Goal: Task Accomplishment & Management: Use online tool/utility

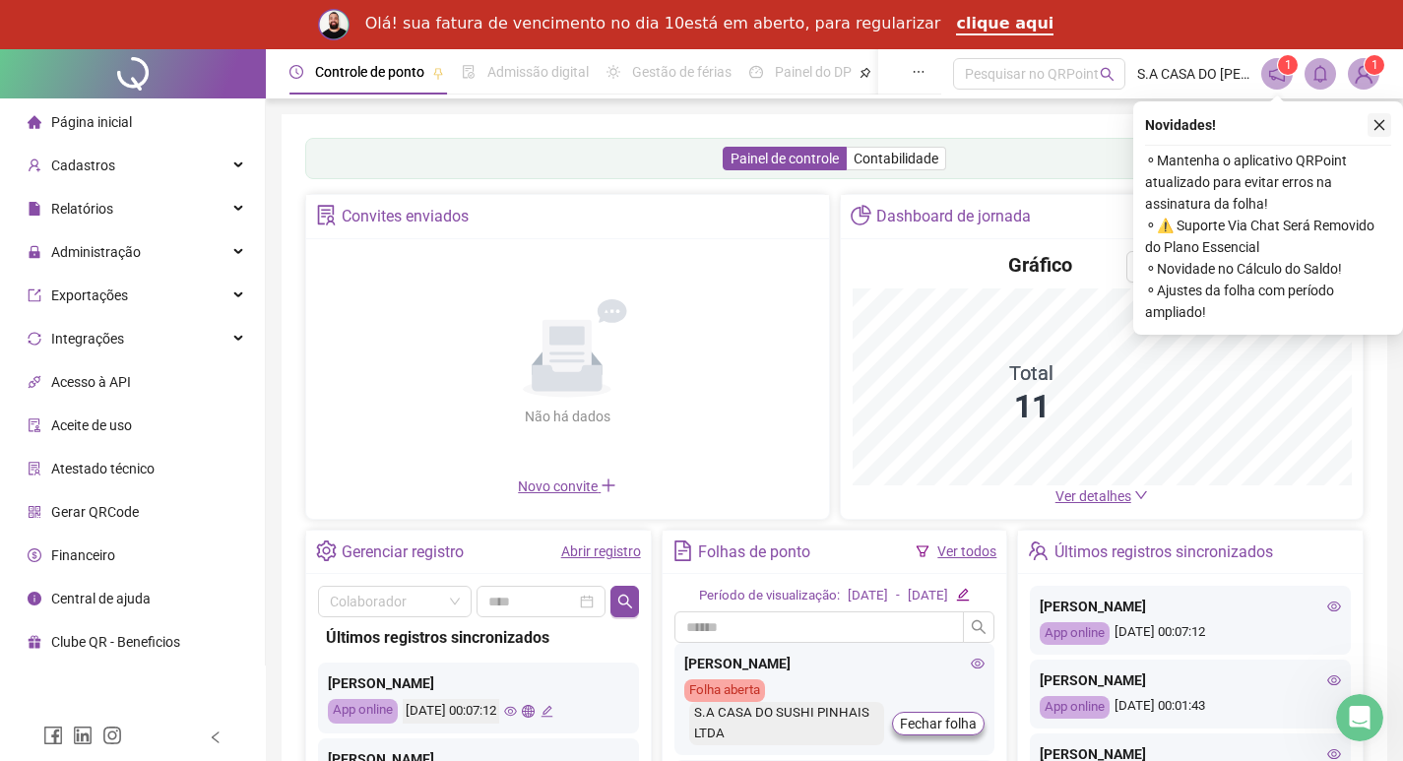
click at [1384, 118] on icon "close" at bounding box center [1379, 125] width 14 height 14
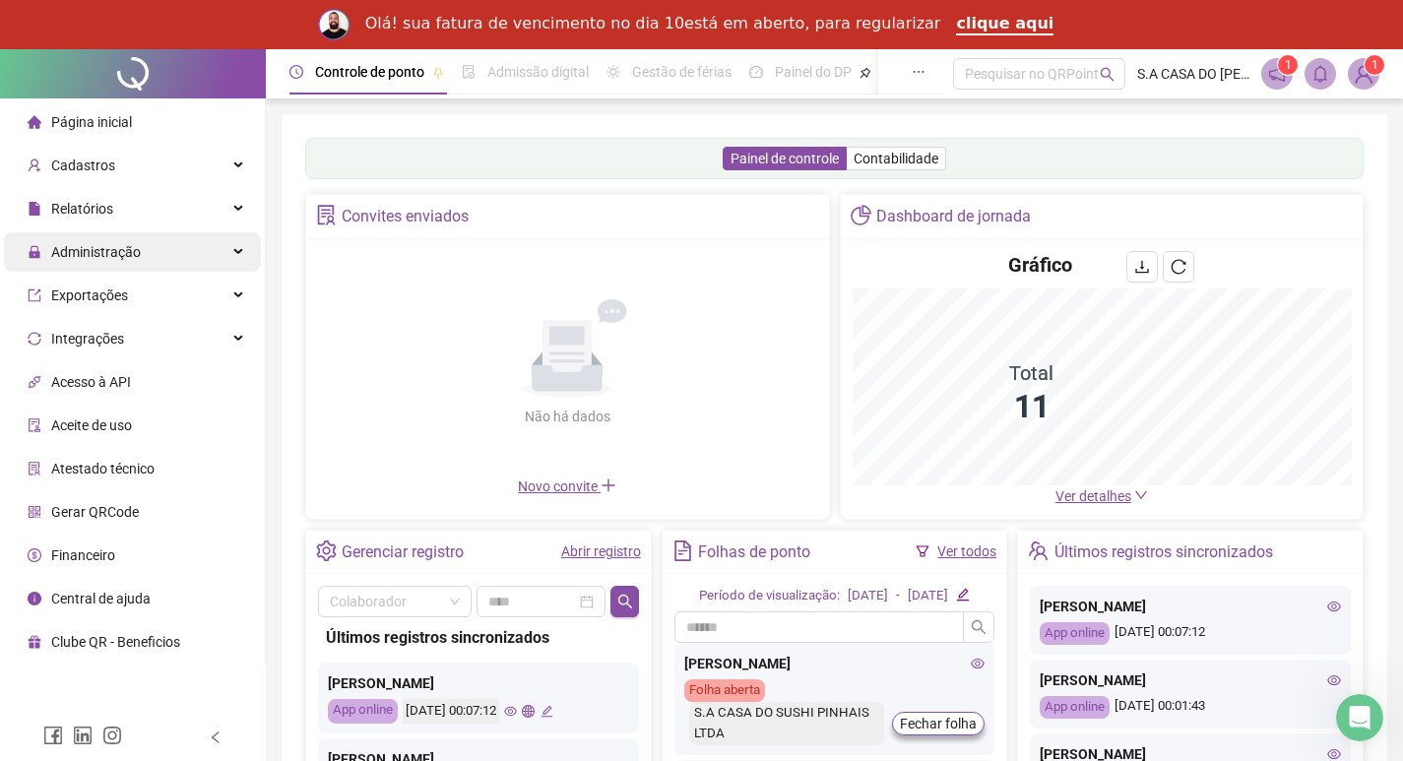
click at [157, 252] on div "Administração" at bounding box center [132, 251] width 257 height 39
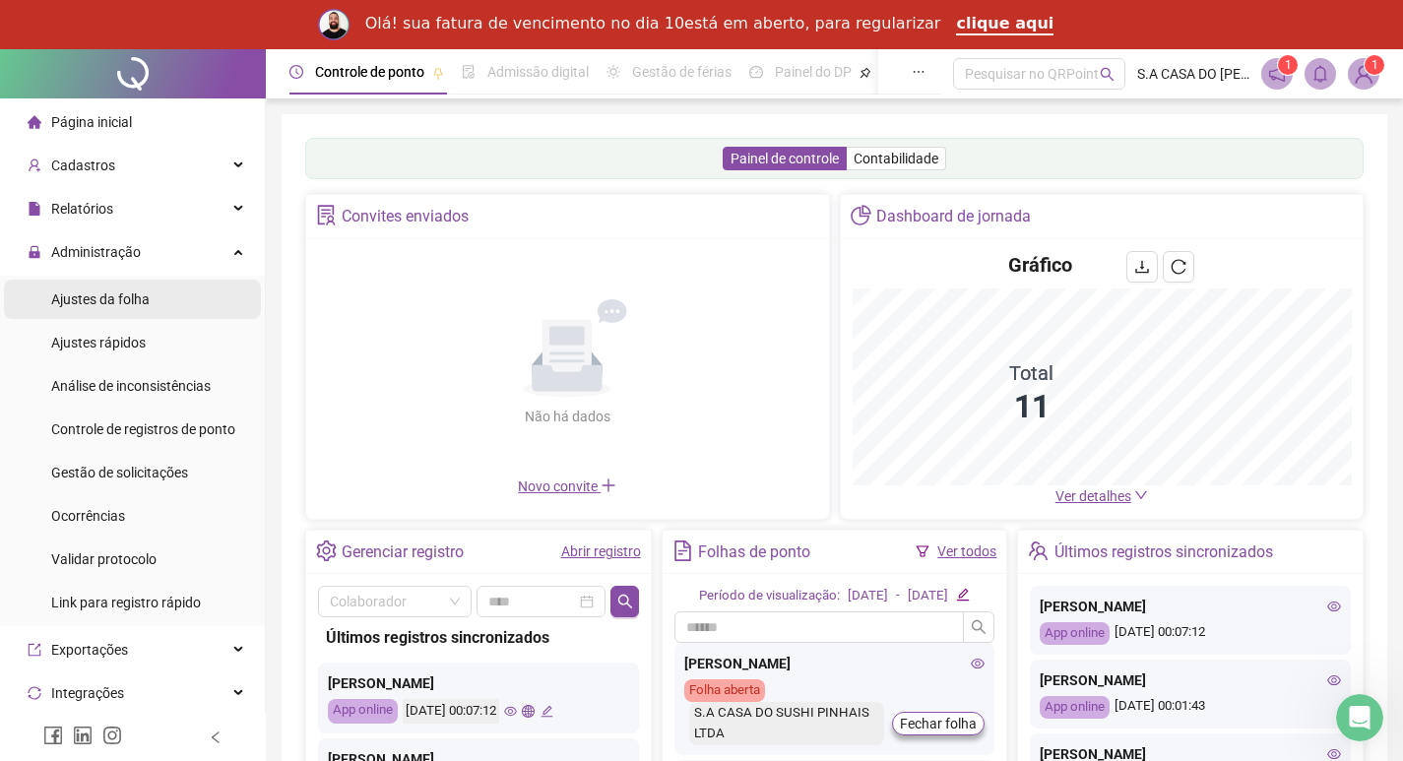
click at [166, 302] on li "Ajustes da folha" at bounding box center [132, 299] width 257 height 39
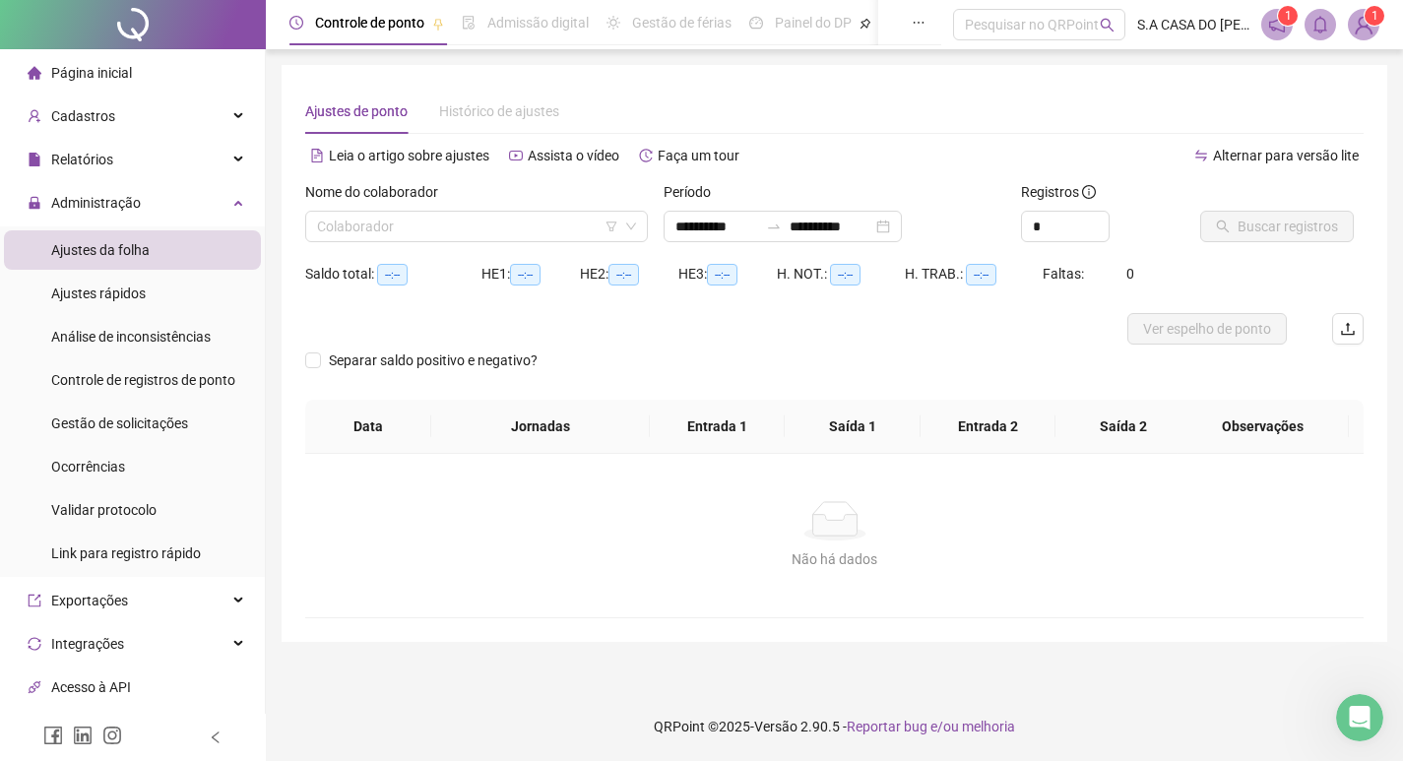
type input "**********"
click at [641, 224] on icon "down" at bounding box center [636, 226] width 12 height 12
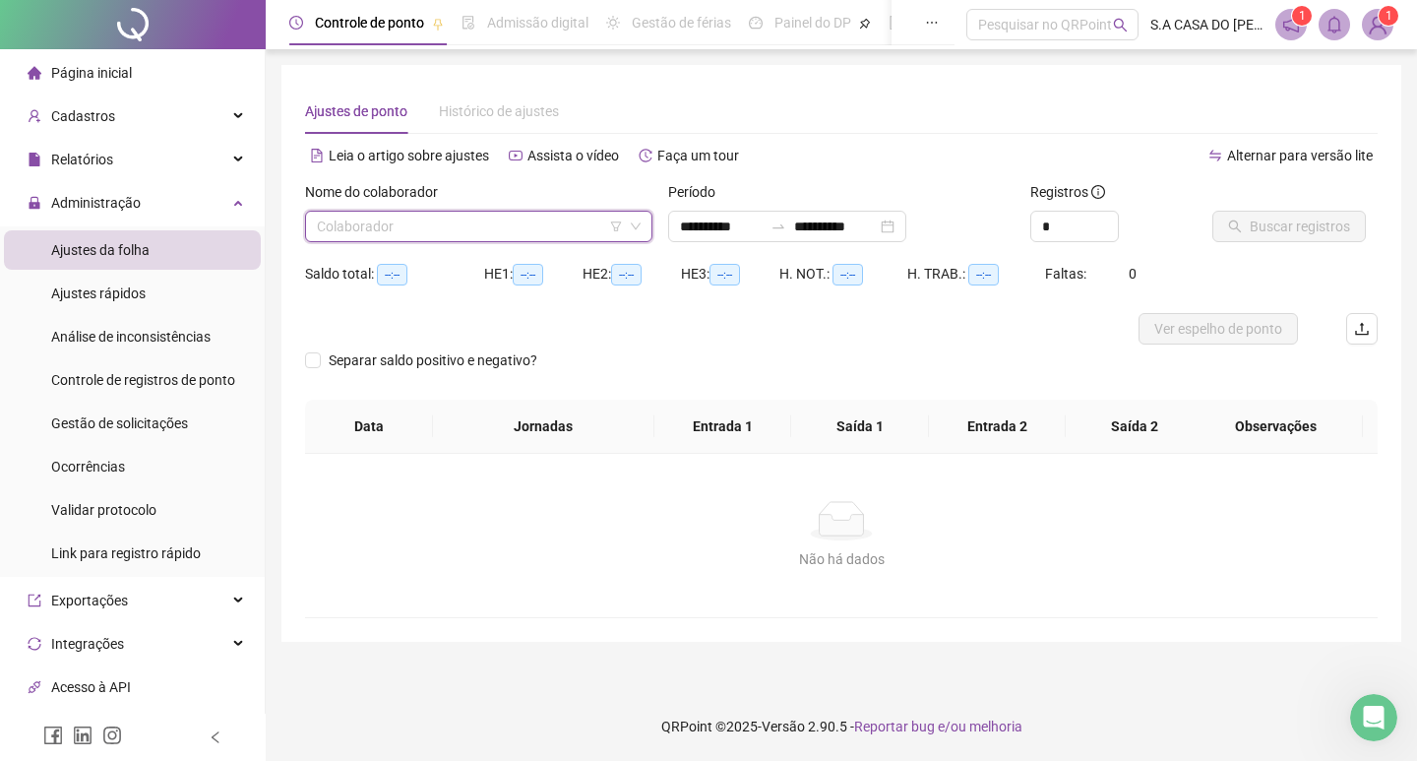
click at [411, 215] on input "search" at bounding box center [470, 227] width 306 height 30
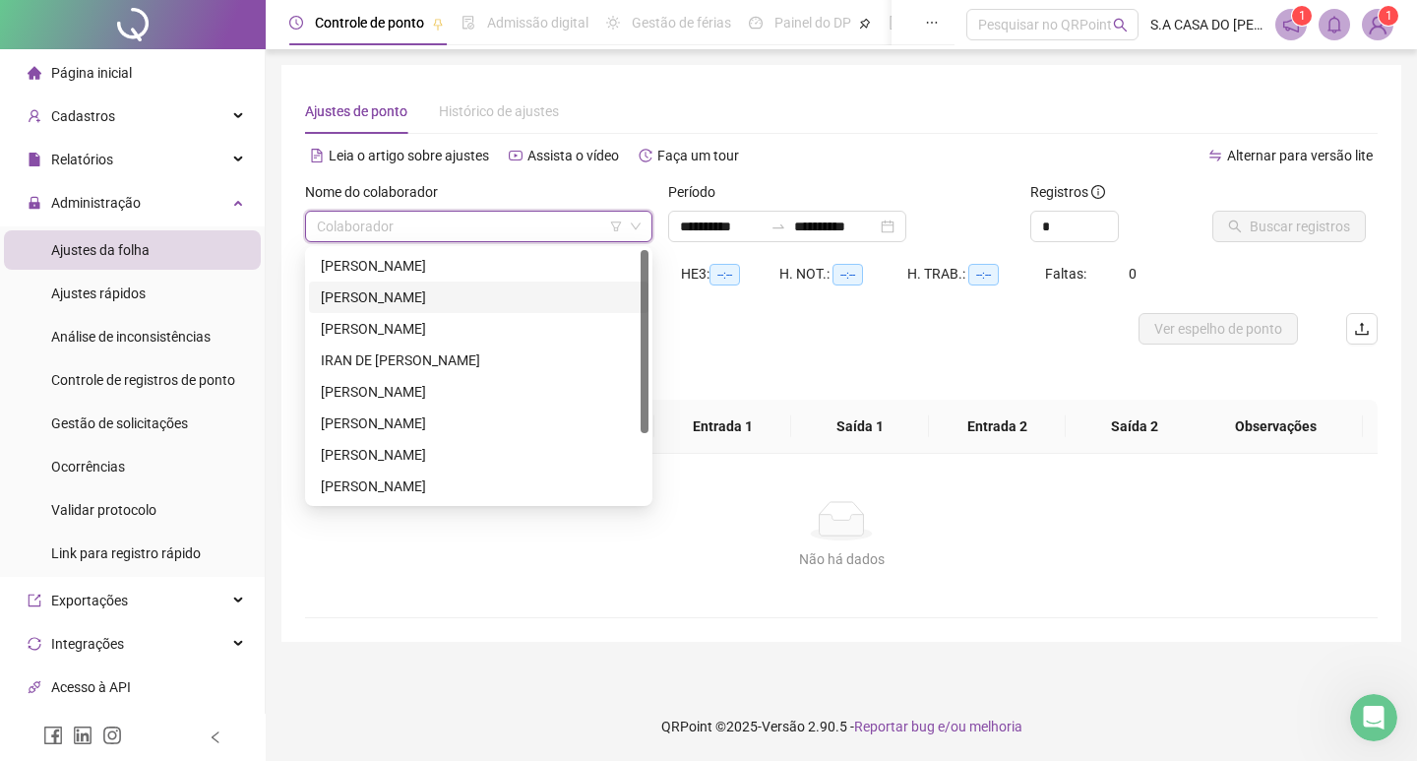
click at [362, 300] on div "[PERSON_NAME]" at bounding box center [479, 297] width 316 height 22
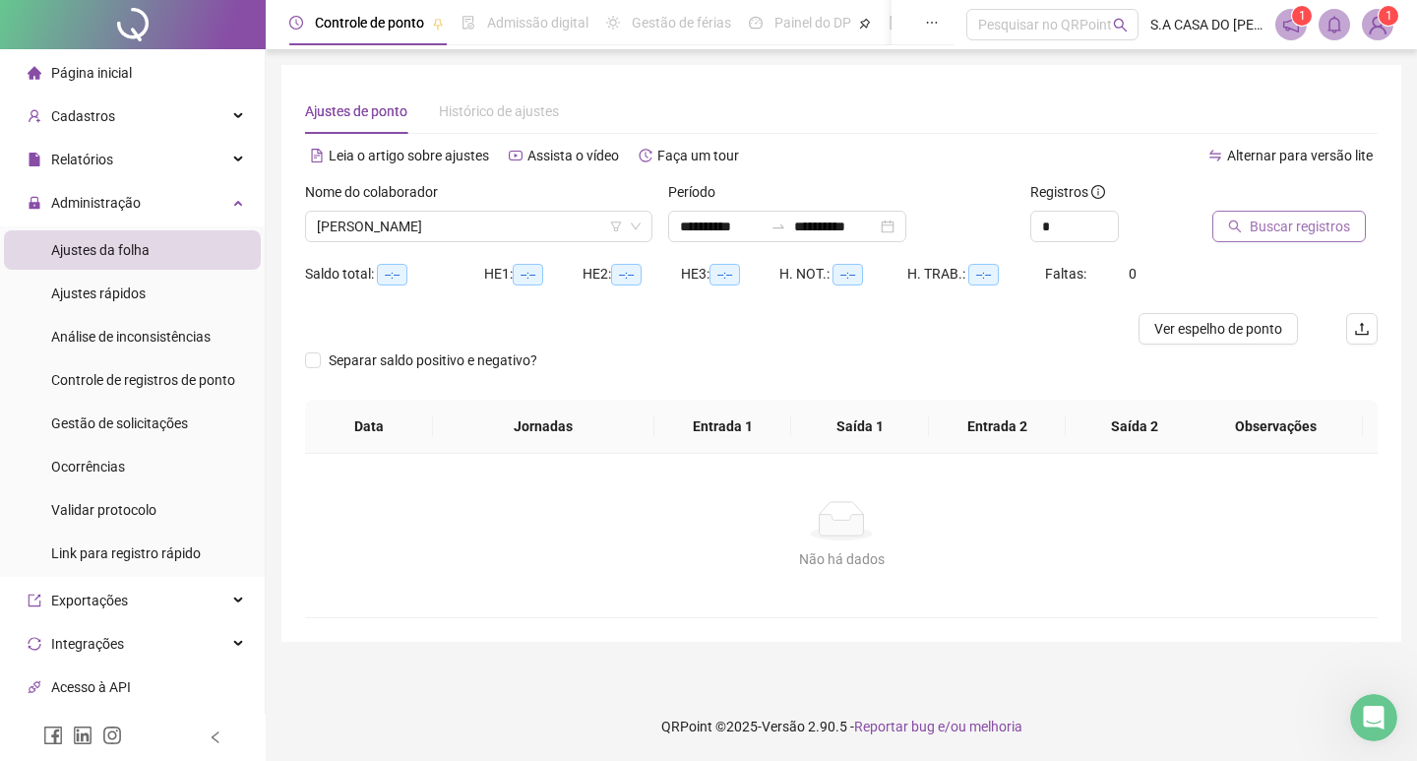
click at [1274, 235] on span "Buscar registros" at bounding box center [1300, 227] width 100 height 22
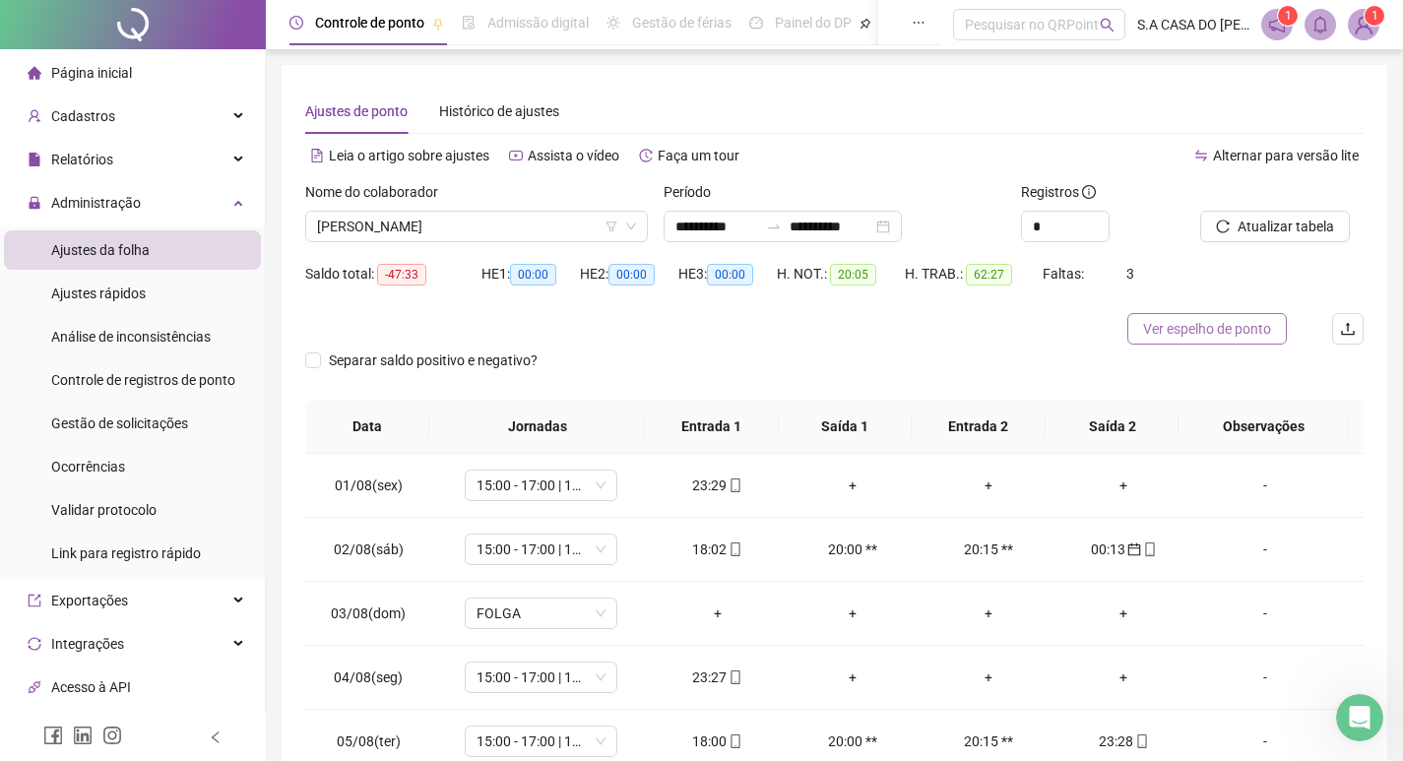
click at [1167, 333] on span "Ver espelho de ponto" at bounding box center [1207, 329] width 128 height 22
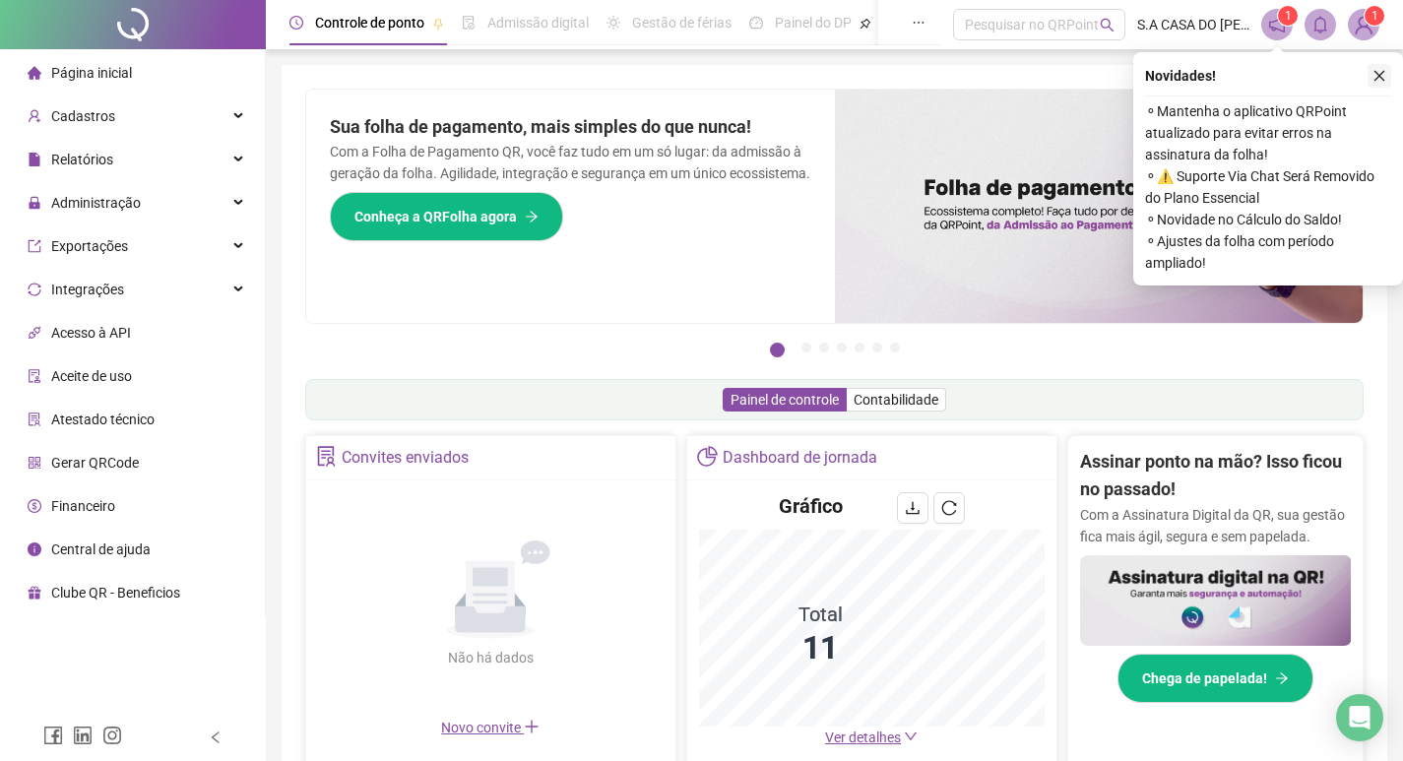
click at [1388, 78] on button "button" at bounding box center [1379, 76] width 24 height 24
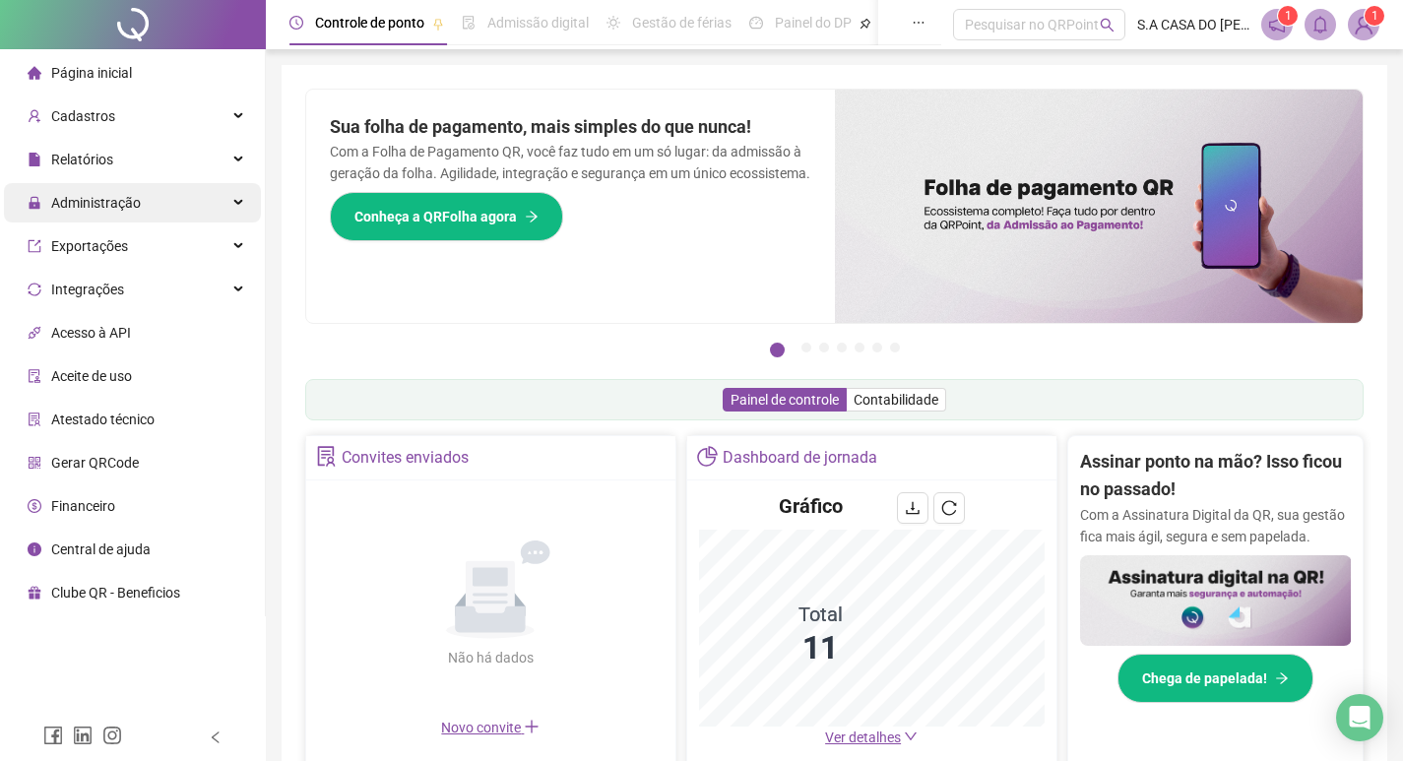
click at [160, 186] on div "Administração" at bounding box center [132, 202] width 257 height 39
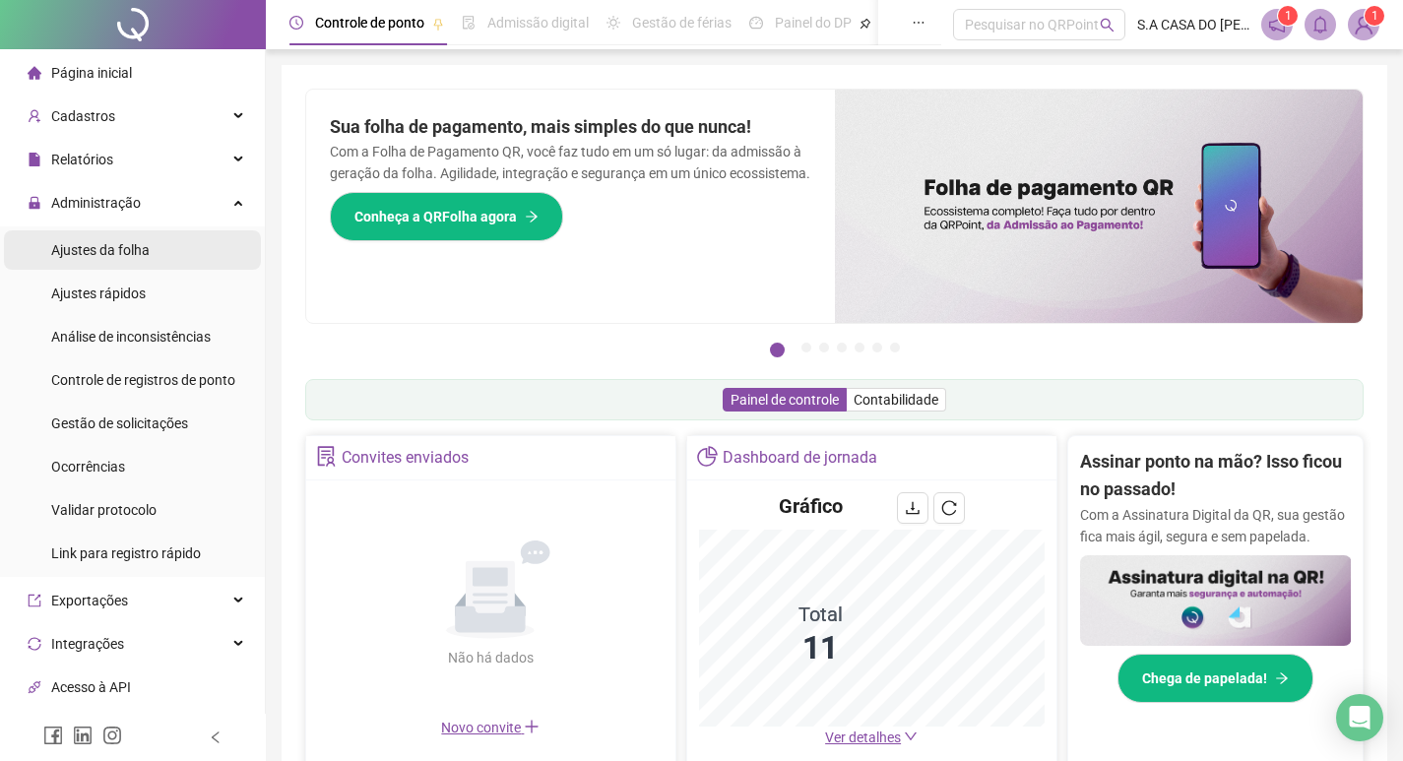
click at [167, 241] on li "Ajustes da folha" at bounding box center [132, 249] width 257 height 39
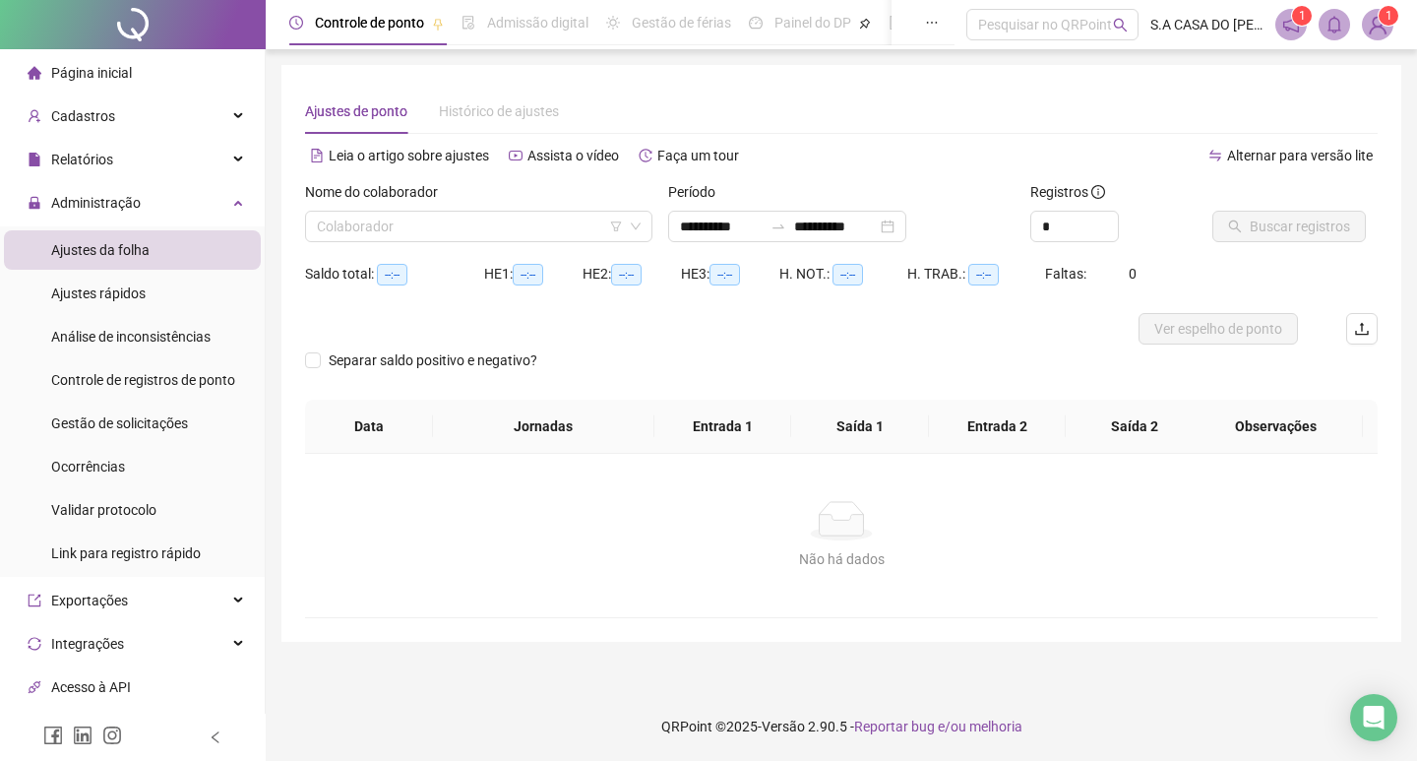
type input "**********"
click at [907, 220] on div "**********" at bounding box center [787, 226] width 238 height 31
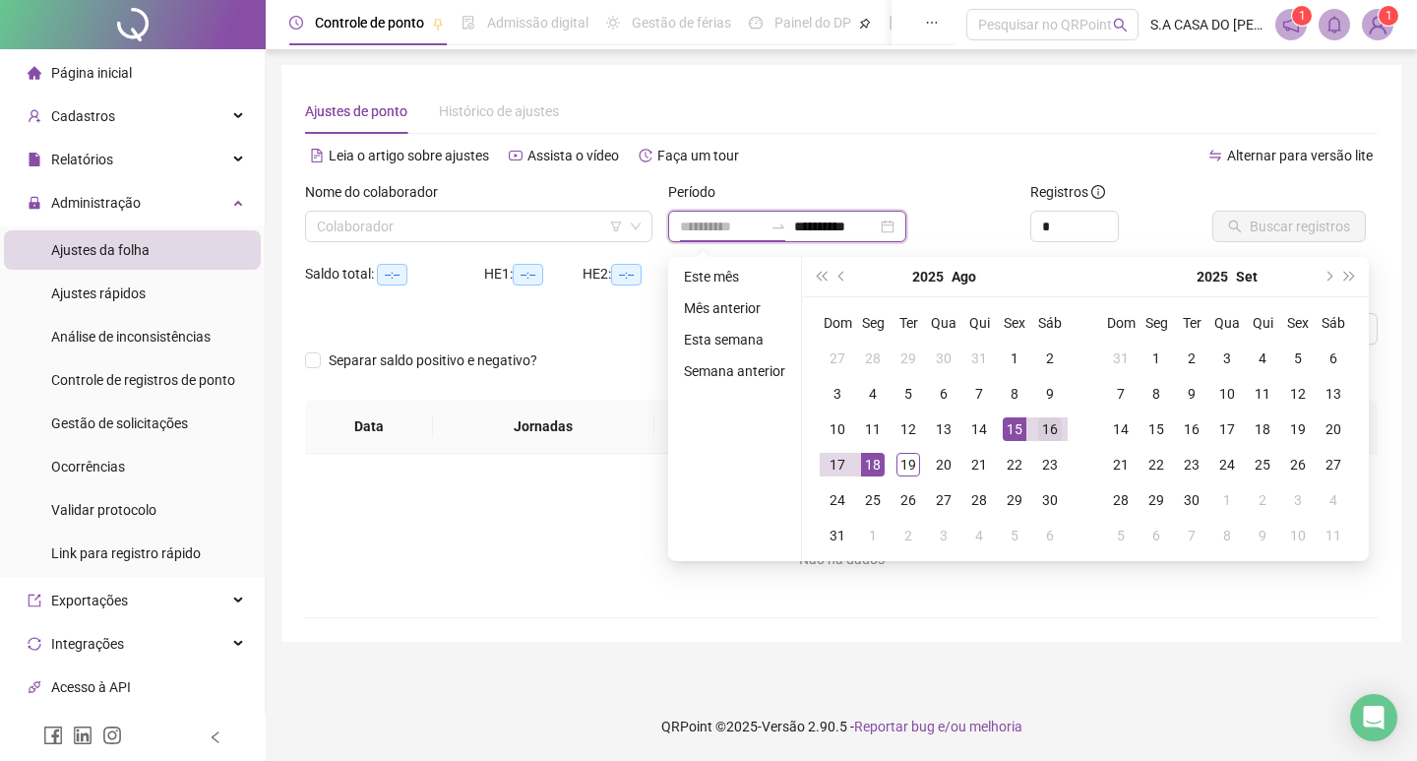
type input "**********"
click at [1054, 420] on div "16" at bounding box center [1050, 429] width 24 height 24
type input "**********"
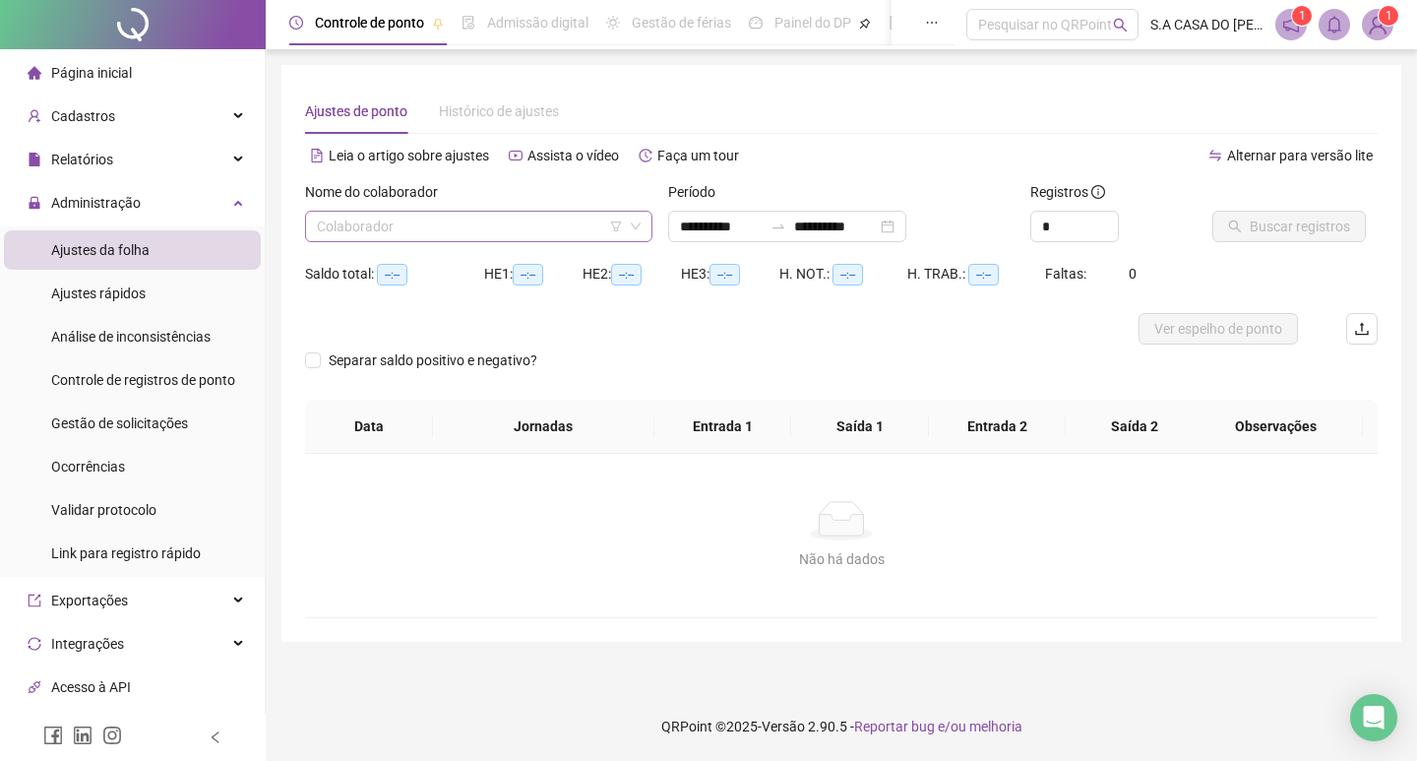
click at [643, 226] on div "Colaborador" at bounding box center [478, 226] width 347 height 31
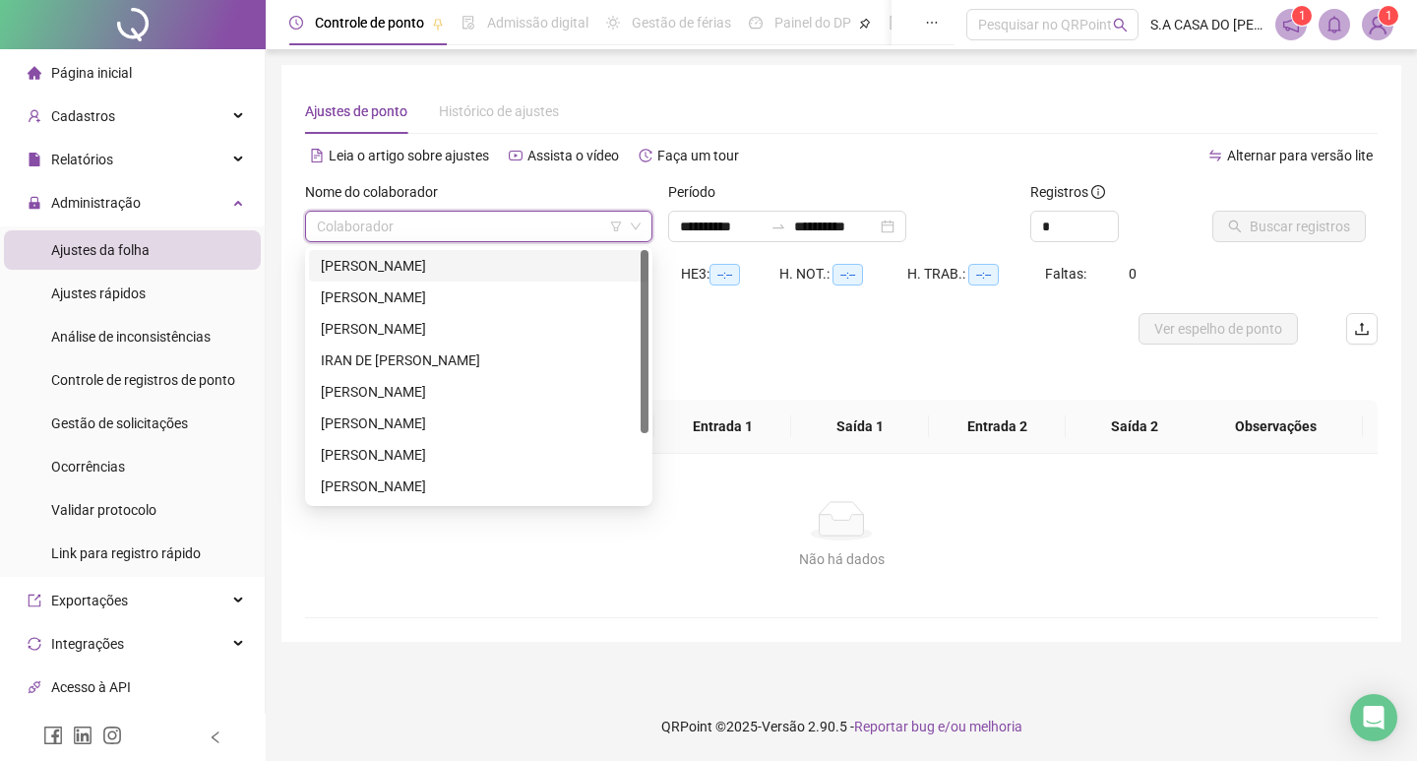
click at [422, 258] on div "[PERSON_NAME]" at bounding box center [479, 266] width 316 height 22
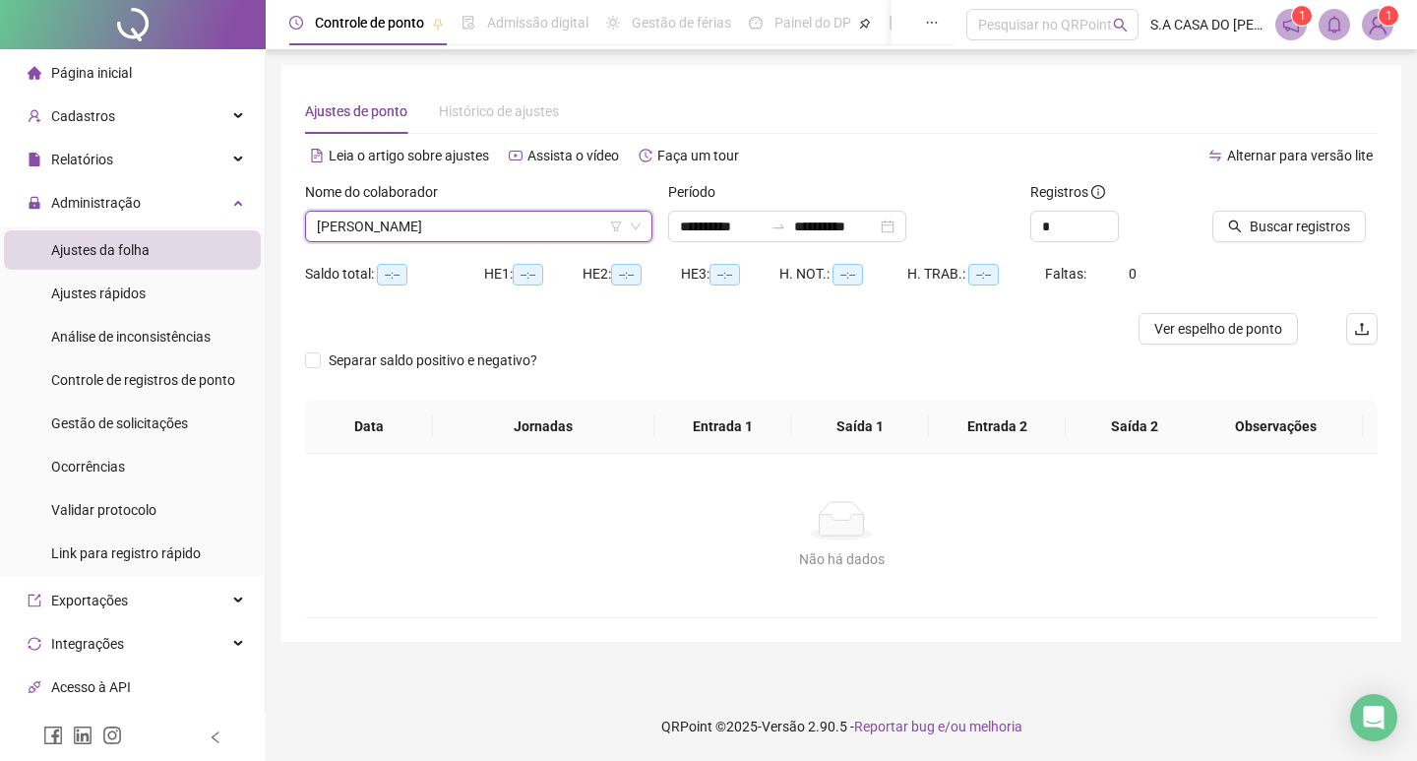
click at [1281, 248] on div "Buscar registros" at bounding box center [1295, 219] width 181 height 77
click at [1278, 241] on button "Buscar registros" at bounding box center [1290, 226] width 154 height 31
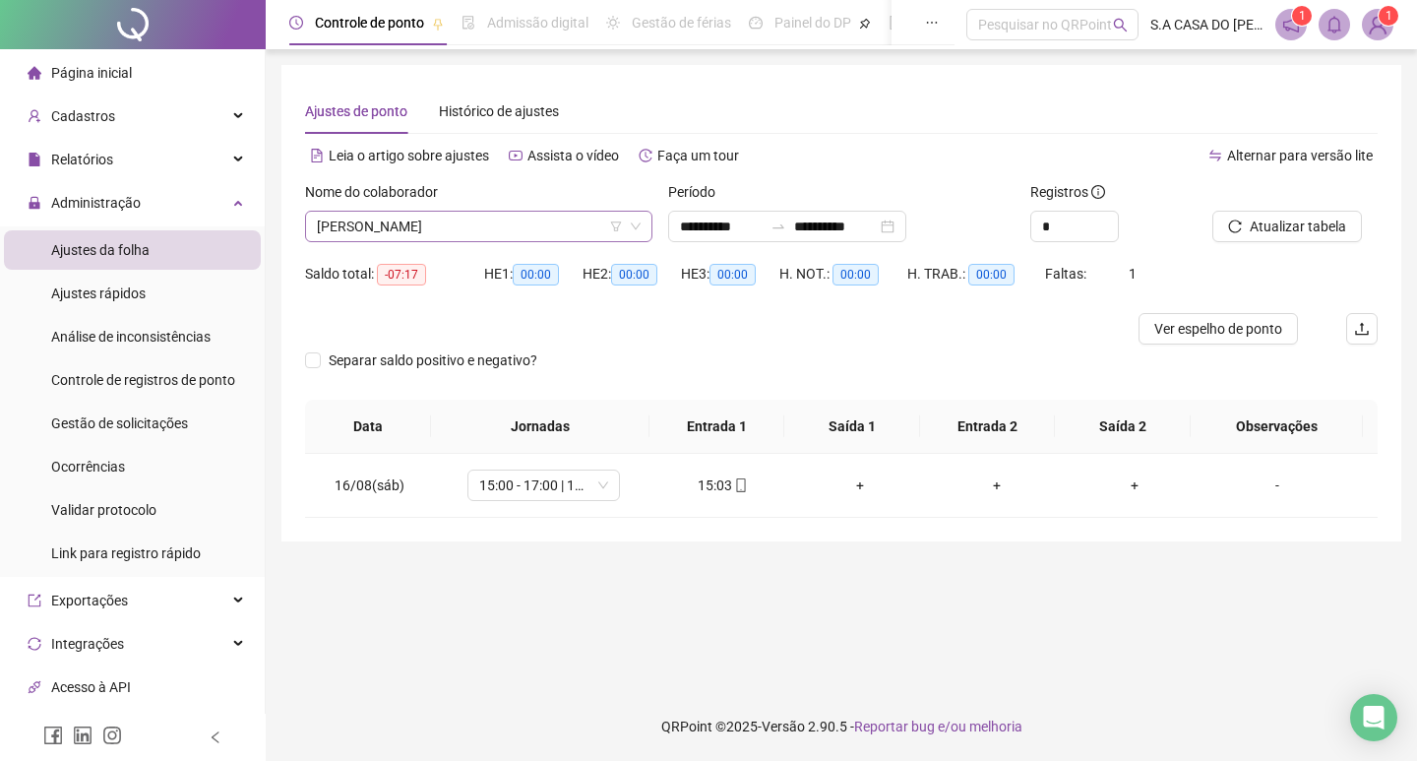
click at [634, 224] on icon "down" at bounding box center [636, 226] width 12 height 12
click at [439, 224] on span "[PERSON_NAME]" at bounding box center [479, 227] width 324 height 30
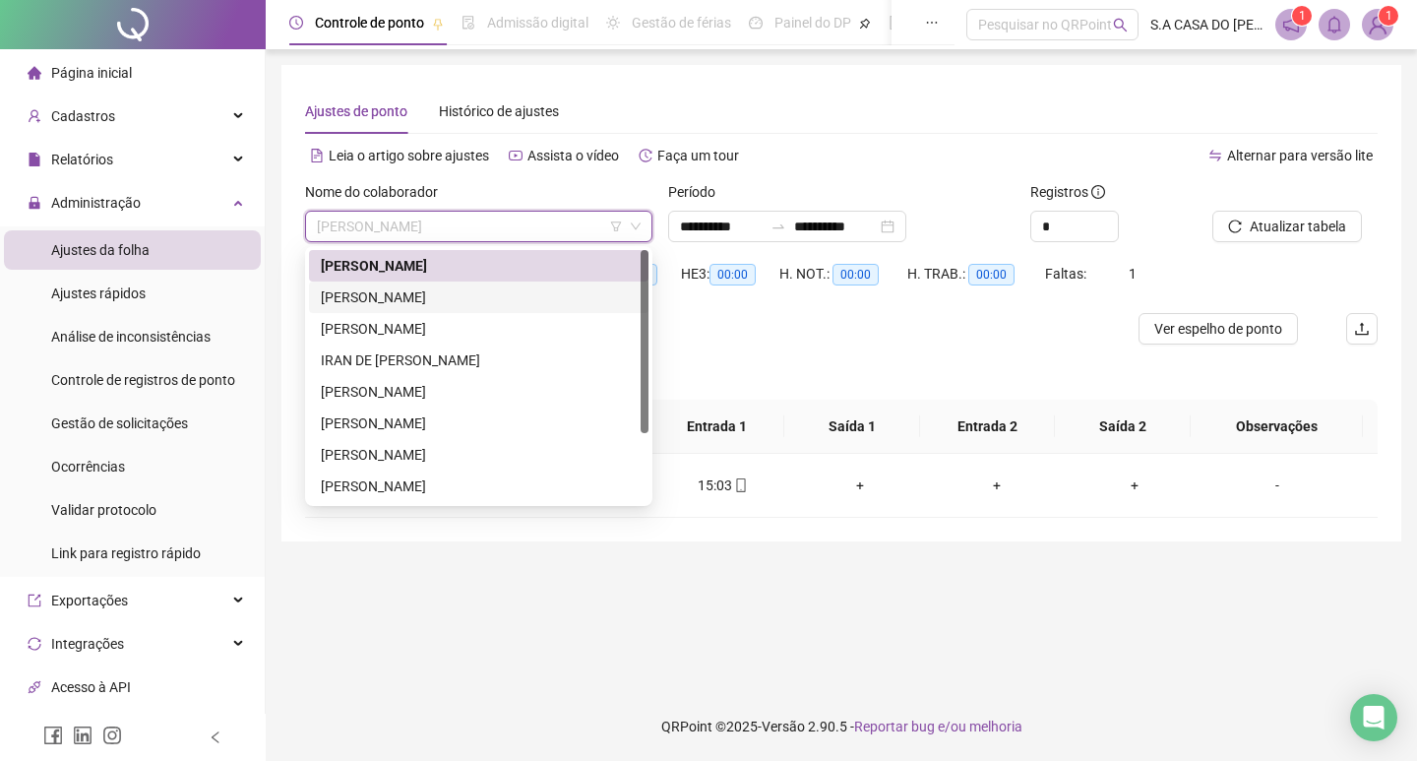
click at [420, 294] on div "[PERSON_NAME]" at bounding box center [479, 297] width 316 height 22
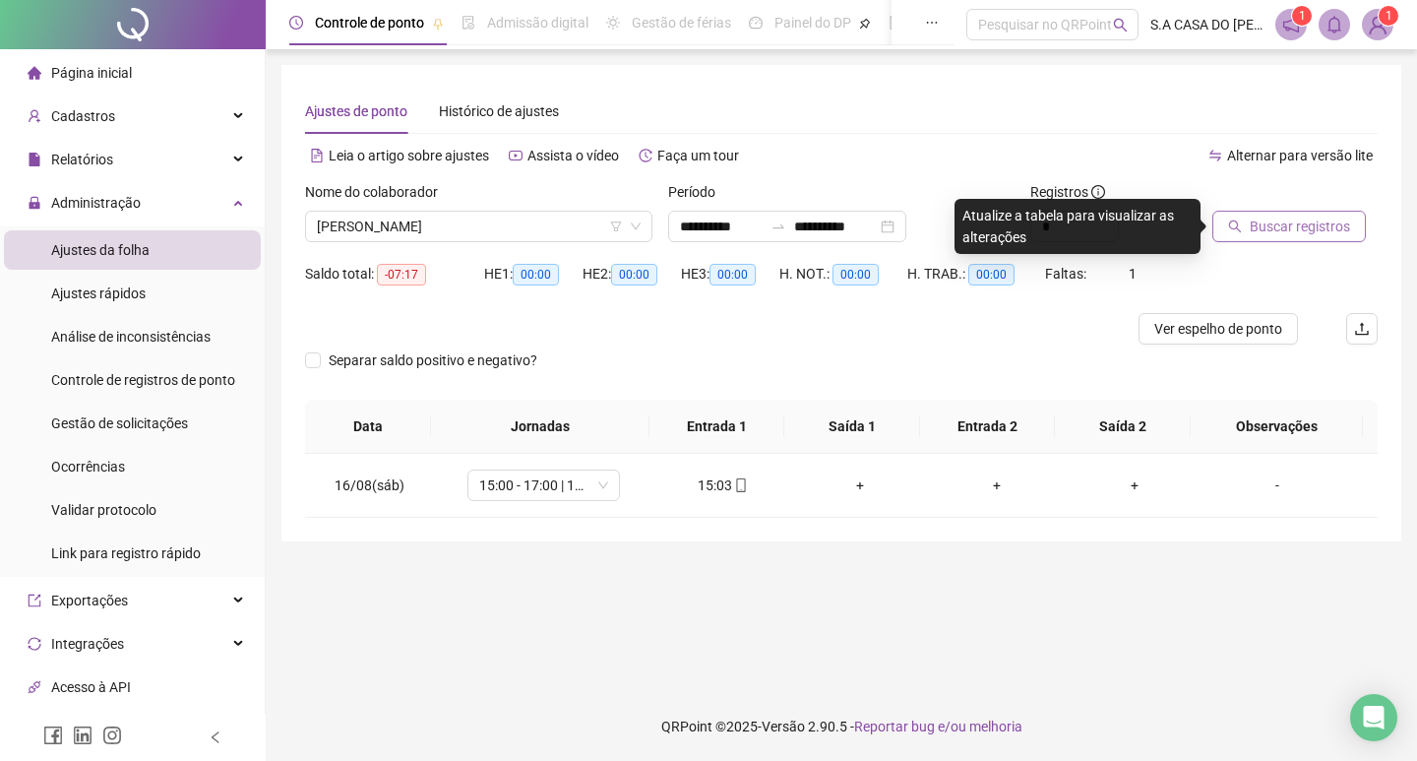
click at [1267, 227] on span "Buscar registros" at bounding box center [1300, 227] width 100 height 22
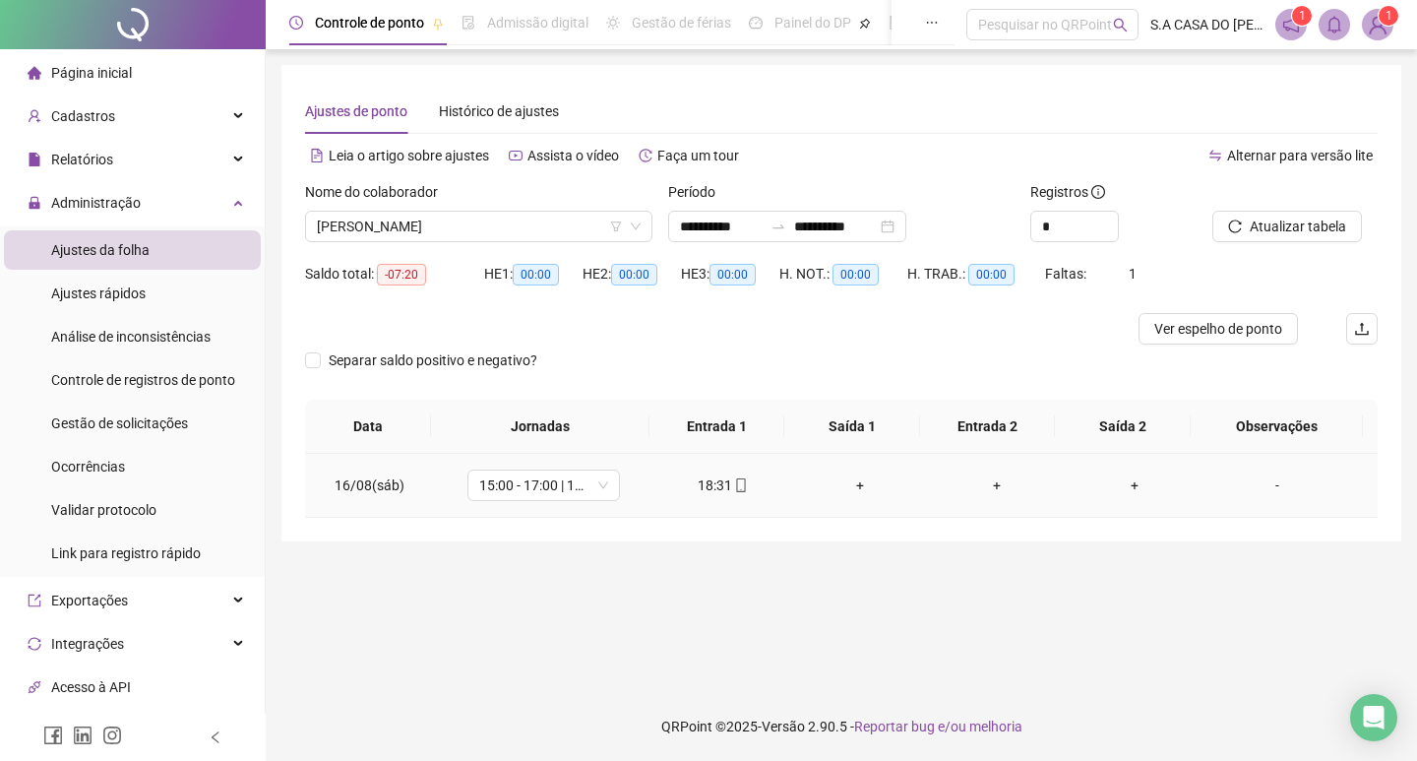
click at [734, 488] on icon "mobile" at bounding box center [741, 485] width 14 height 14
type input "**********"
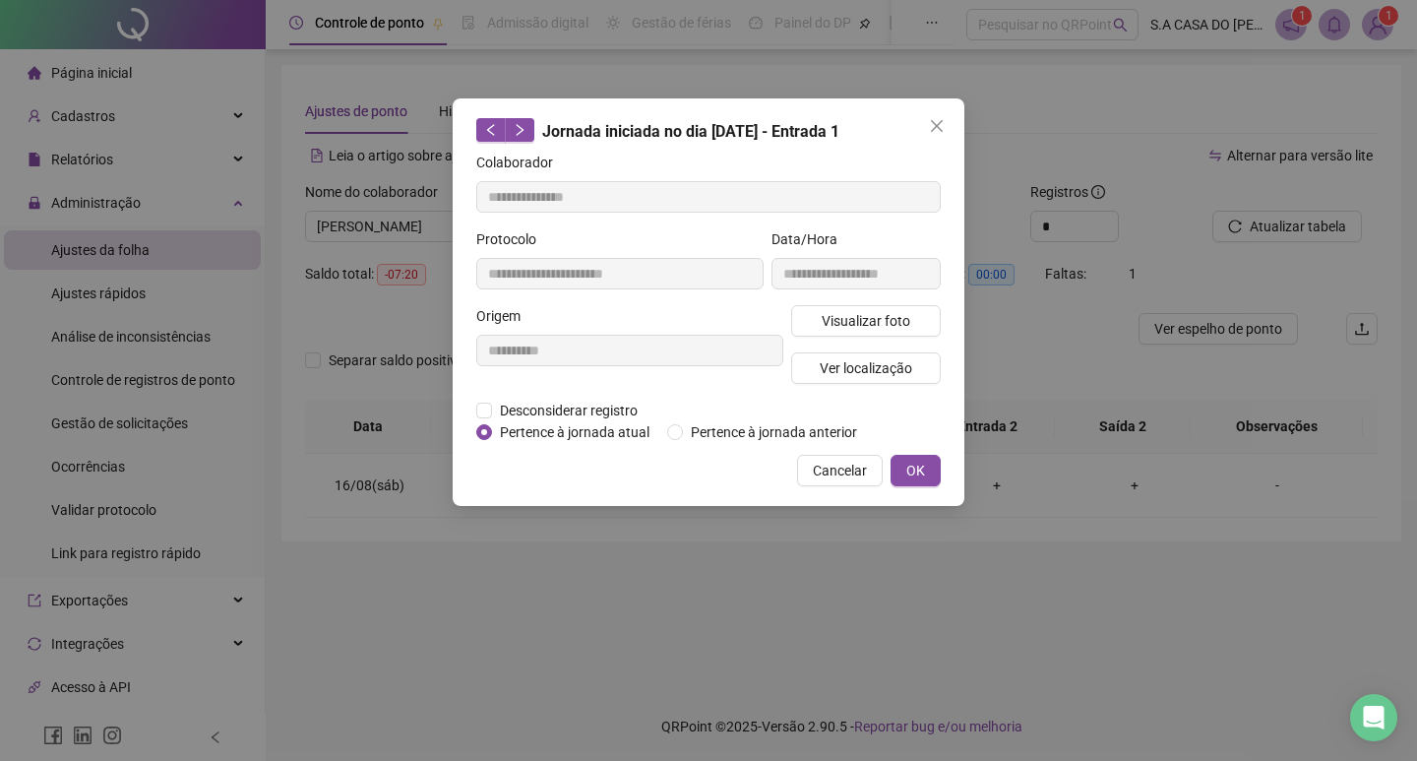
click at [838, 298] on div "**********" at bounding box center [856, 266] width 177 height 77
click at [841, 314] on span "Visualizar foto" at bounding box center [866, 321] width 89 height 22
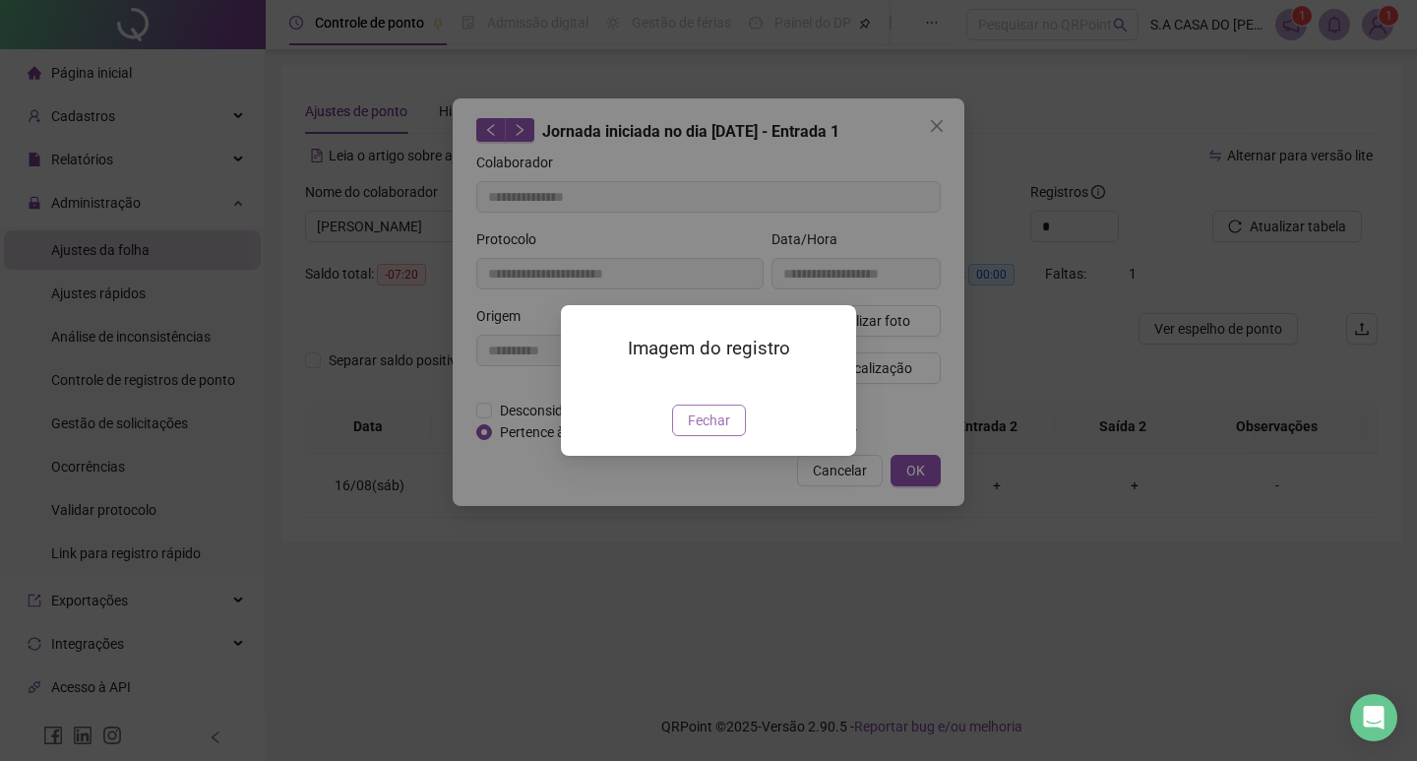
click at [720, 436] on button "Fechar" at bounding box center [709, 420] width 74 height 31
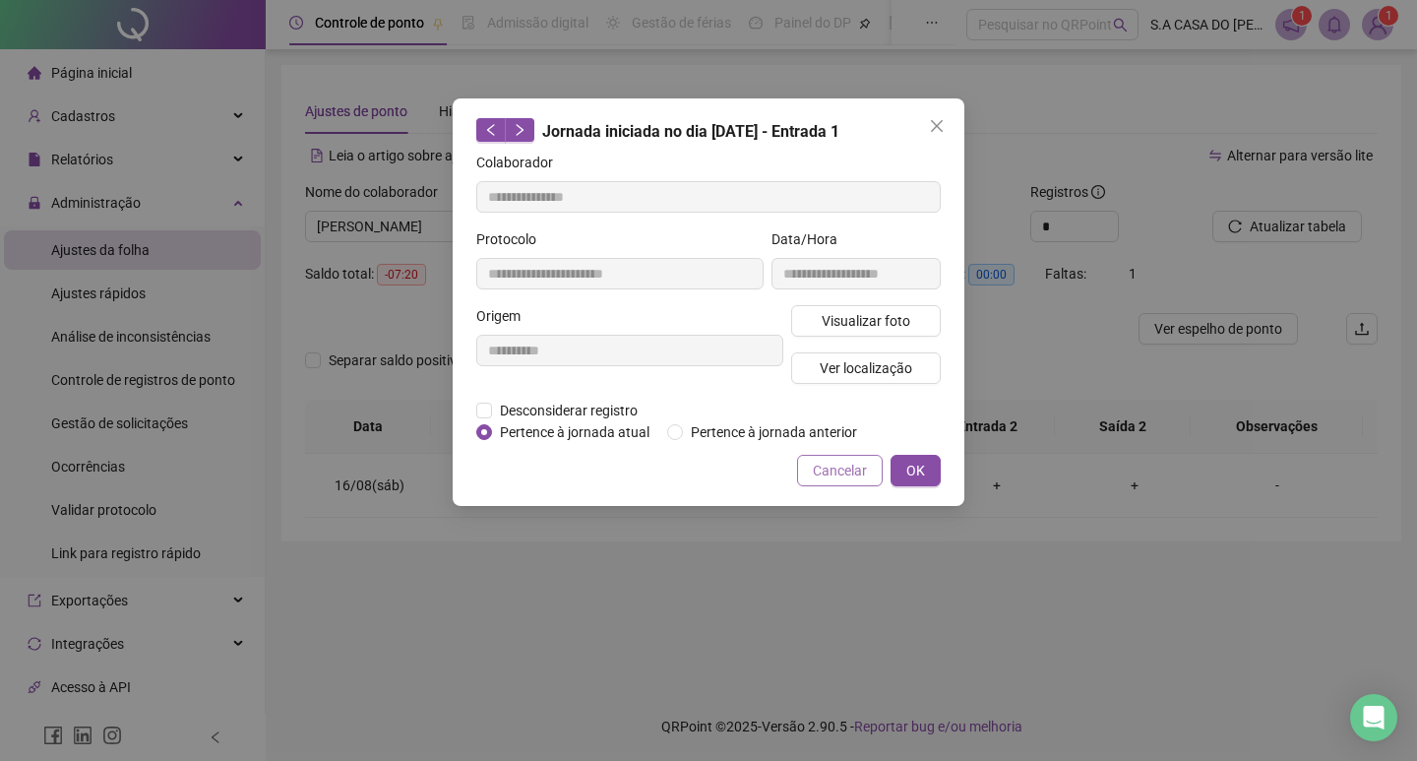
click at [831, 483] on button "Cancelar" at bounding box center [840, 470] width 86 height 31
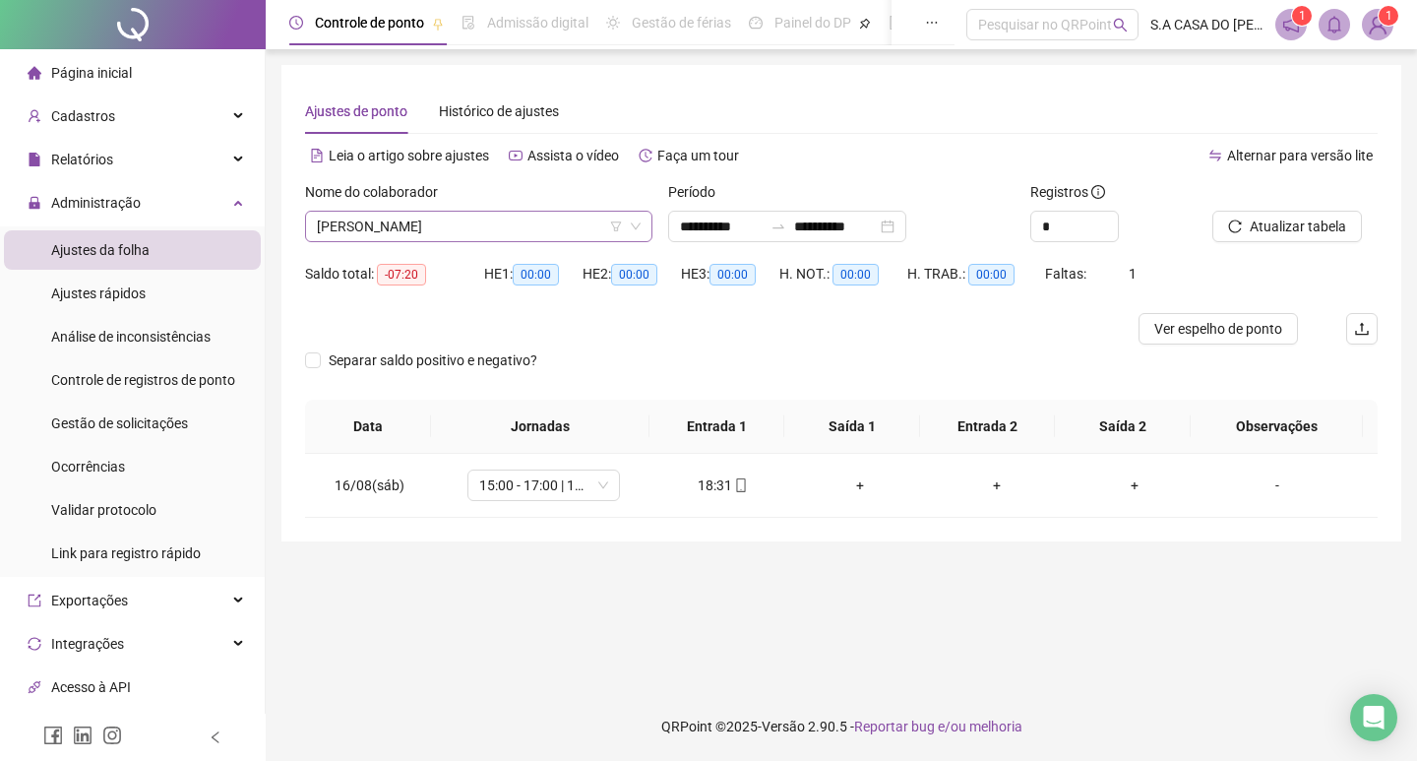
click at [578, 217] on span "[PERSON_NAME]" at bounding box center [479, 227] width 324 height 30
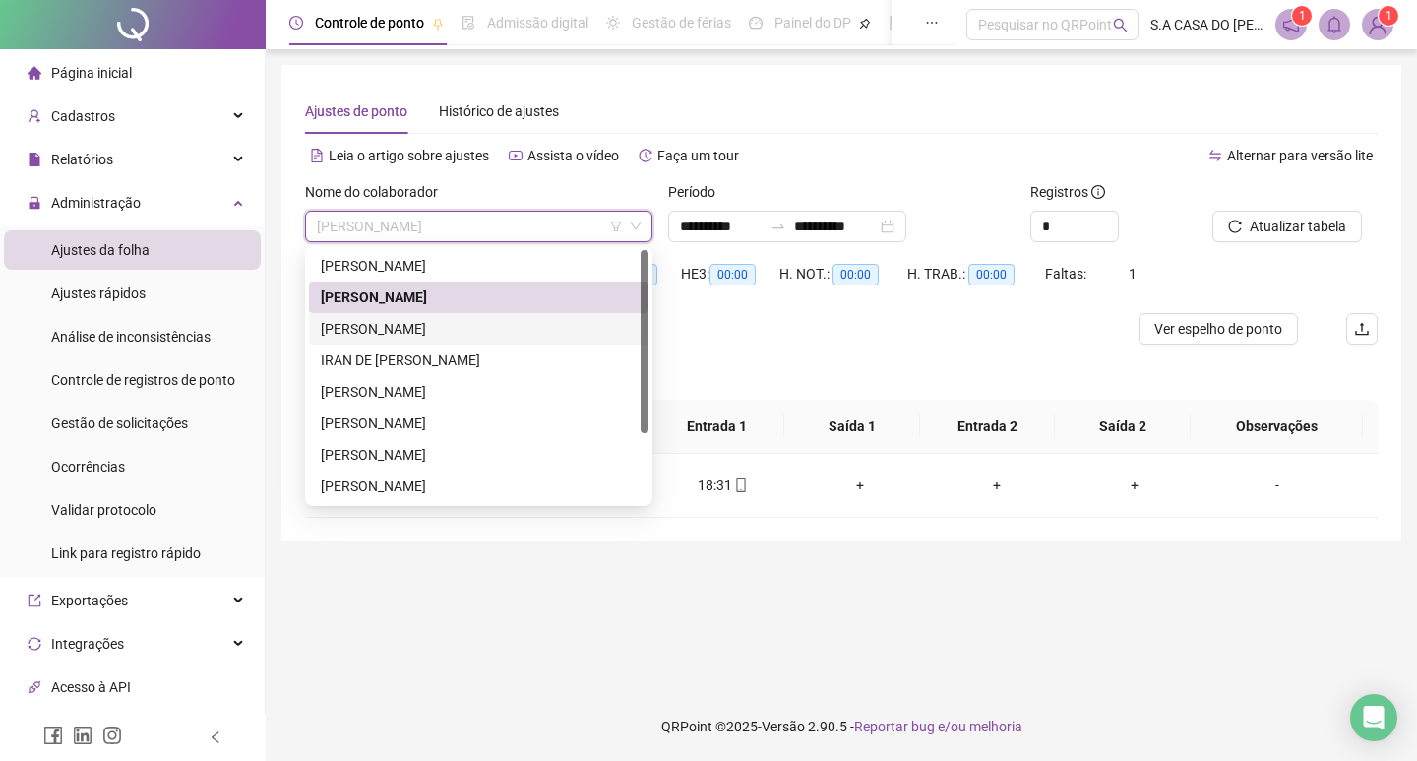
click at [352, 321] on div "[PERSON_NAME]" at bounding box center [479, 329] width 316 height 22
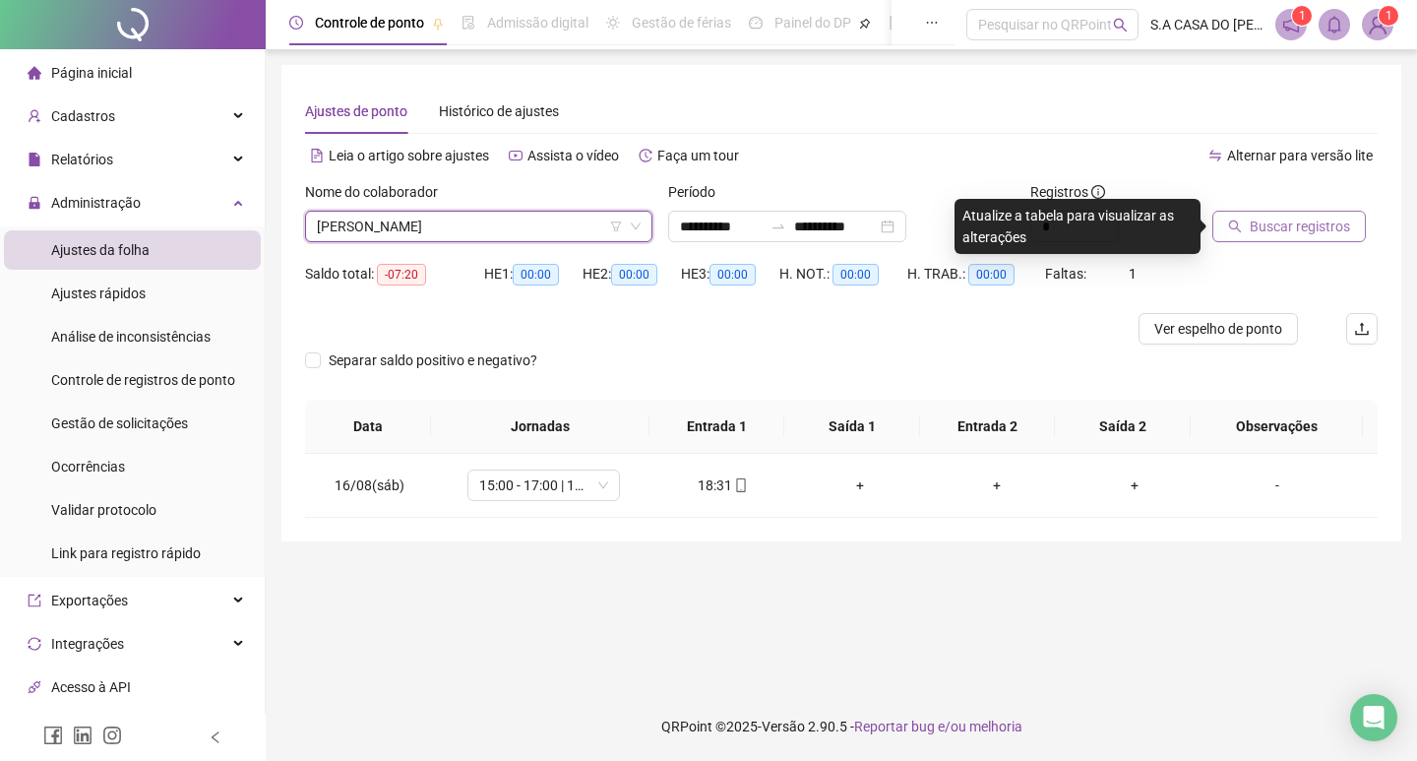
click at [1304, 233] on span "Buscar registros" at bounding box center [1300, 227] width 100 height 22
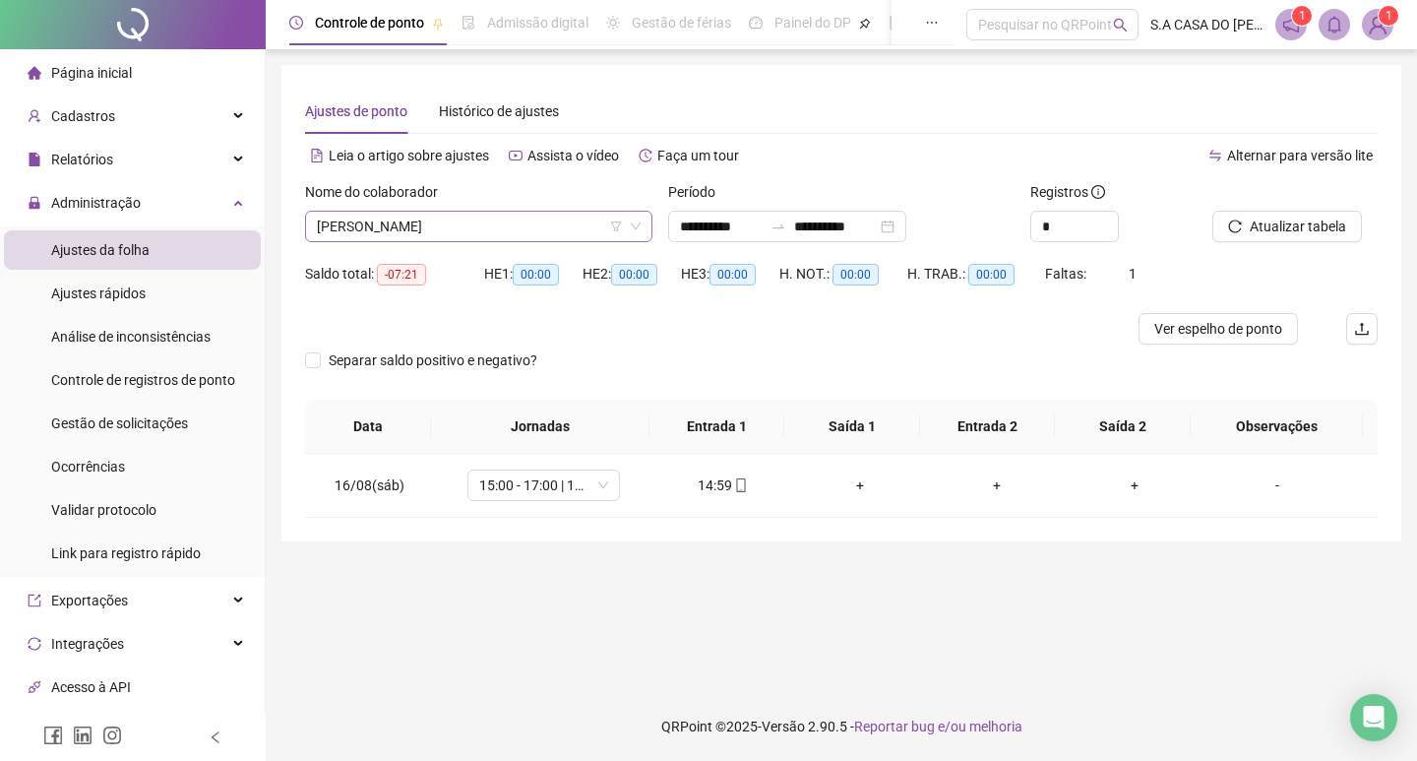
click at [562, 224] on span "[PERSON_NAME]" at bounding box center [479, 227] width 324 height 30
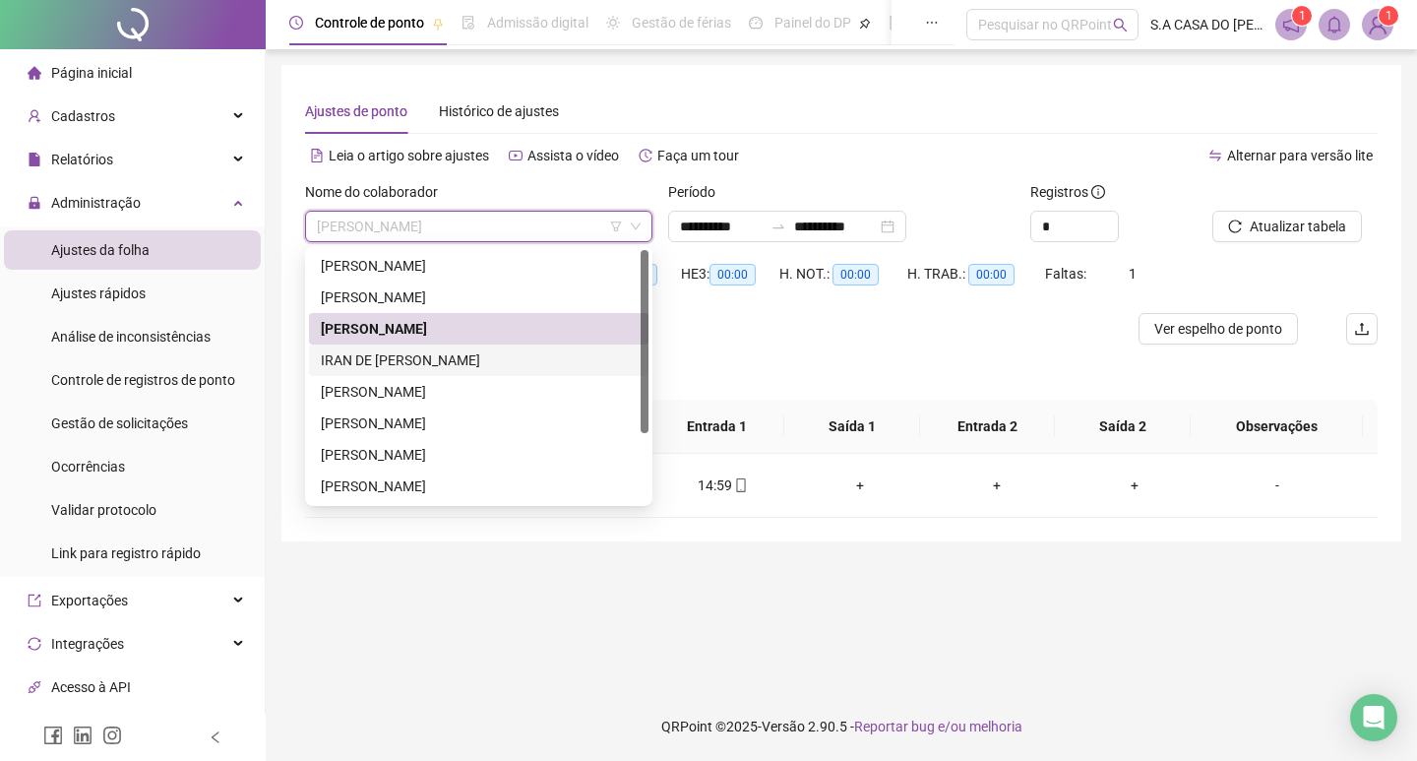
click at [459, 355] on div "IRAN DE [PERSON_NAME]" at bounding box center [479, 360] width 316 height 22
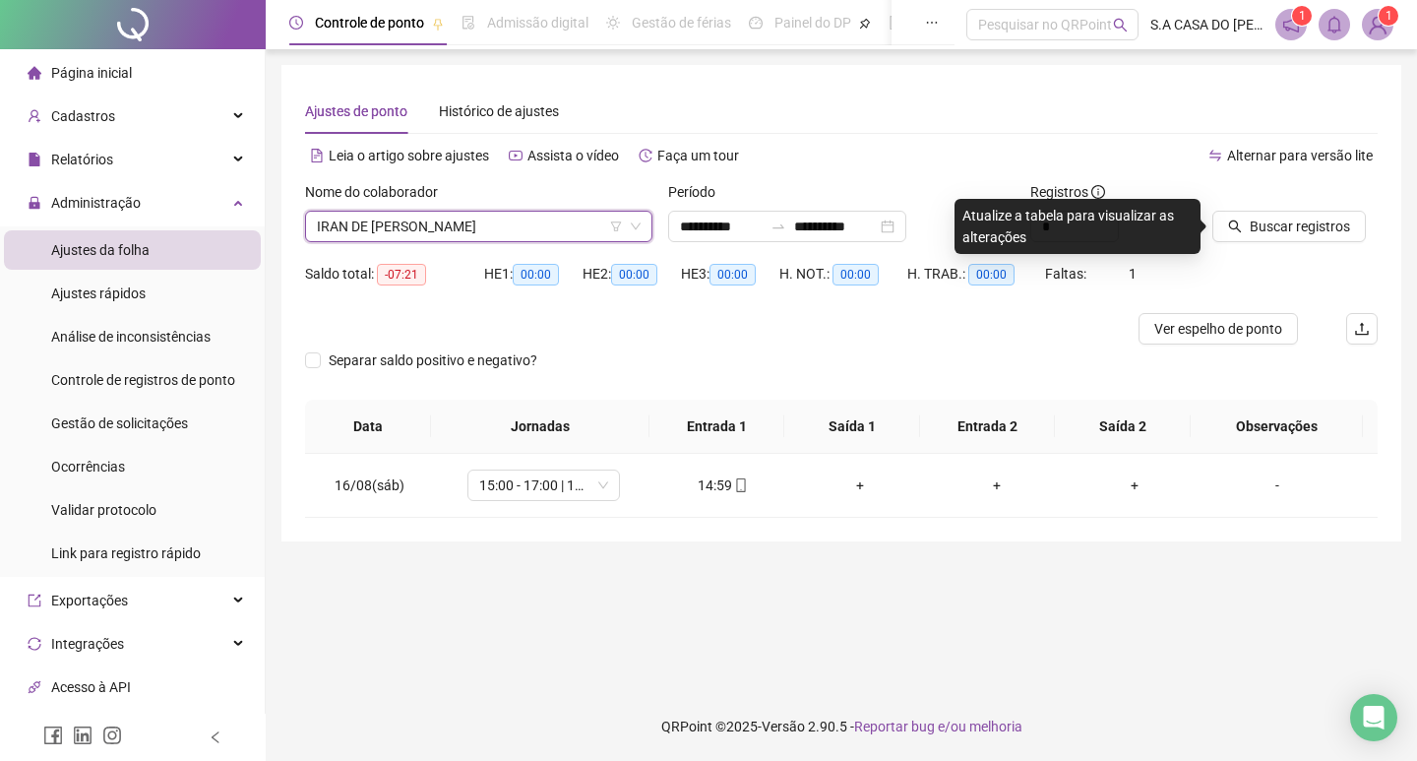
click at [1239, 243] on div "Buscar registros" at bounding box center [1295, 219] width 181 height 77
click at [1241, 237] on button "Buscar registros" at bounding box center [1290, 226] width 154 height 31
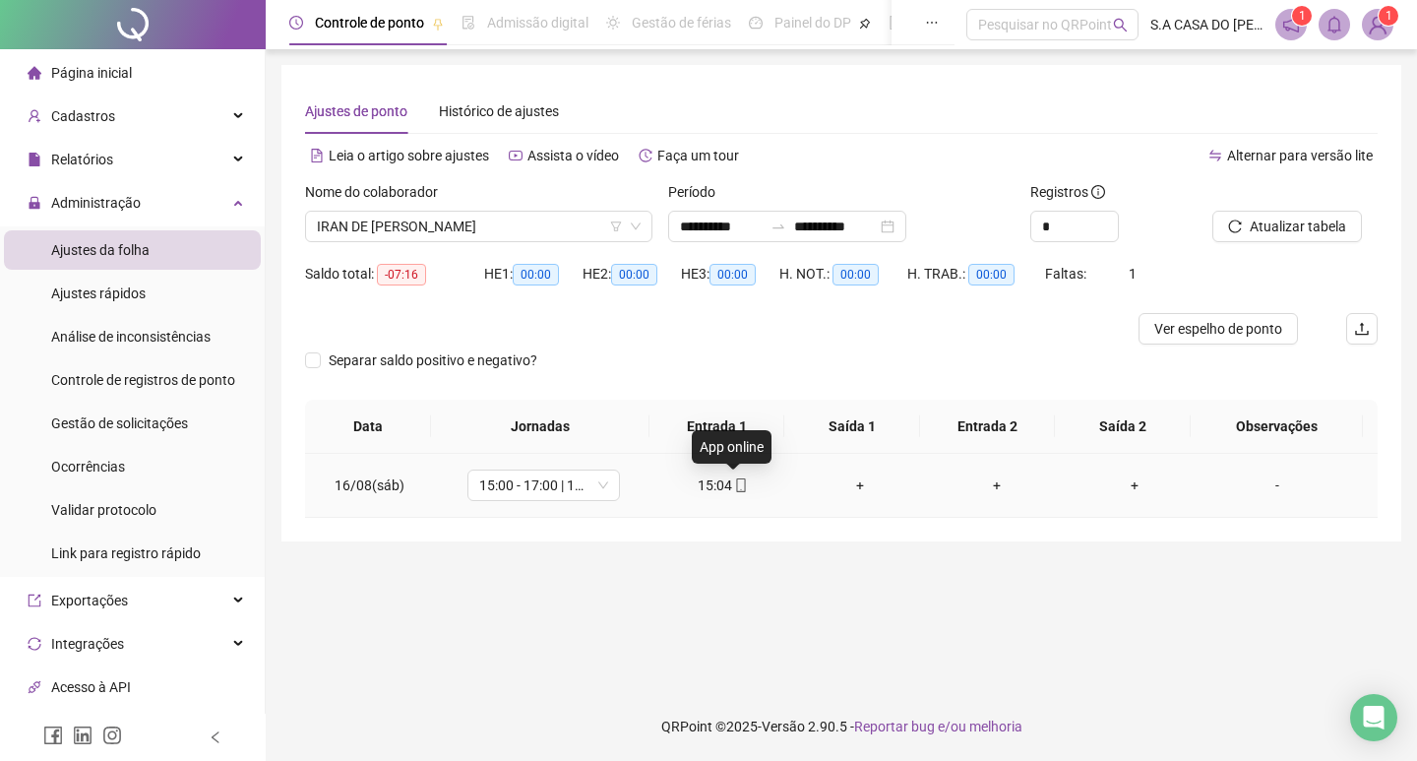
click at [736, 491] on icon "mobile" at bounding box center [740, 485] width 9 height 14
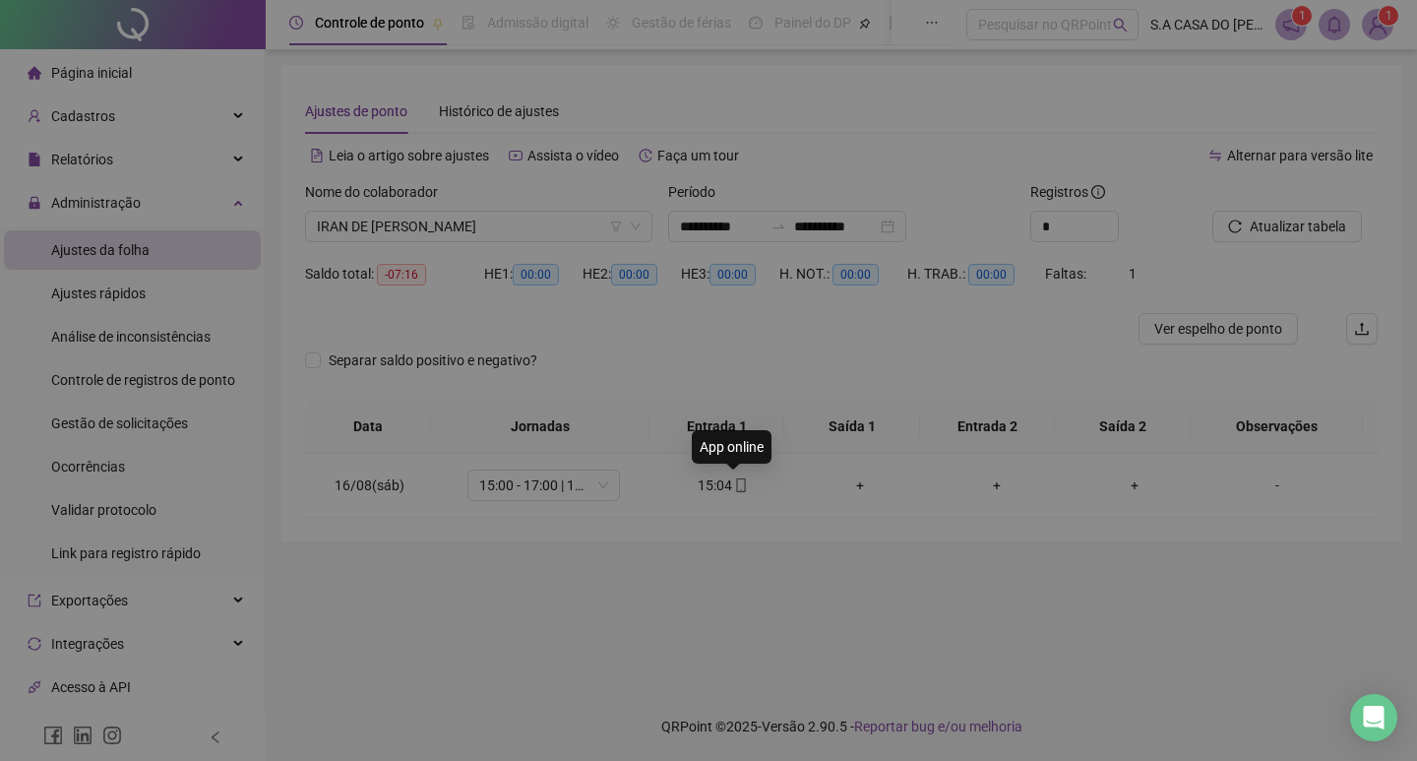
type input "**********"
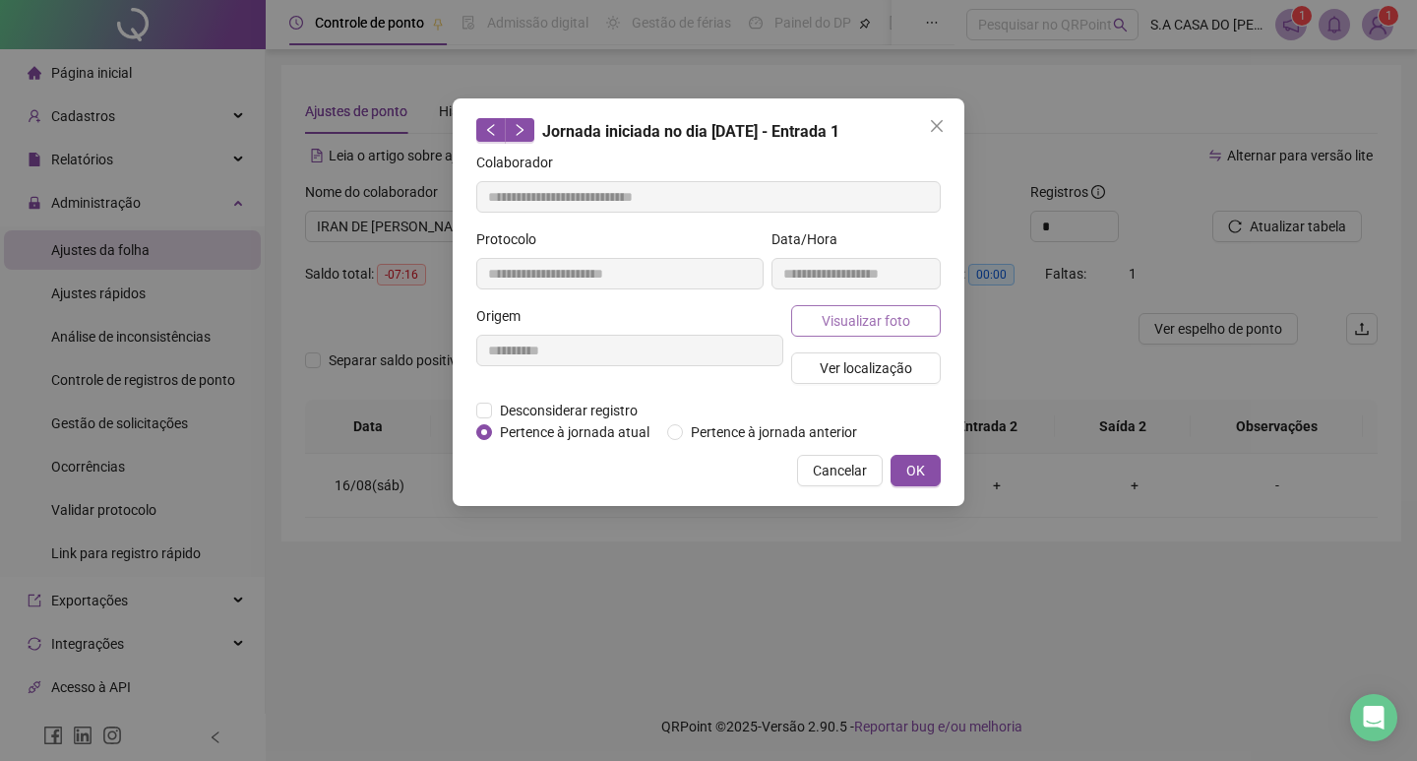
click at [851, 314] on span "Visualizar foto" at bounding box center [866, 321] width 89 height 22
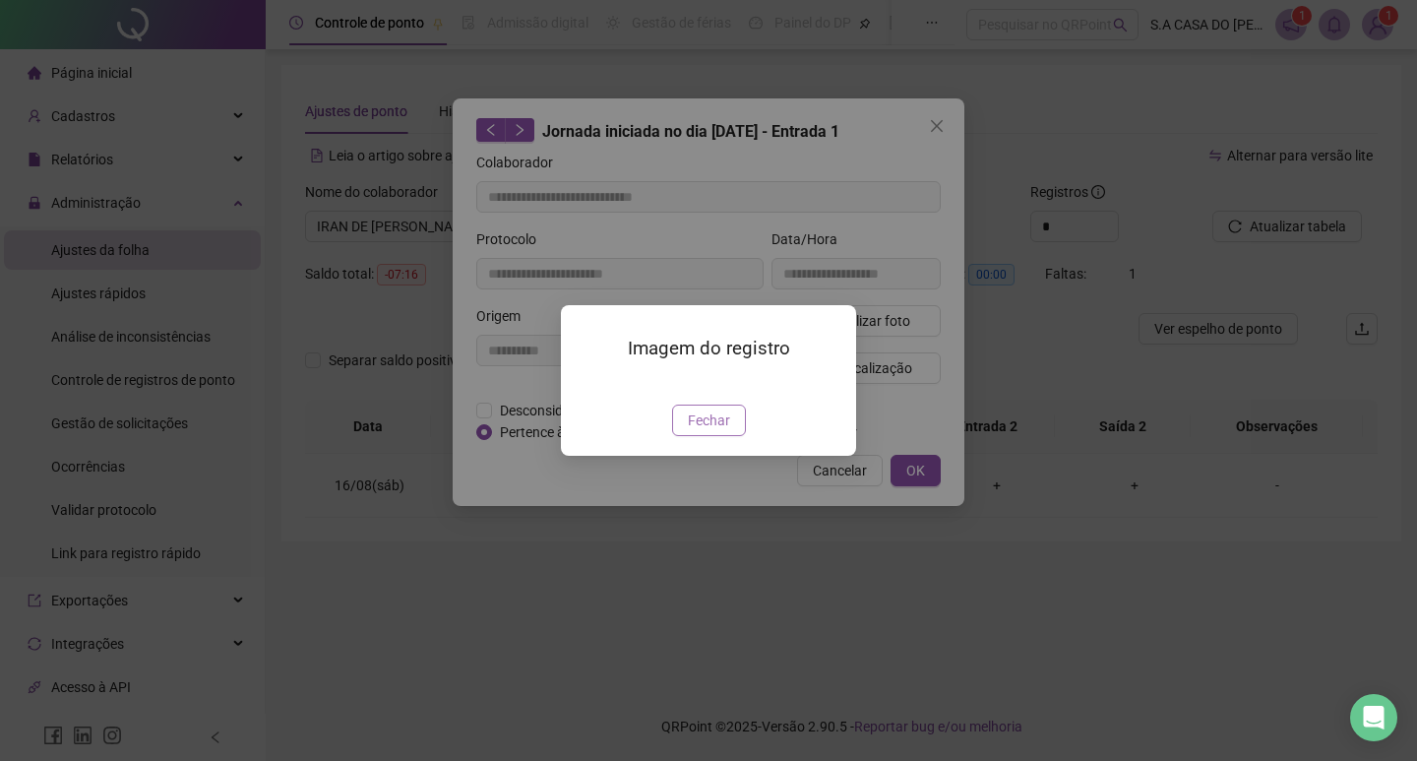
click at [693, 431] on span "Fechar" at bounding box center [709, 420] width 42 height 22
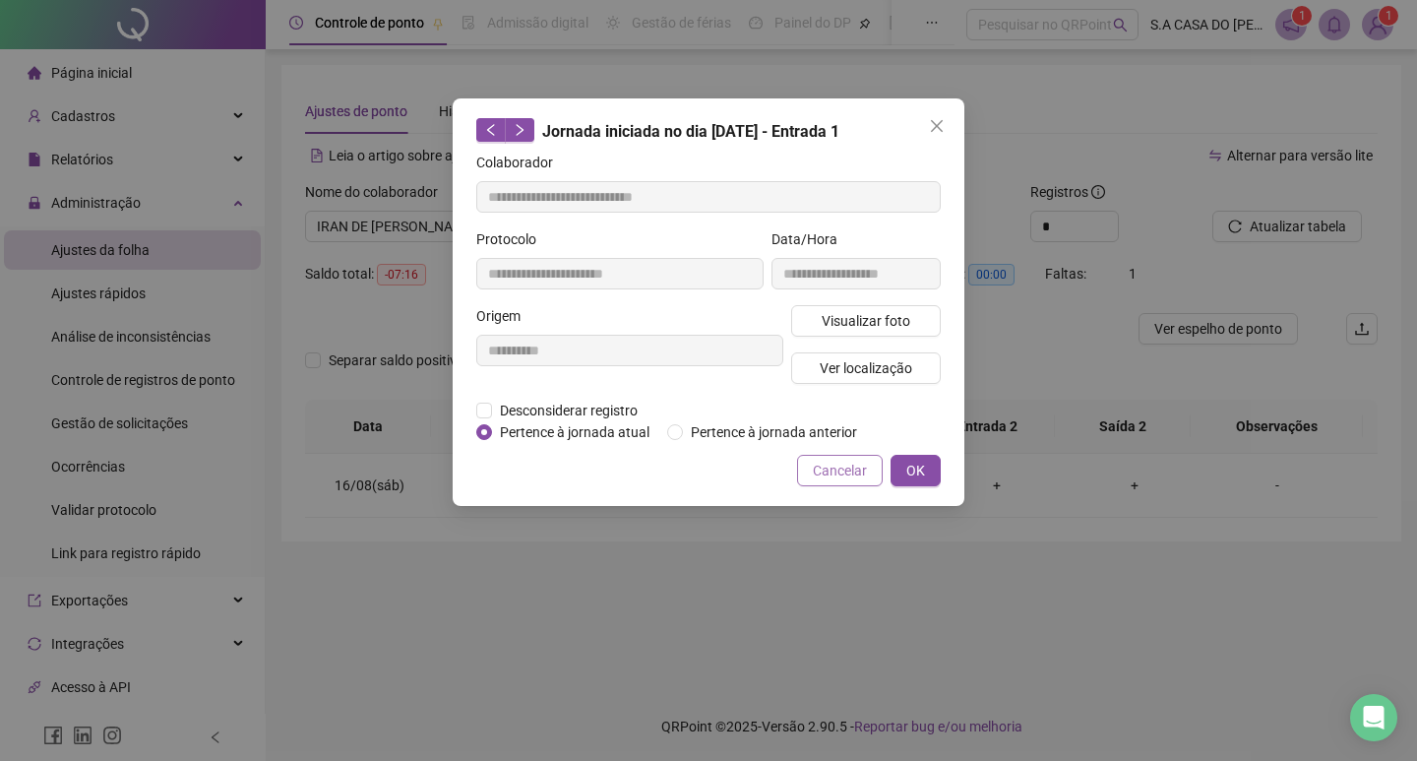
click at [850, 475] on span "Cancelar" at bounding box center [840, 471] width 54 height 22
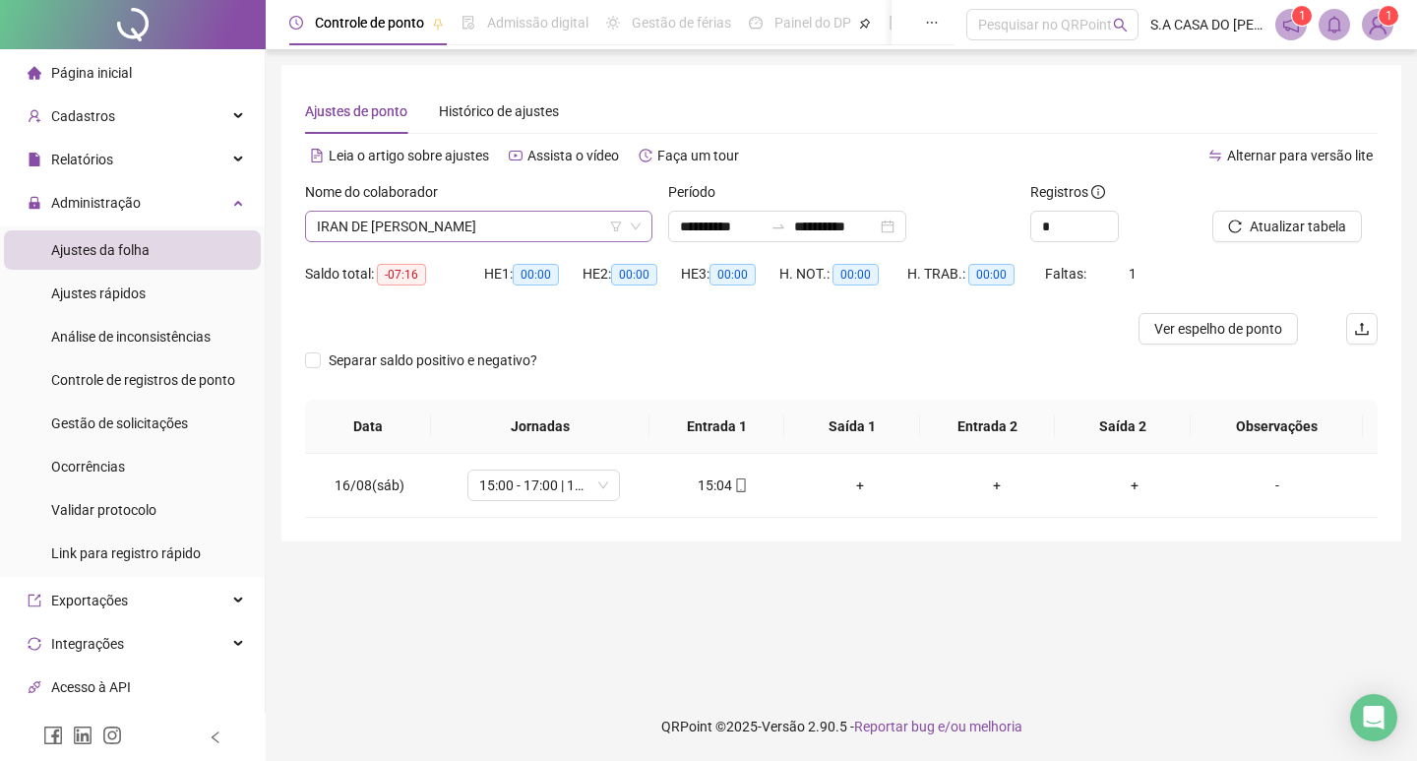
click at [393, 236] on span "IRAN DE [PERSON_NAME]" at bounding box center [479, 227] width 324 height 30
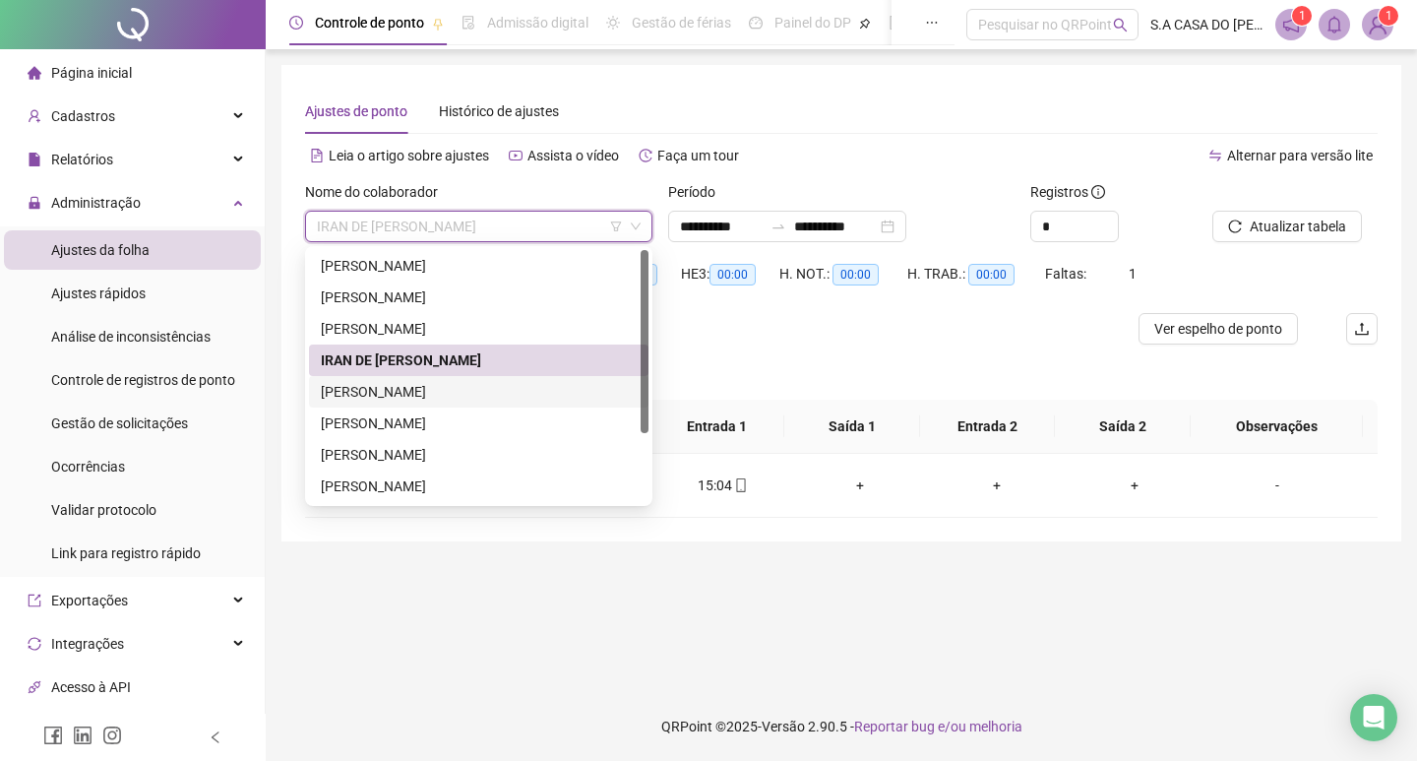
drag, startPoint x: 388, startPoint y: 396, endPoint x: 904, endPoint y: 364, distance: 516.8
click at [388, 397] on div "[PERSON_NAME]" at bounding box center [479, 392] width 316 height 22
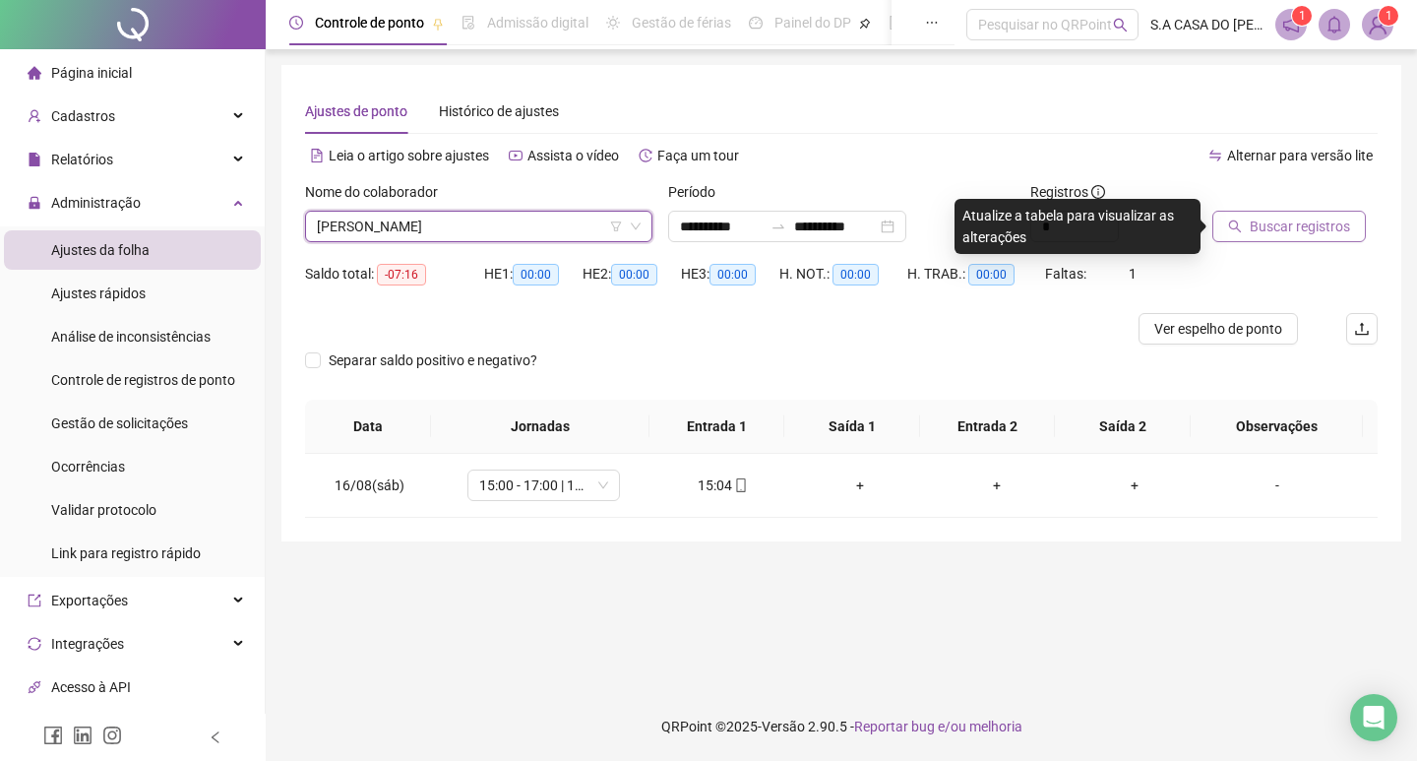
click at [1252, 218] on span "Buscar registros" at bounding box center [1300, 227] width 100 height 22
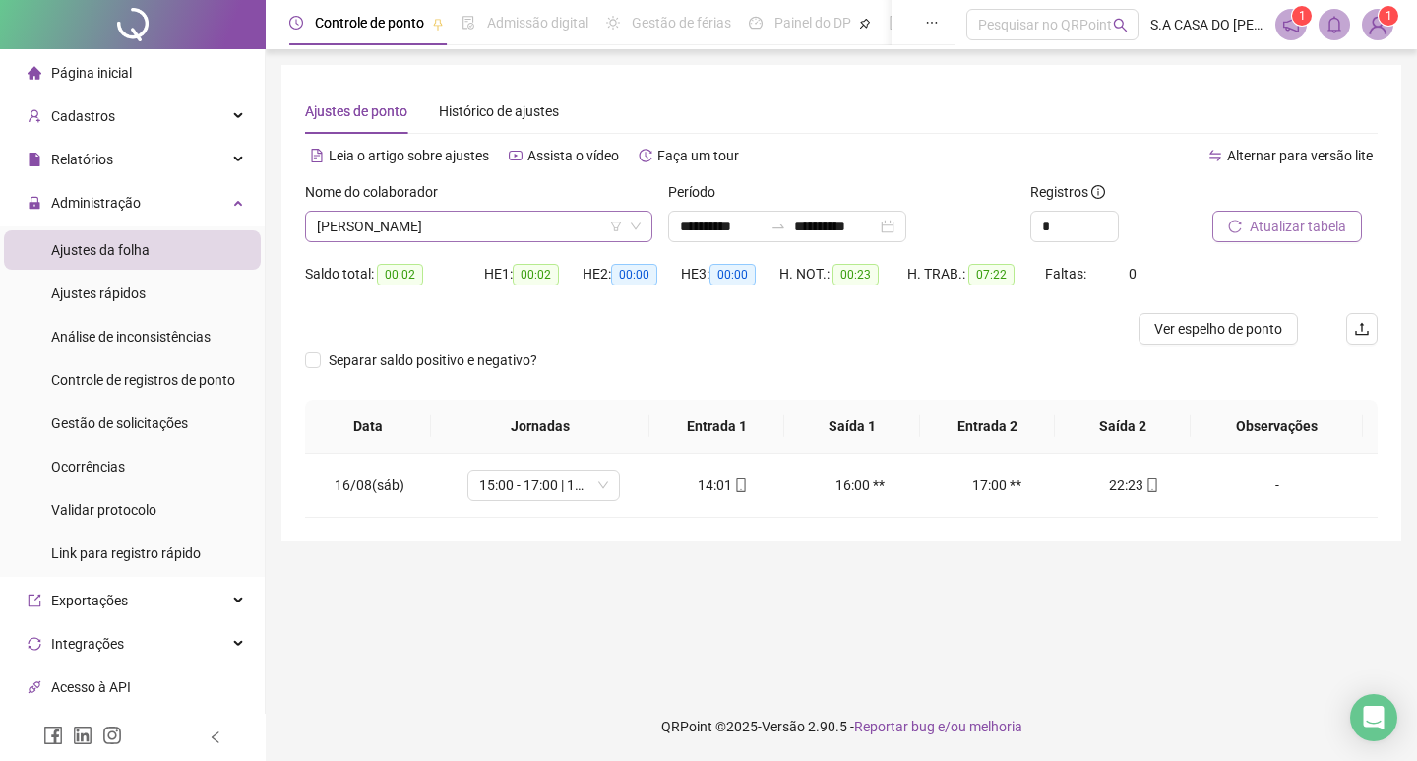
click at [462, 217] on span "[PERSON_NAME]" at bounding box center [479, 227] width 324 height 30
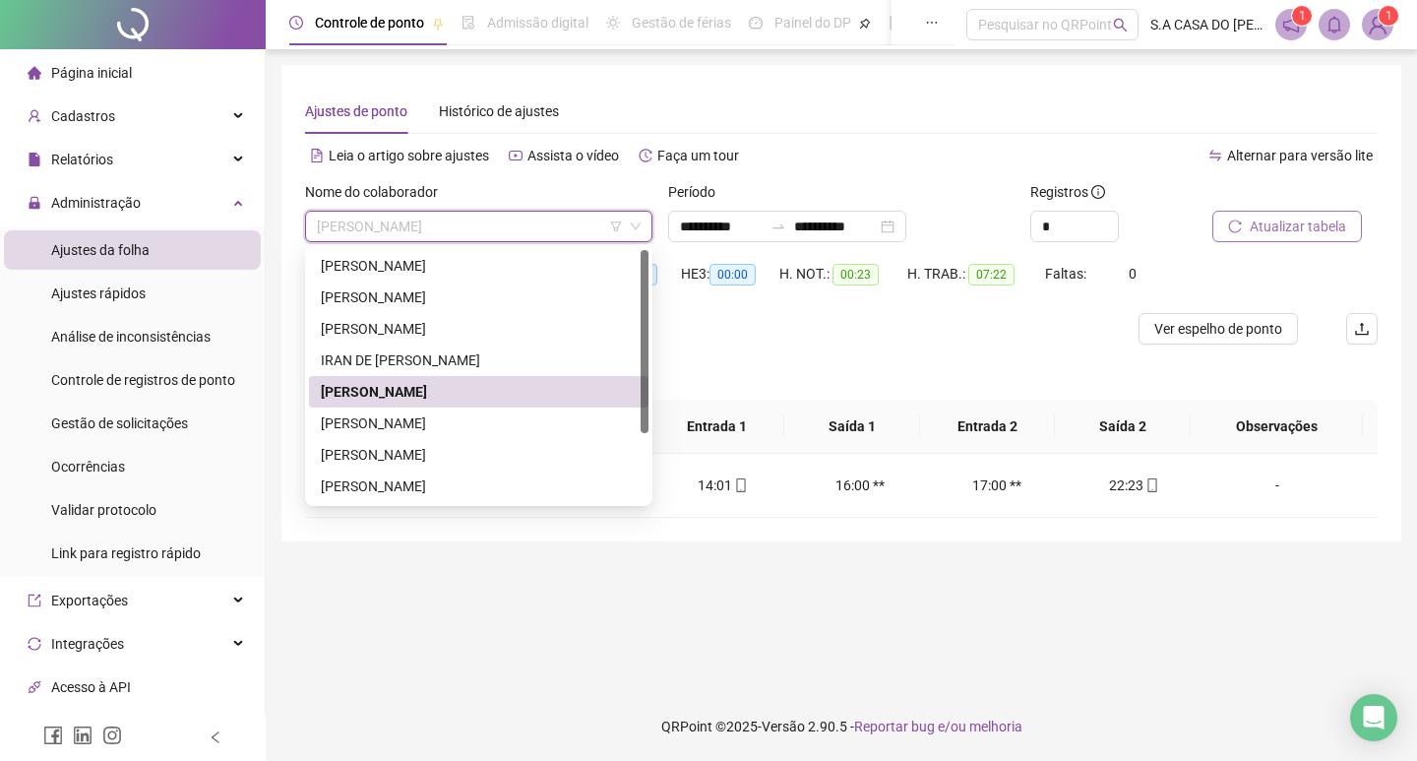
scroll to position [94, 0]
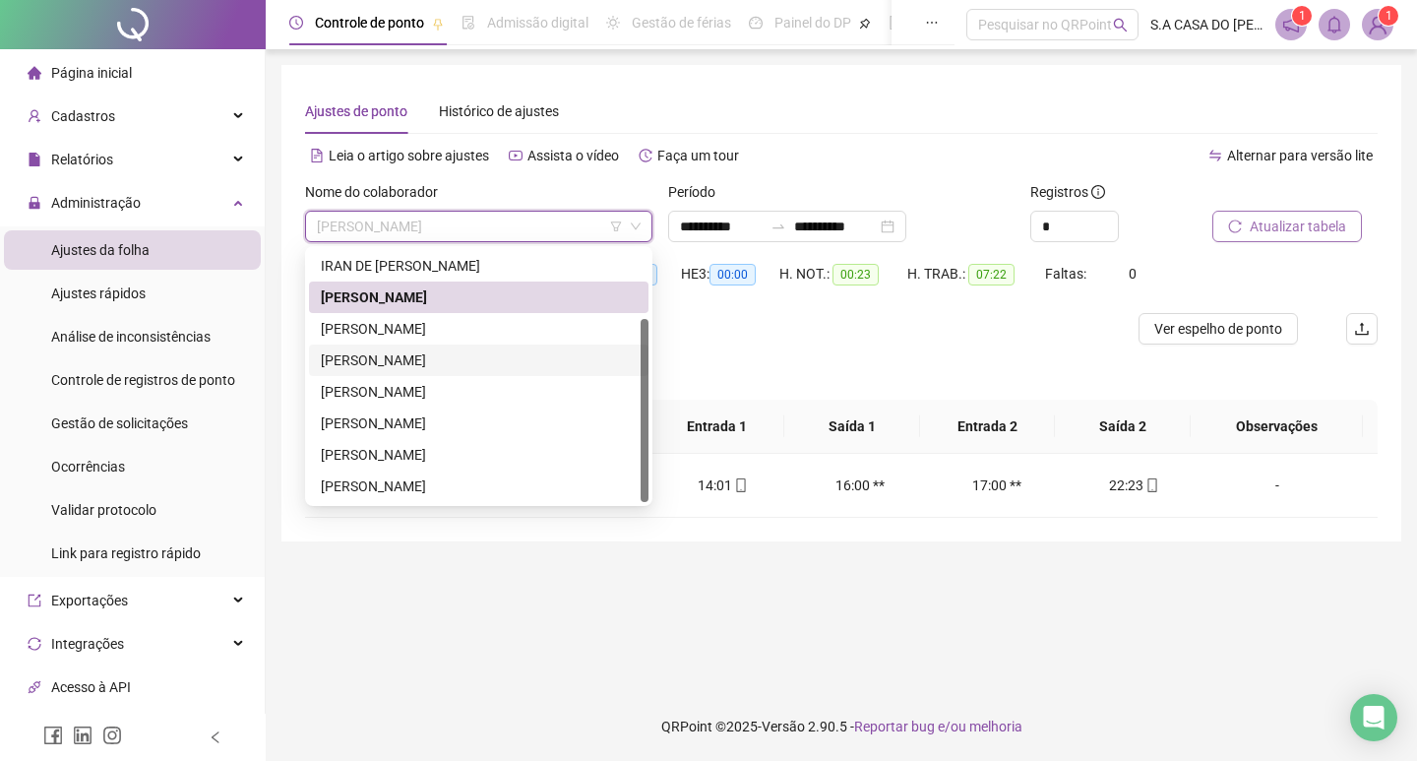
click at [437, 361] on div "[PERSON_NAME]" at bounding box center [479, 360] width 316 height 22
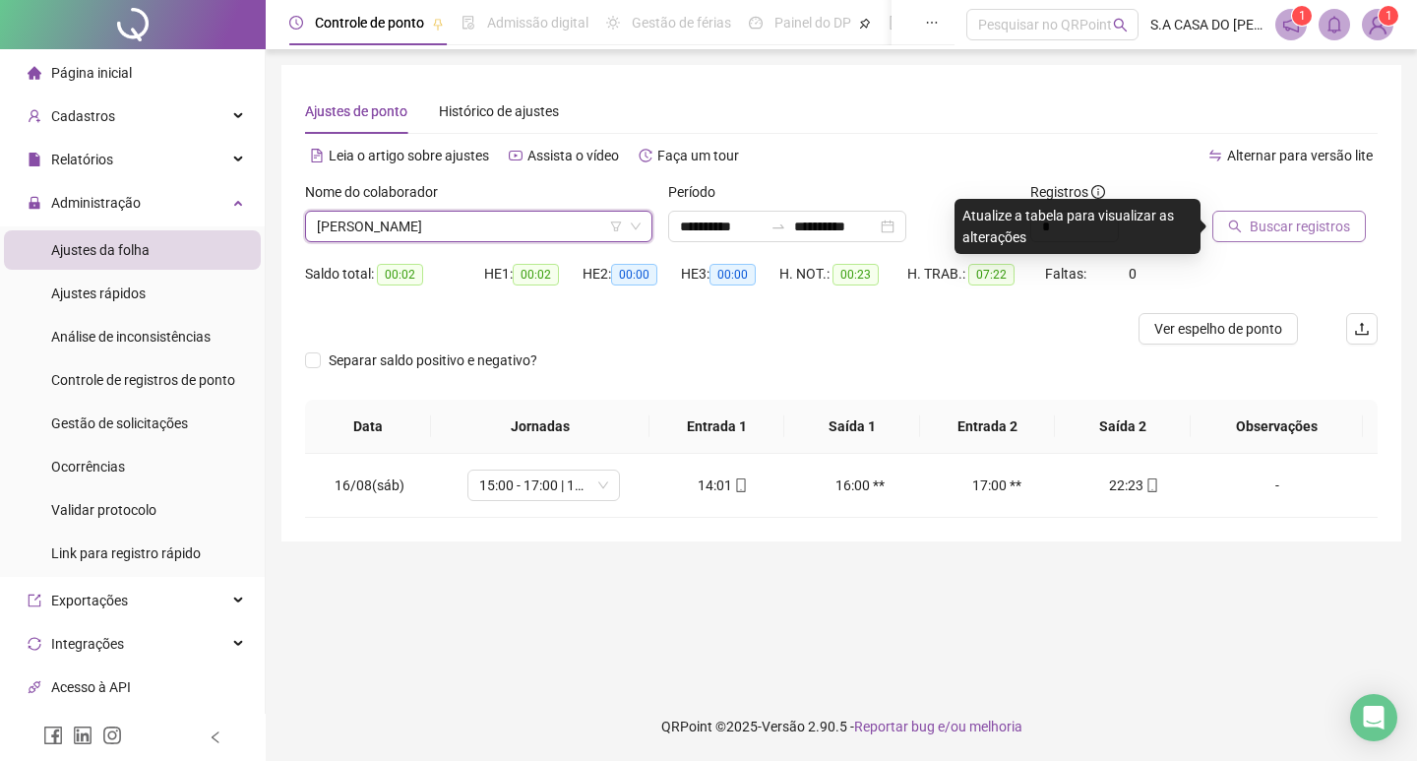
click at [1289, 209] on div at bounding box center [1271, 196] width 116 height 30
drag, startPoint x: 1290, startPoint y: 216, endPoint x: 1280, endPoint y: 222, distance: 12.8
click at [1288, 218] on span "Buscar registros" at bounding box center [1300, 227] width 100 height 22
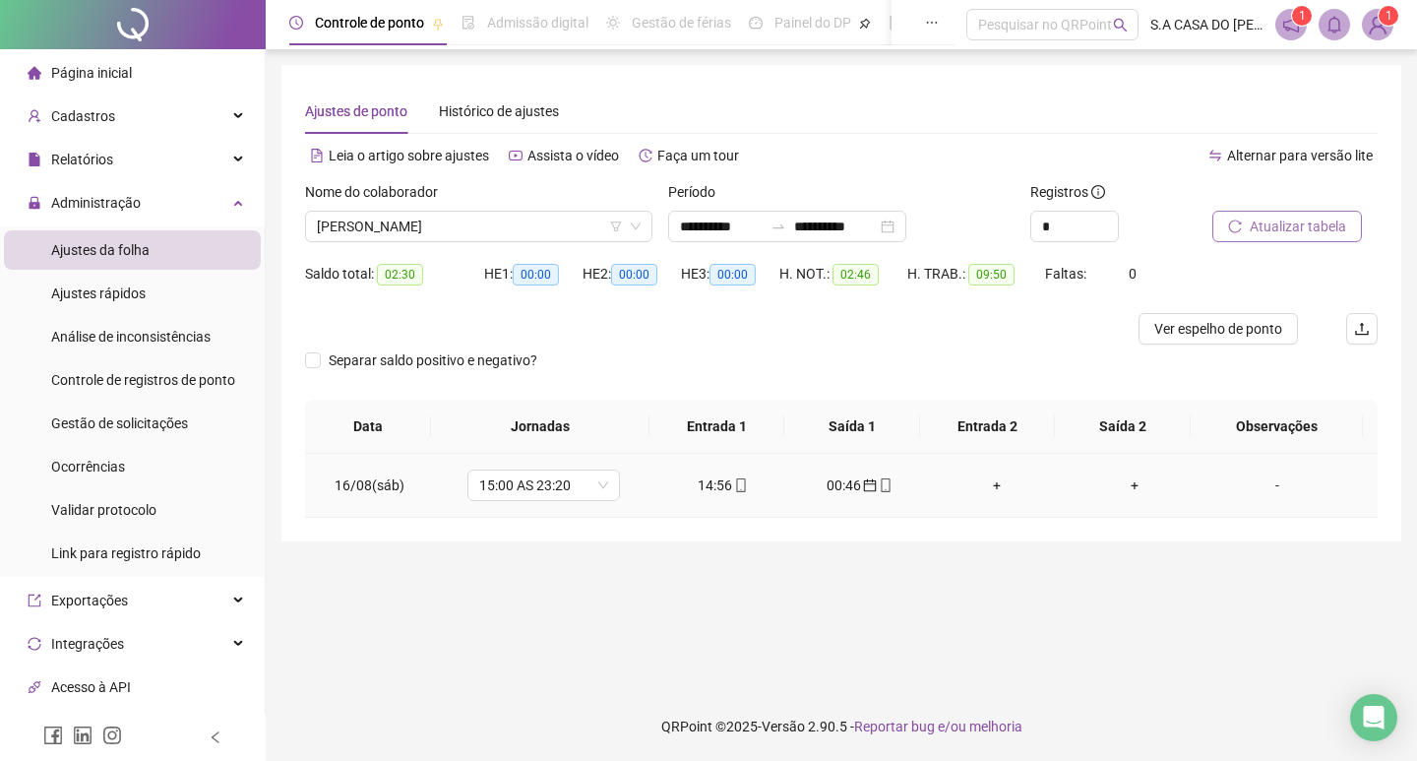
click at [737, 487] on icon "mobile" at bounding box center [741, 485] width 14 height 14
type input "**********"
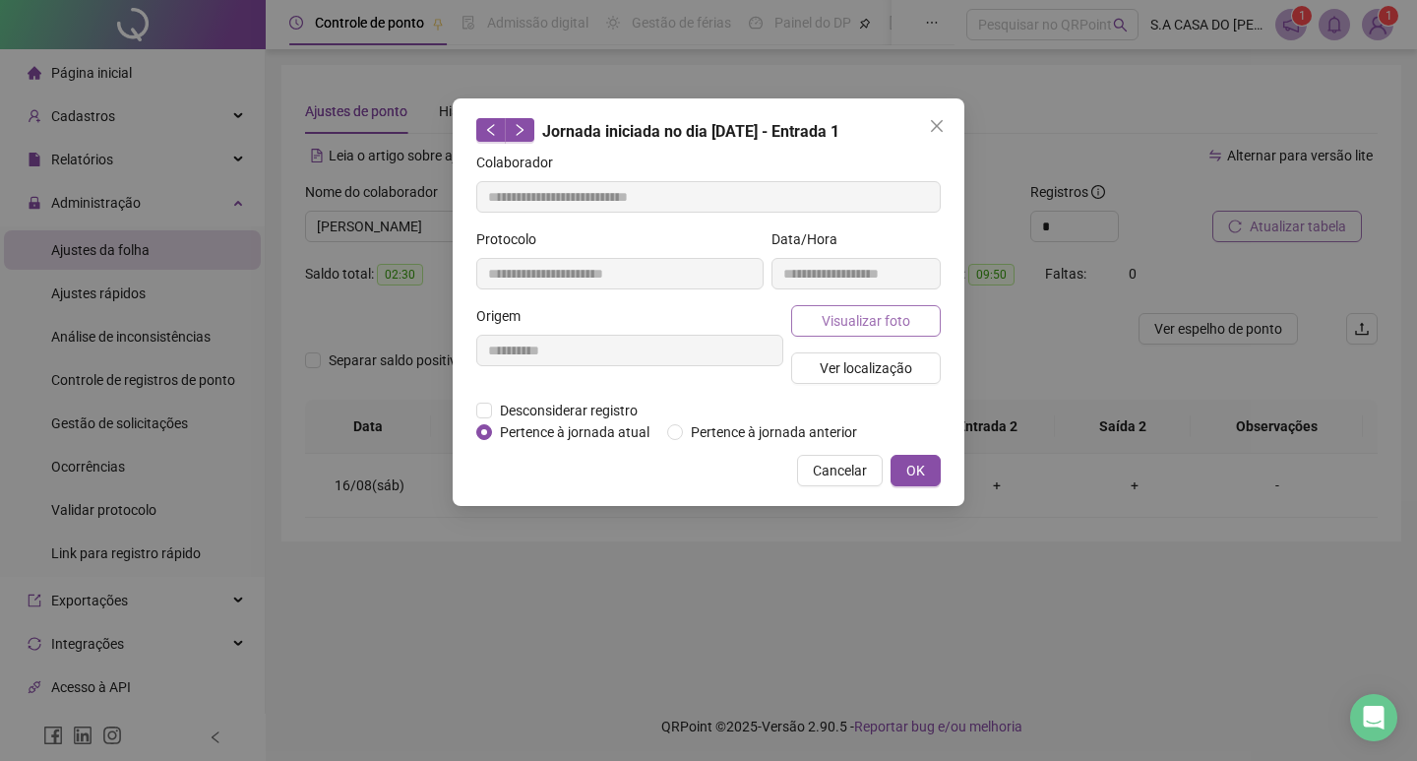
click at [851, 317] on span "Visualizar foto" at bounding box center [866, 321] width 89 height 22
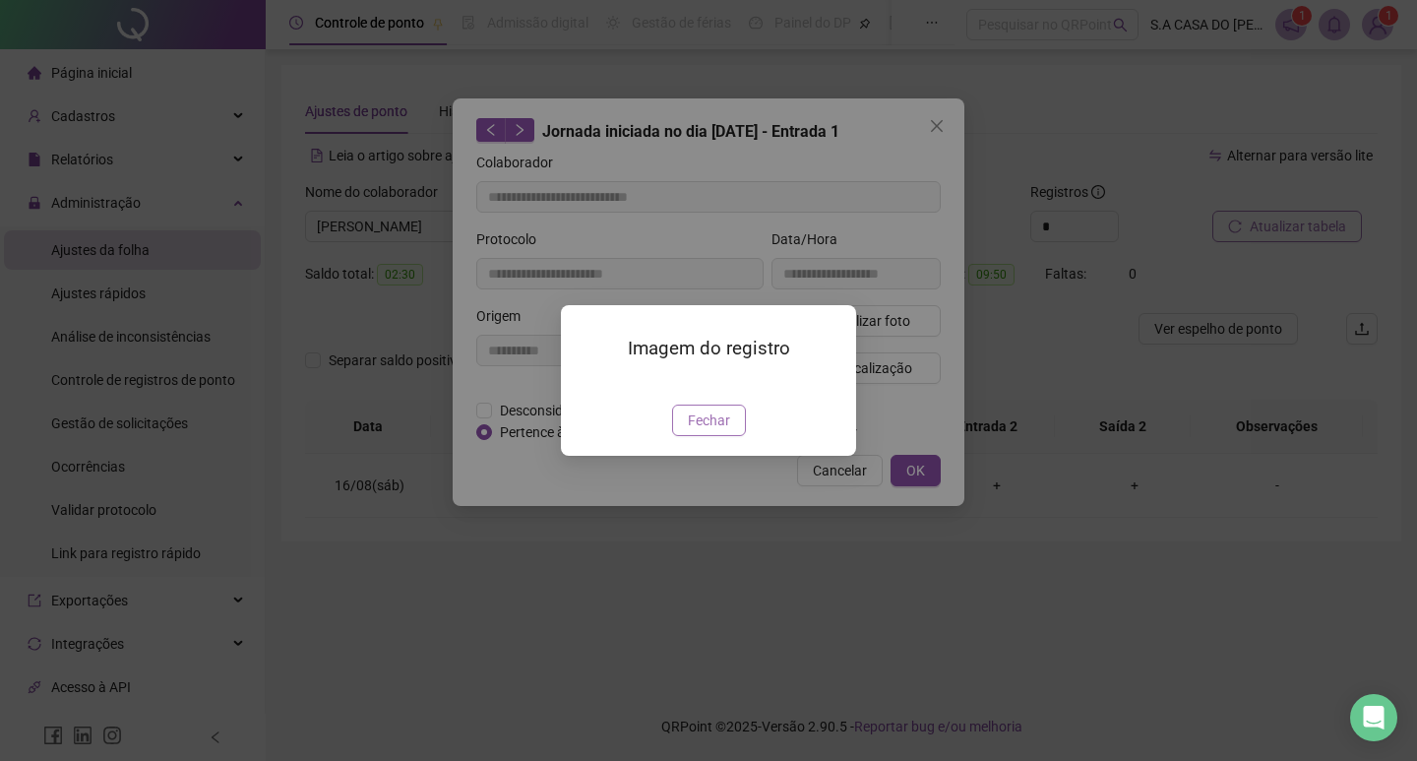
click at [705, 431] on span "Fechar" at bounding box center [709, 420] width 42 height 22
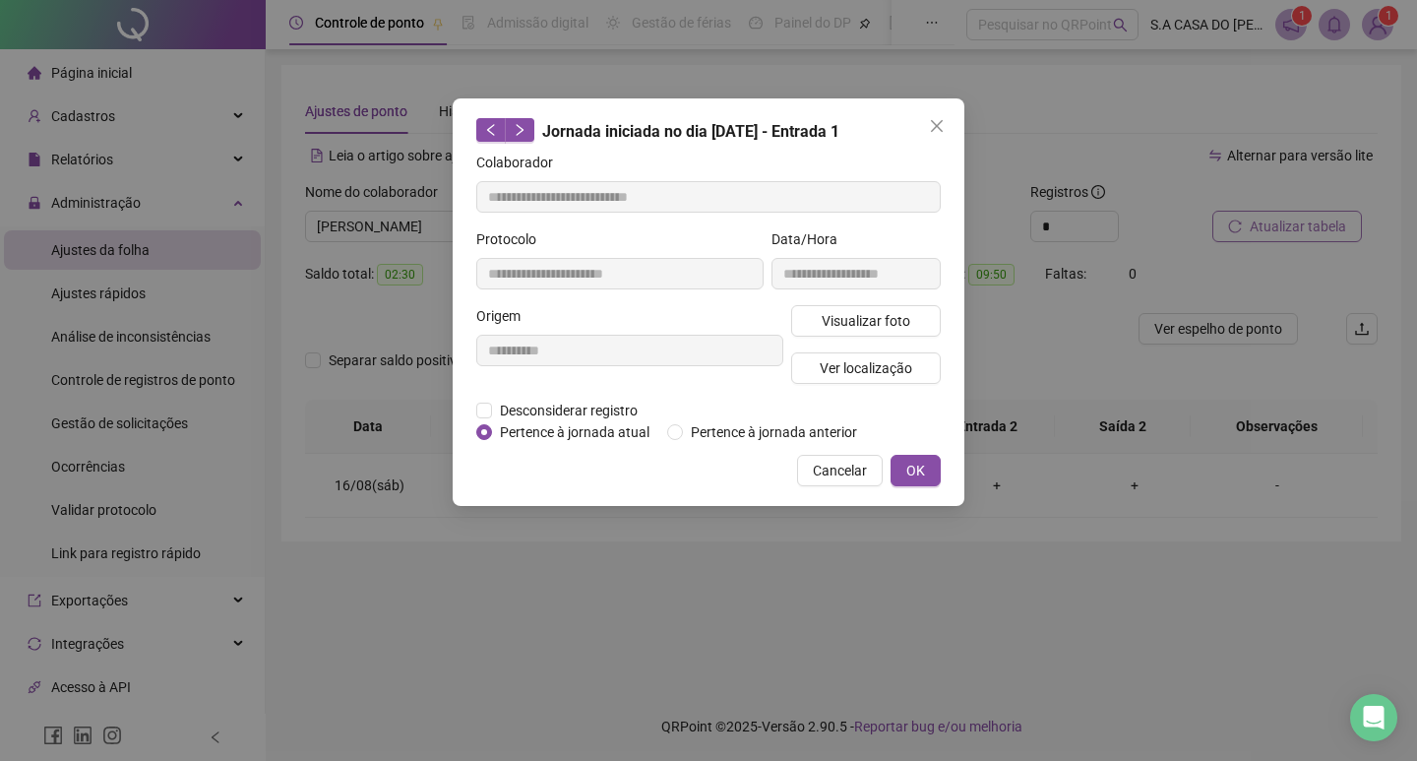
click at [1156, 235] on div "**********" at bounding box center [708, 380] width 1417 height 761
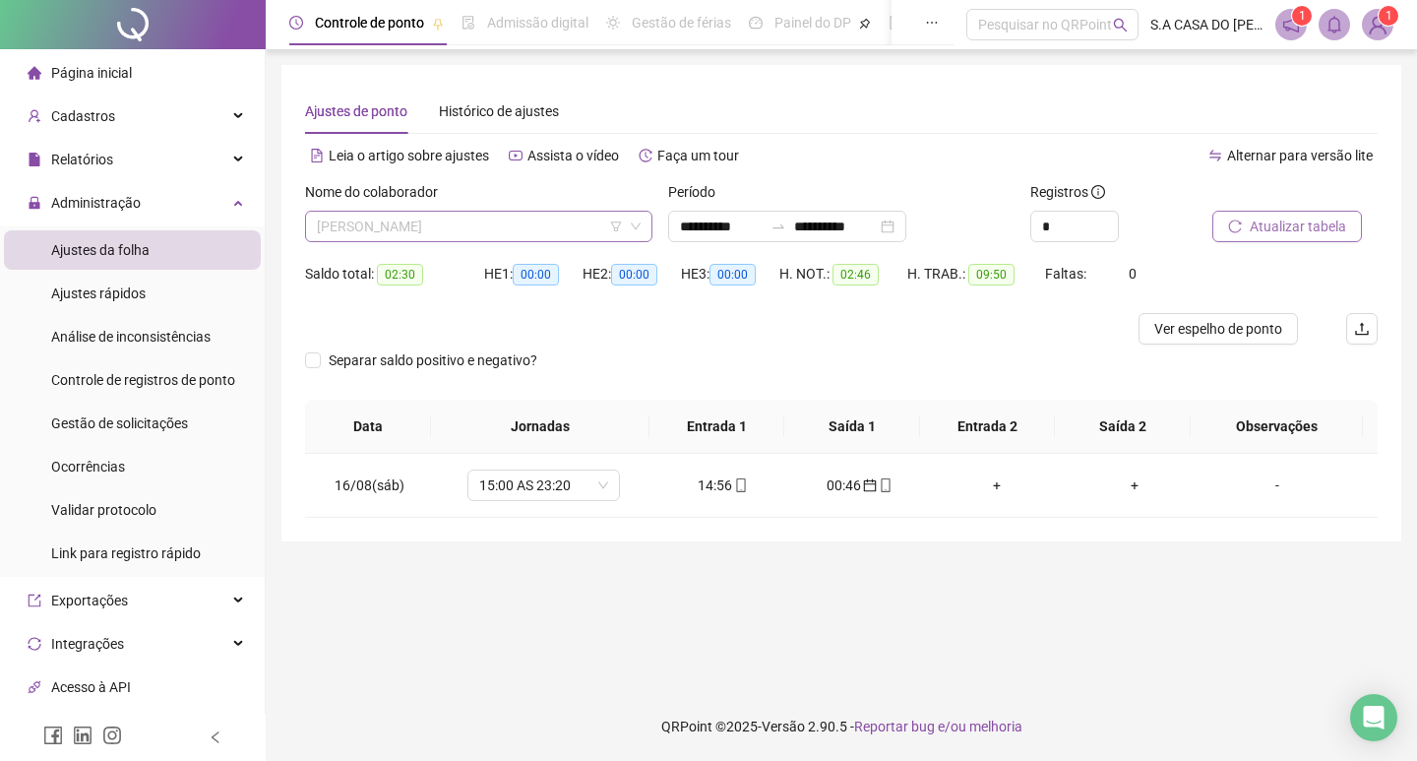
click at [482, 216] on span "[PERSON_NAME]" at bounding box center [479, 227] width 324 height 30
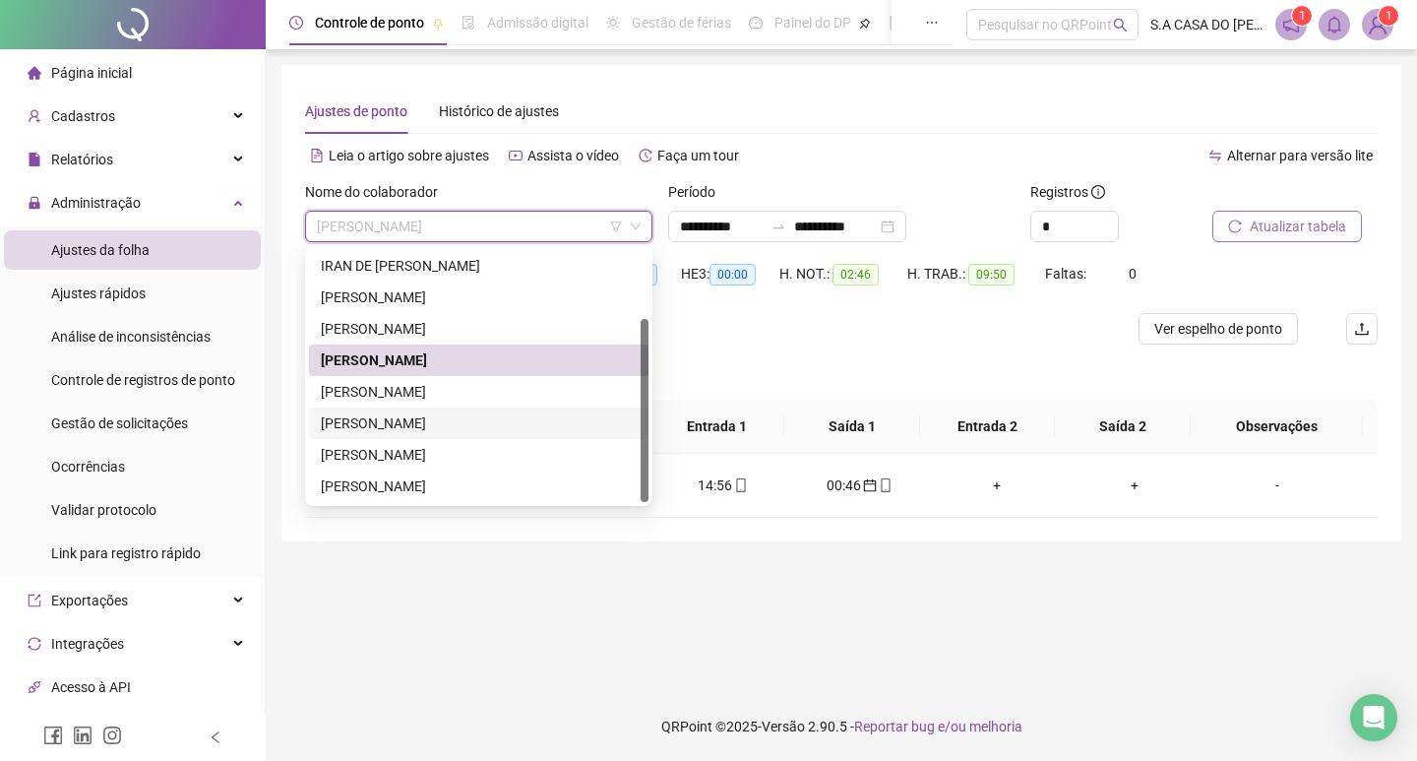
click at [414, 423] on div "[PERSON_NAME]" at bounding box center [479, 423] width 316 height 22
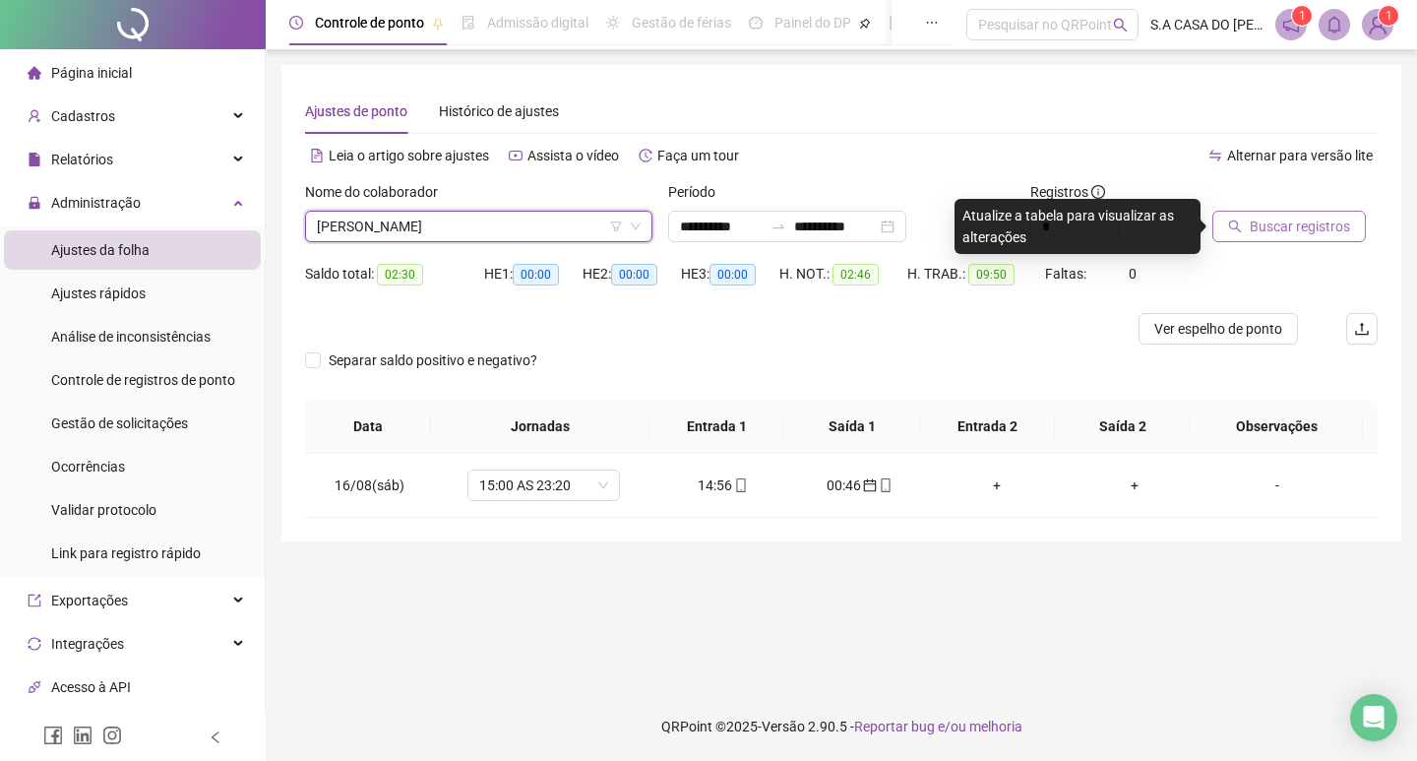
click at [1277, 230] on span "Buscar registros" at bounding box center [1300, 227] width 100 height 22
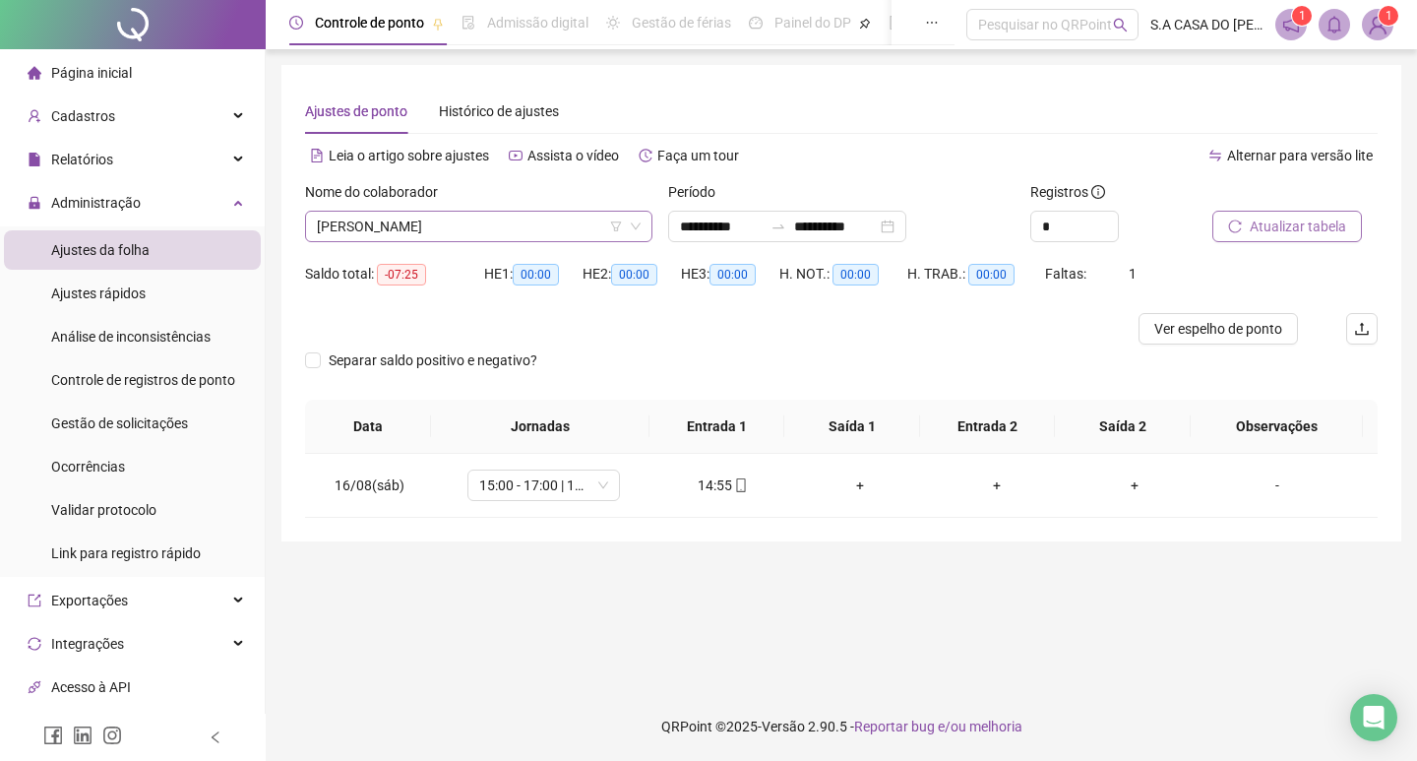
click at [518, 230] on span "[PERSON_NAME]" at bounding box center [479, 227] width 324 height 30
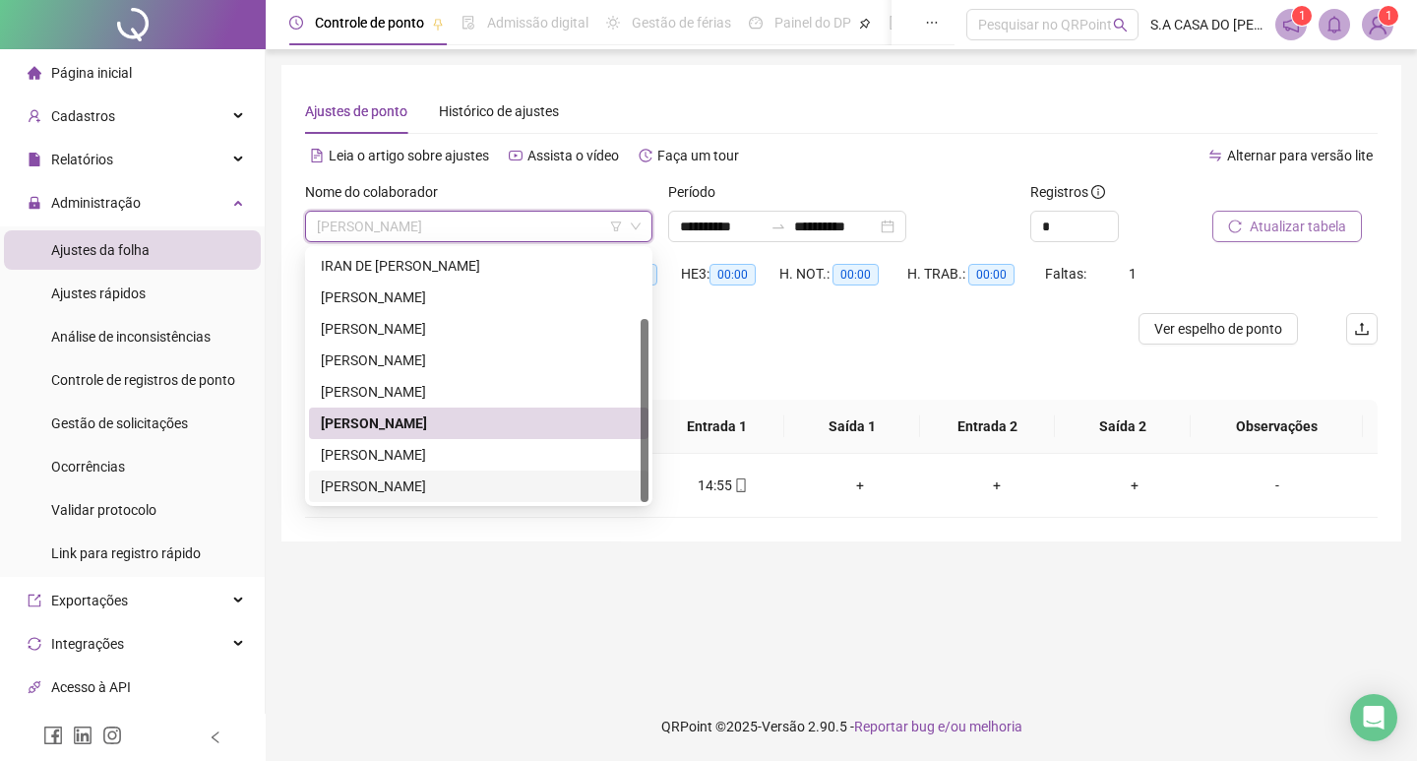
click at [396, 460] on div "[PERSON_NAME]" at bounding box center [479, 455] width 316 height 22
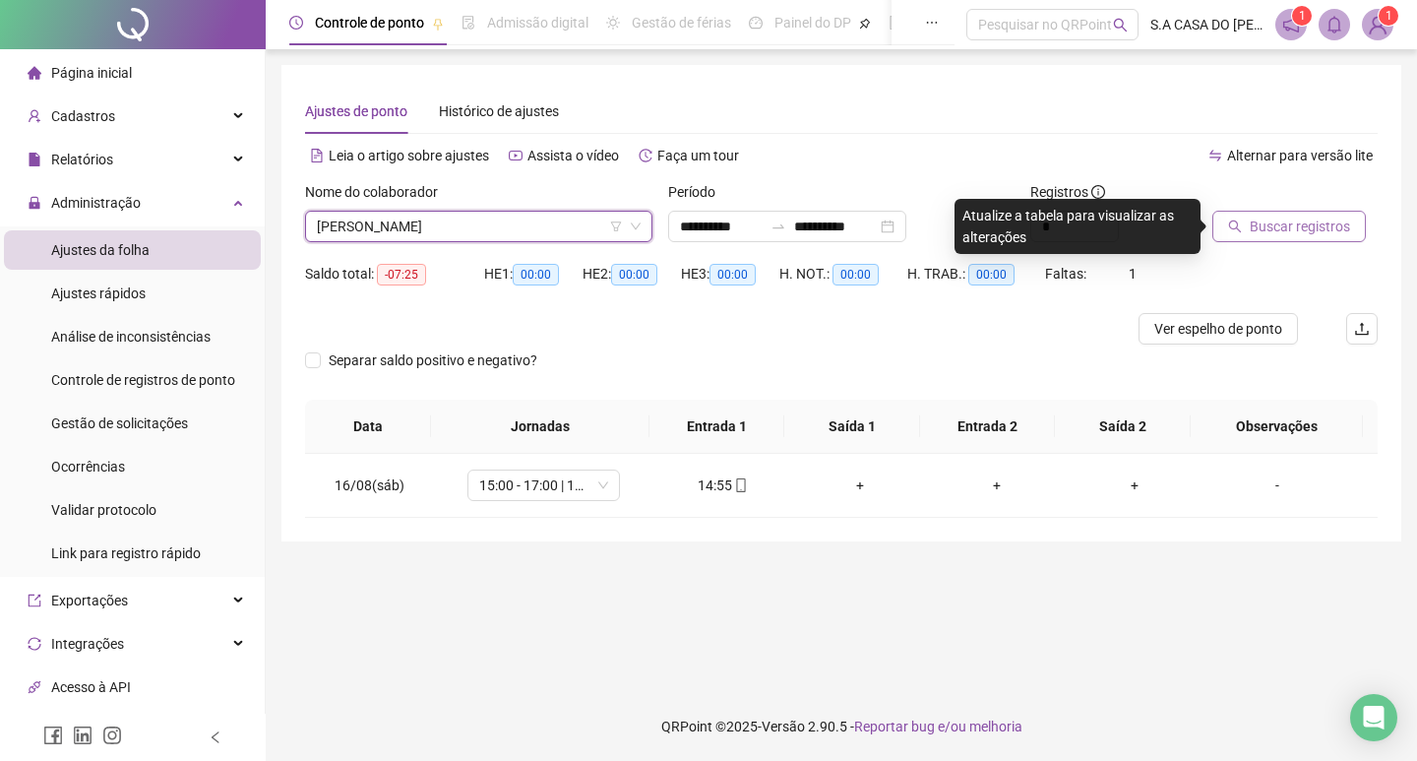
click at [1297, 240] on button "Buscar registros" at bounding box center [1290, 226] width 154 height 31
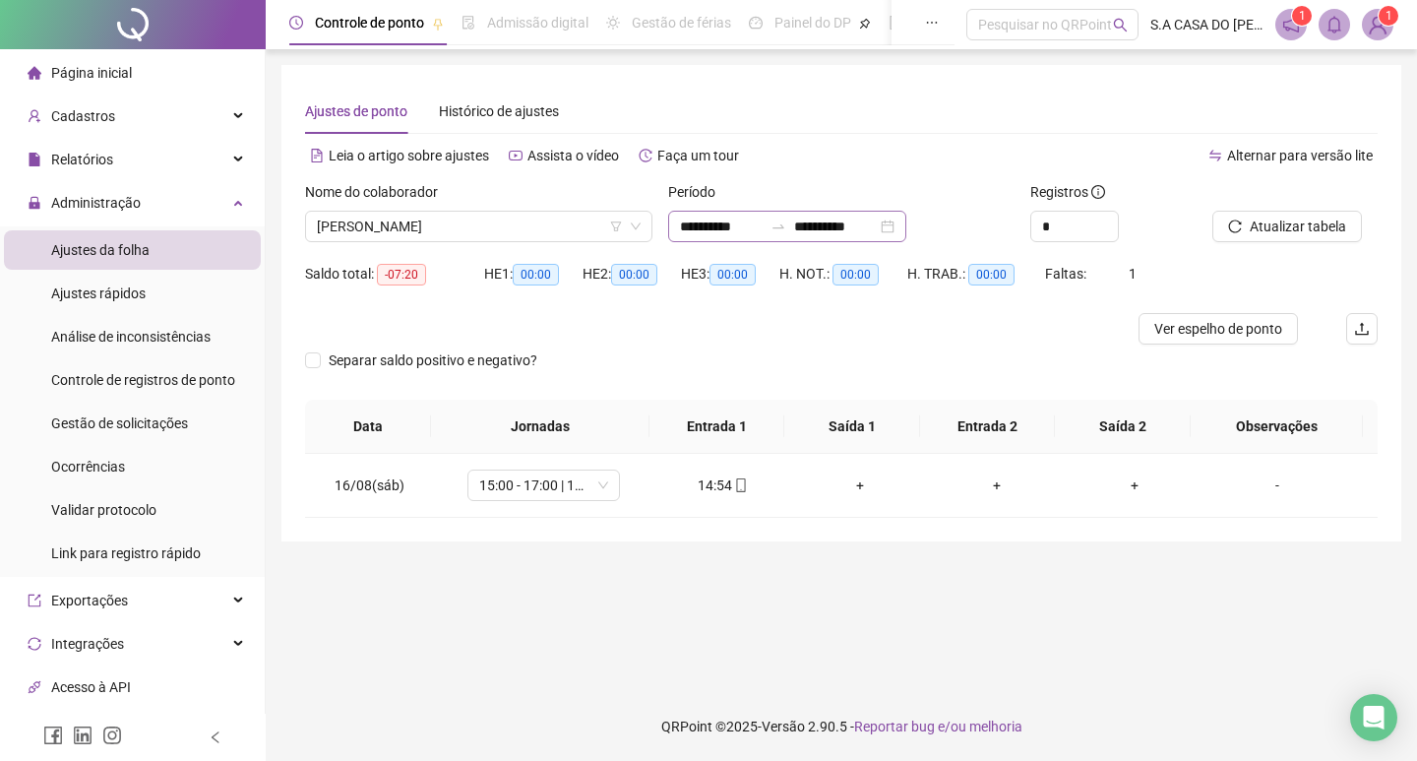
click at [907, 225] on div "**********" at bounding box center [787, 226] width 238 height 31
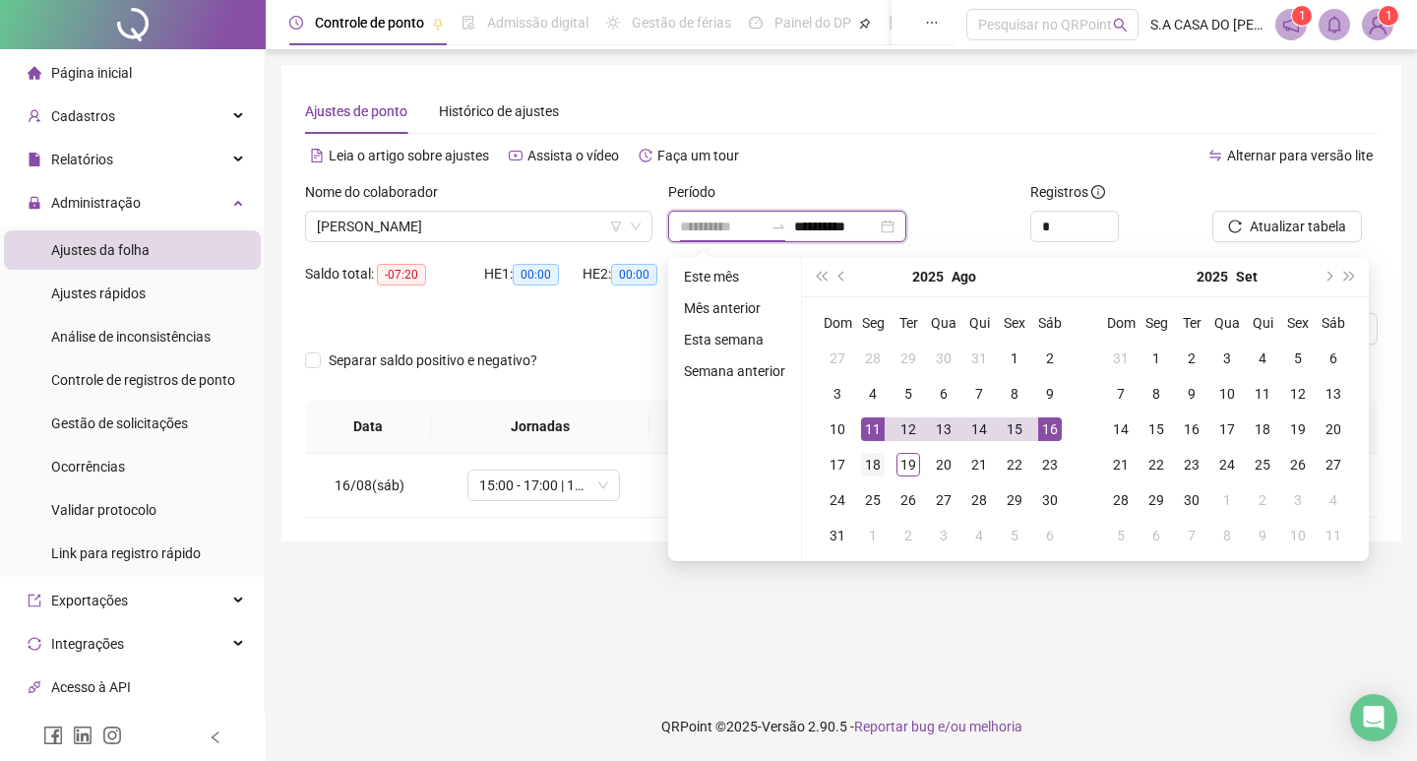
type input "**********"
click at [867, 461] on div "18" at bounding box center [873, 465] width 24 height 24
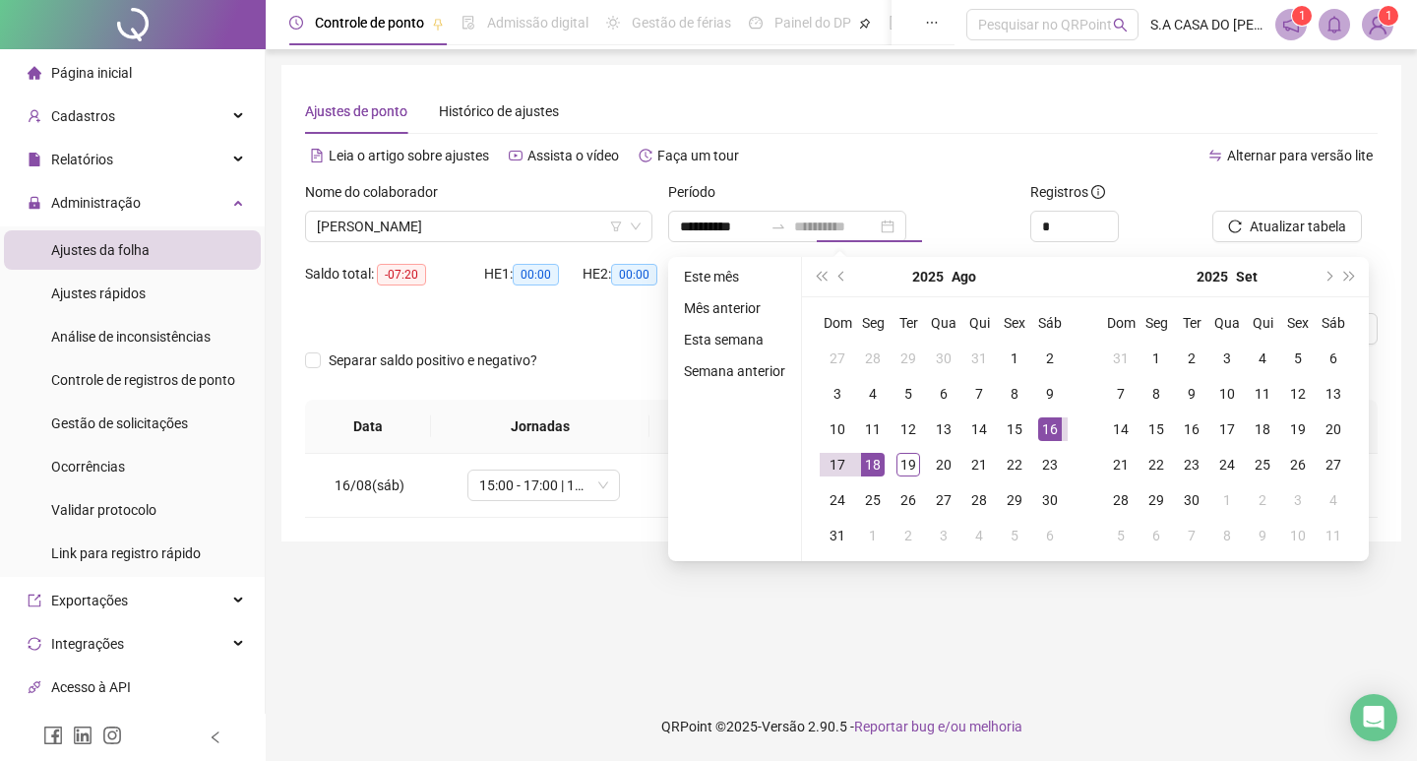
click at [865, 461] on div "18" at bounding box center [873, 465] width 24 height 24
type input "**********"
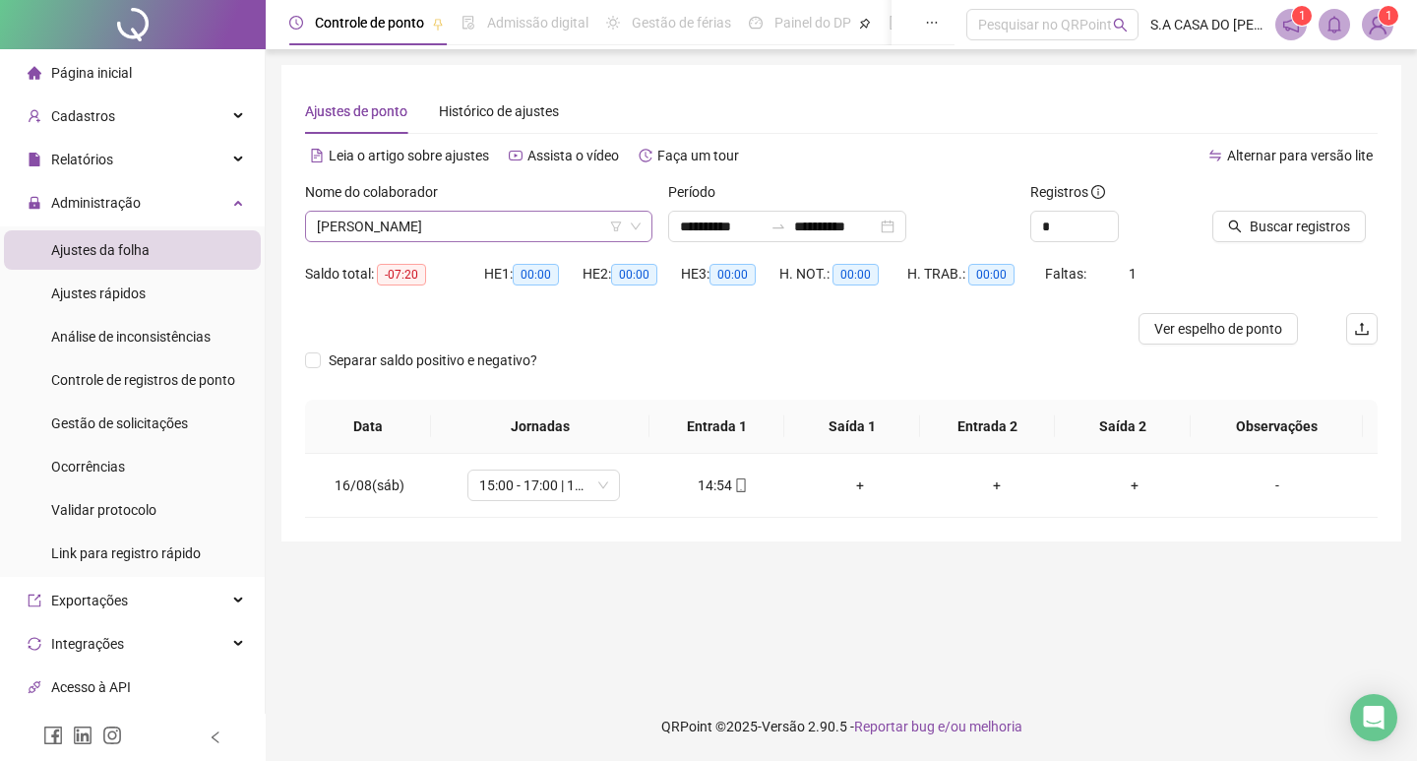
click at [630, 225] on icon "down" at bounding box center [636, 226] width 12 height 12
click at [418, 217] on span "[PERSON_NAME]" at bounding box center [479, 227] width 324 height 30
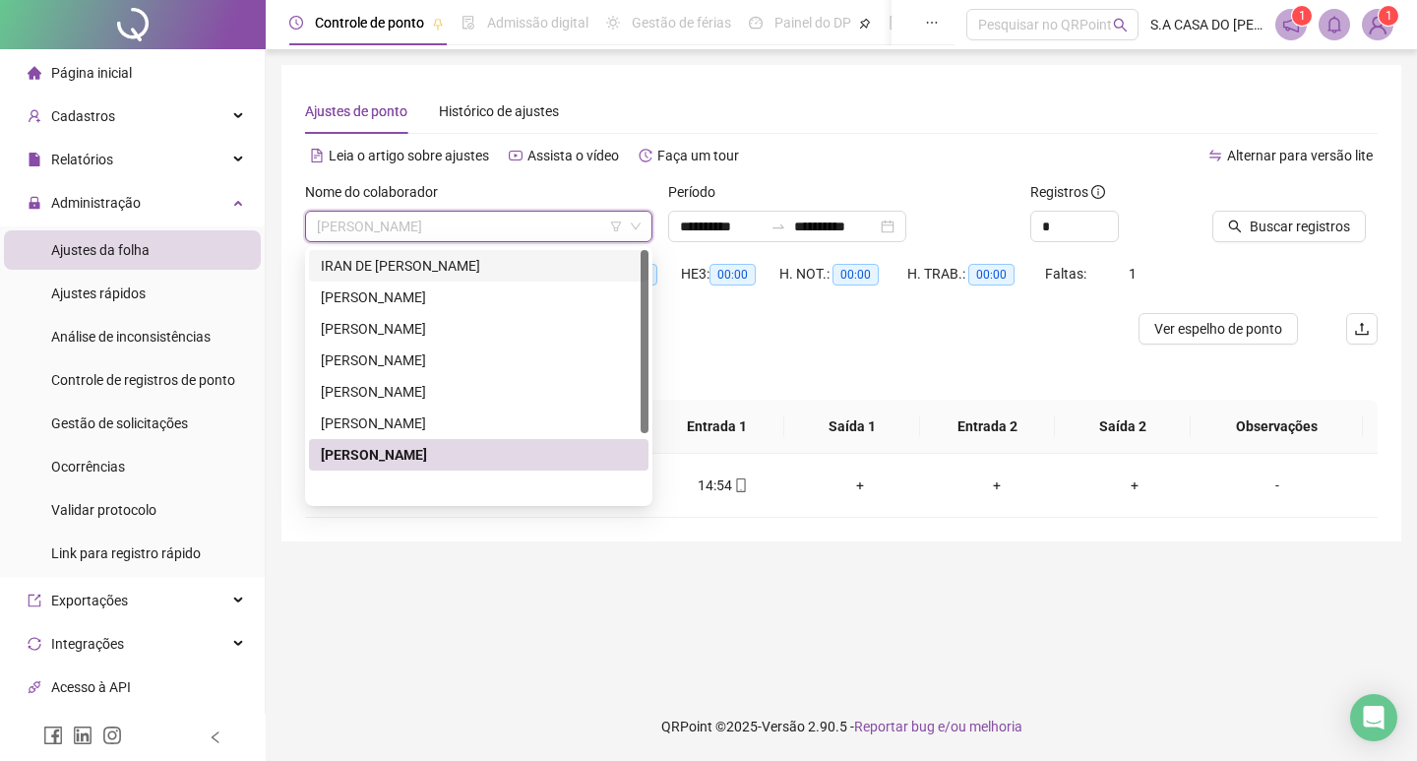
scroll to position [0, 0]
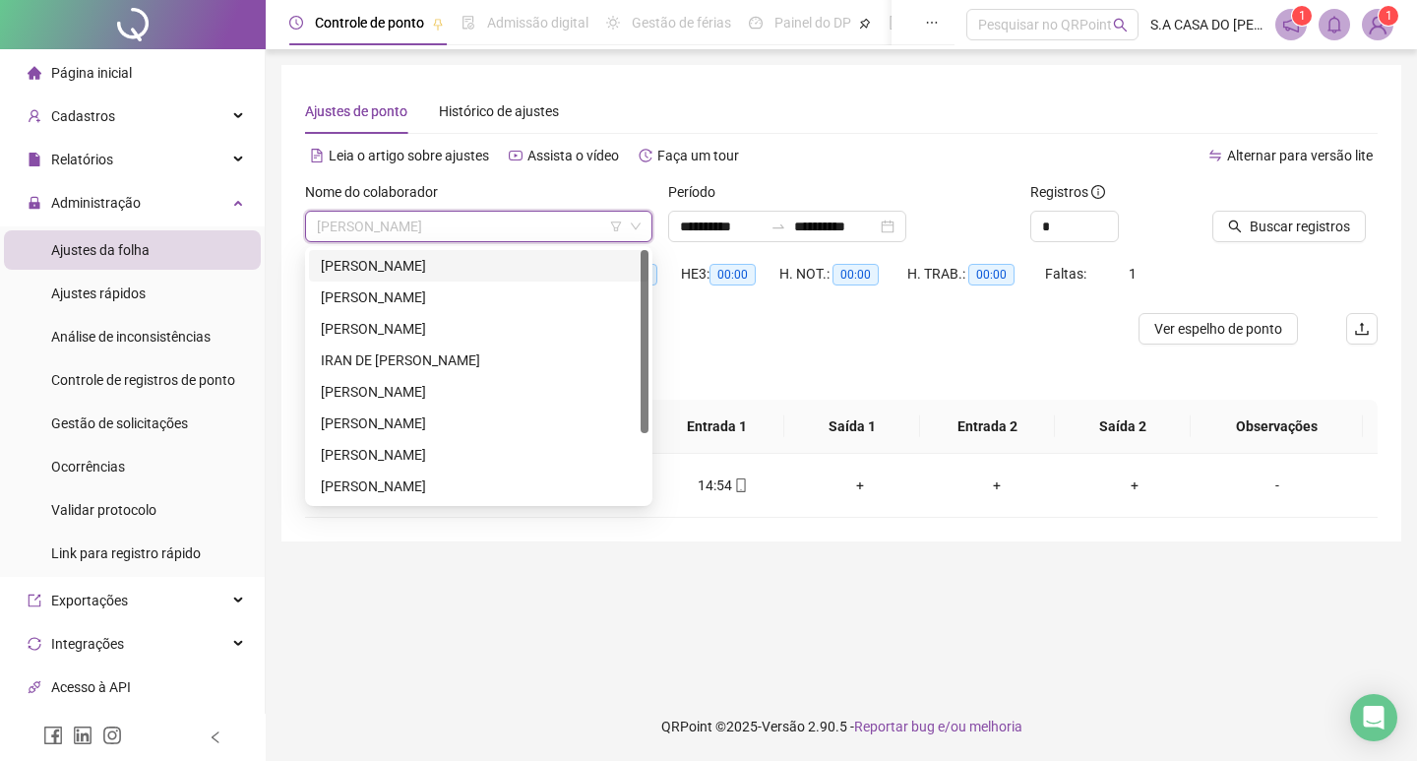
click at [421, 264] on div "[PERSON_NAME]" at bounding box center [479, 266] width 316 height 22
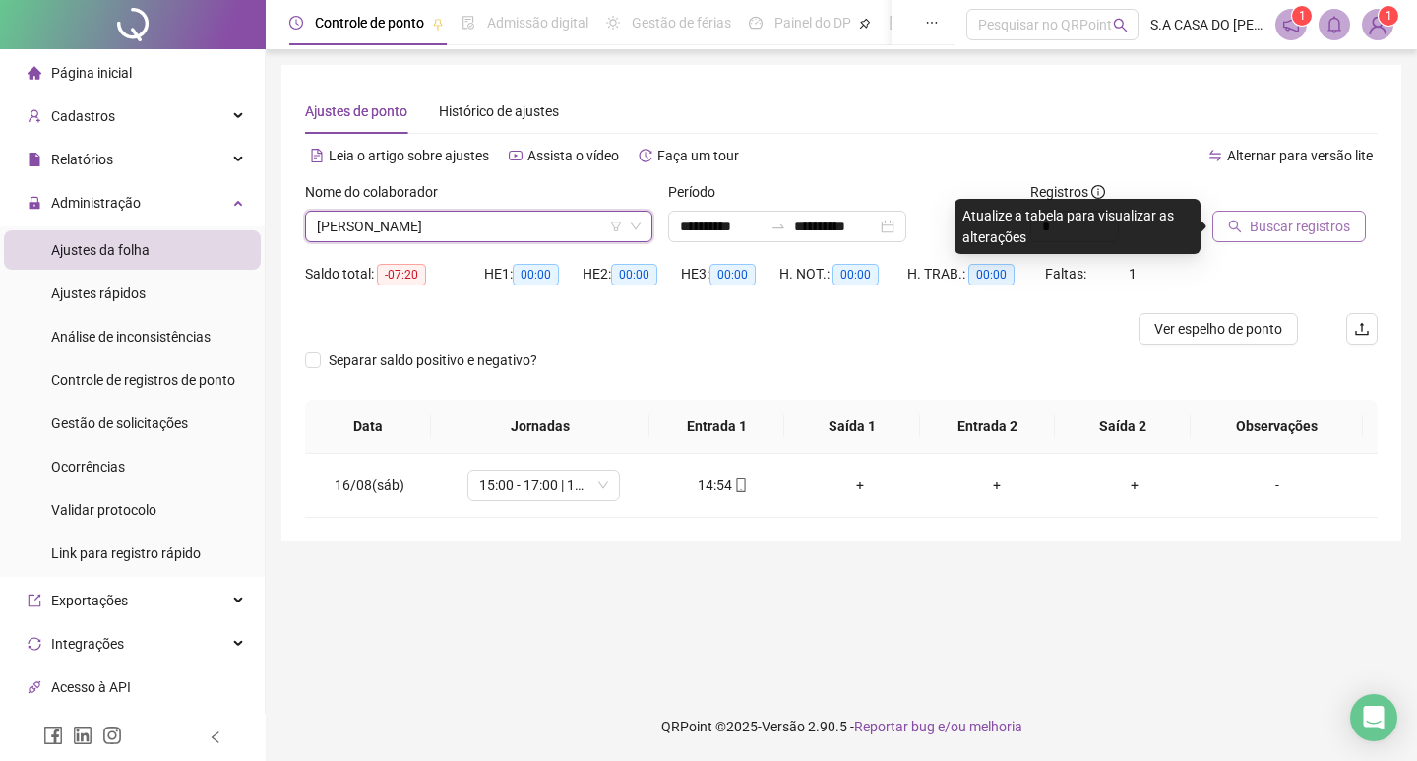
click at [1317, 229] on span "Buscar registros" at bounding box center [1300, 227] width 100 height 22
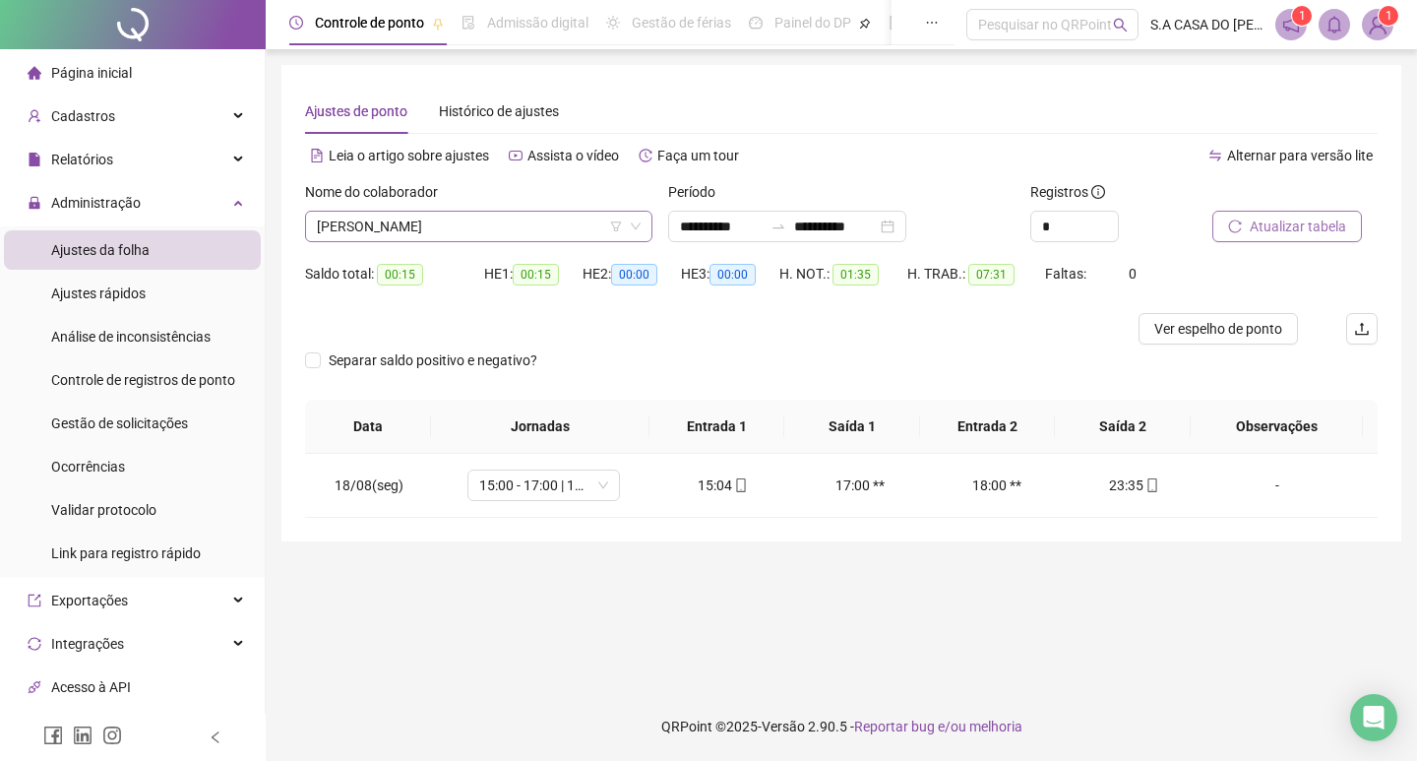
click at [517, 232] on span "[PERSON_NAME]" at bounding box center [479, 227] width 324 height 30
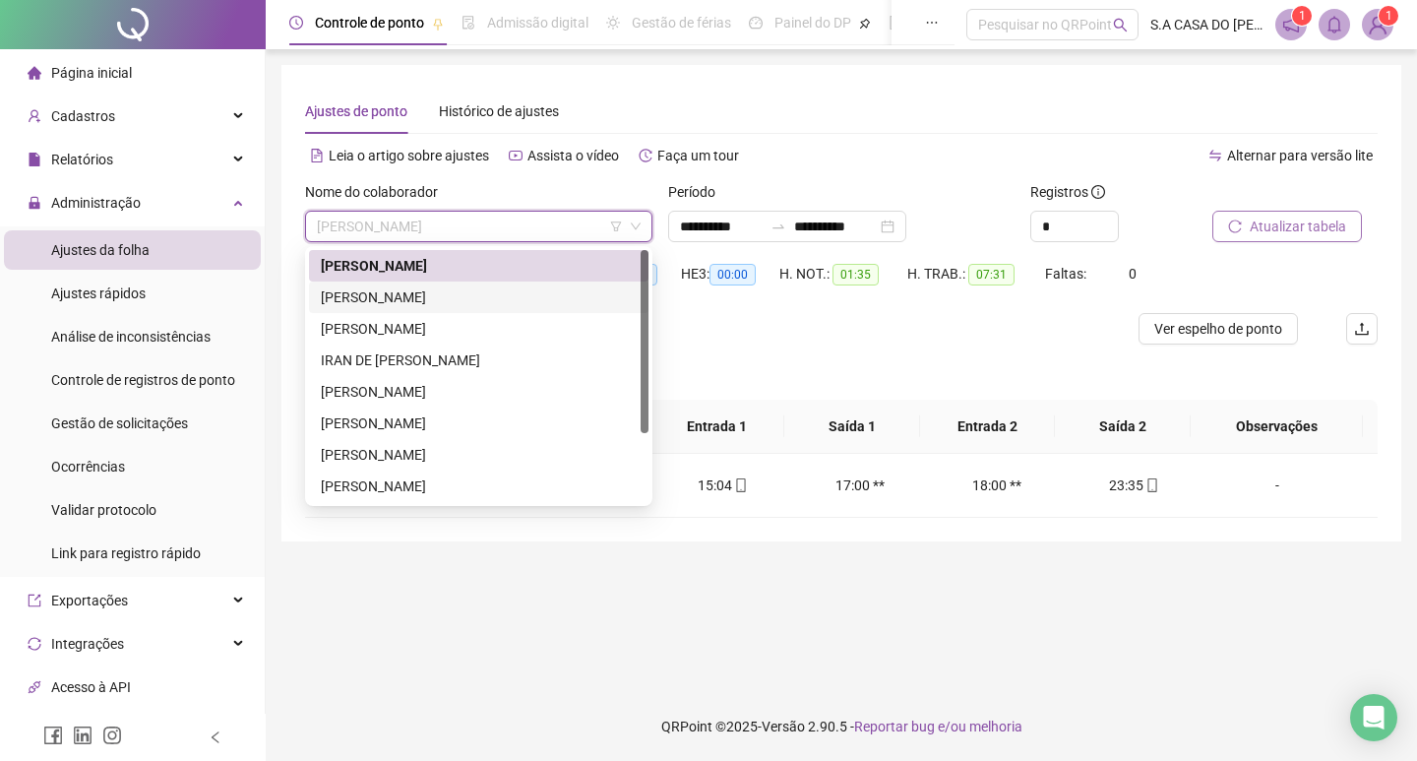
drag, startPoint x: 384, startPoint y: 288, endPoint x: 604, endPoint y: 300, distance: 220.8
click at [384, 287] on div "[PERSON_NAME]" at bounding box center [479, 297] width 316 height 22
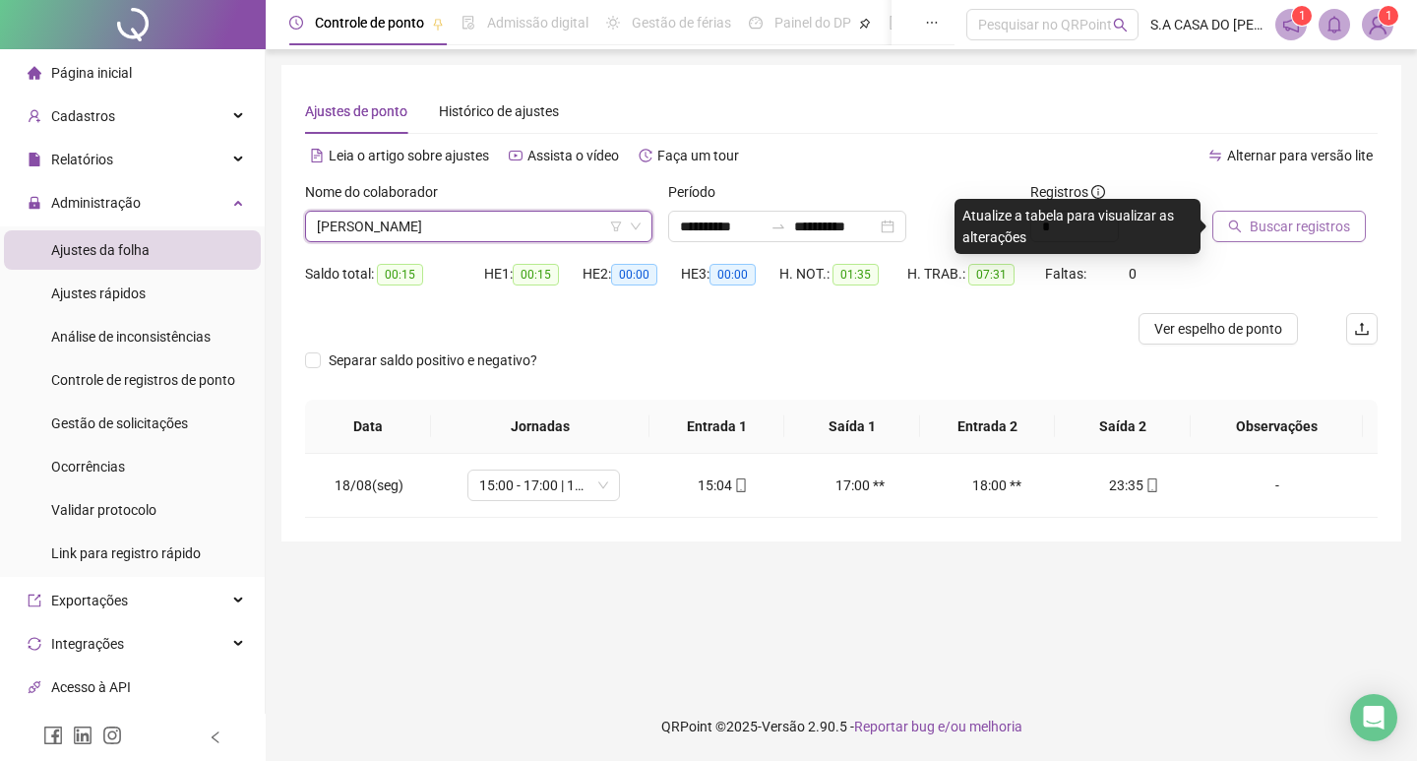
click at [1237, 217] on button "Buscar registros" at bounding box center [1290, 226] width 154 height 31
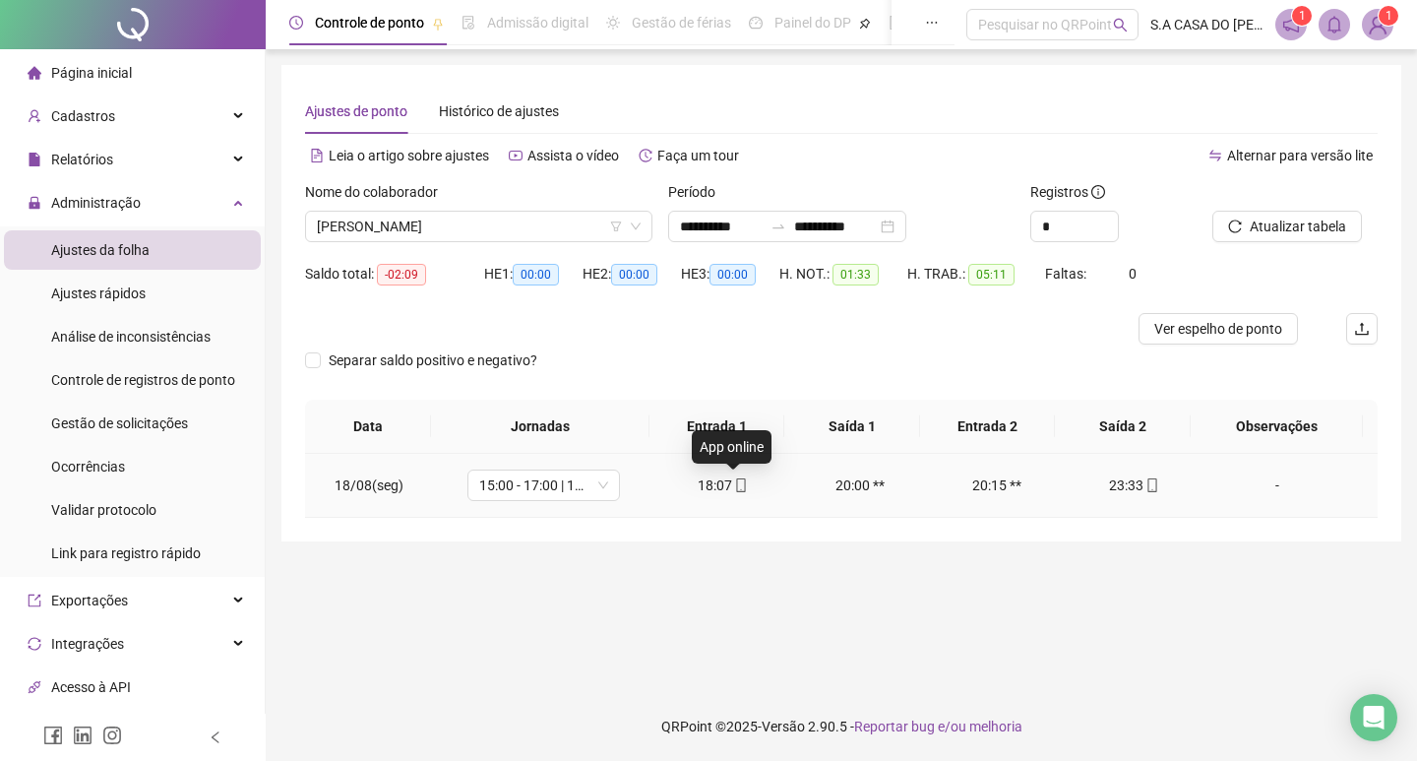
click at [734, 490] on icon "mobile" at bounding box center [741, 485] width 14 height 14
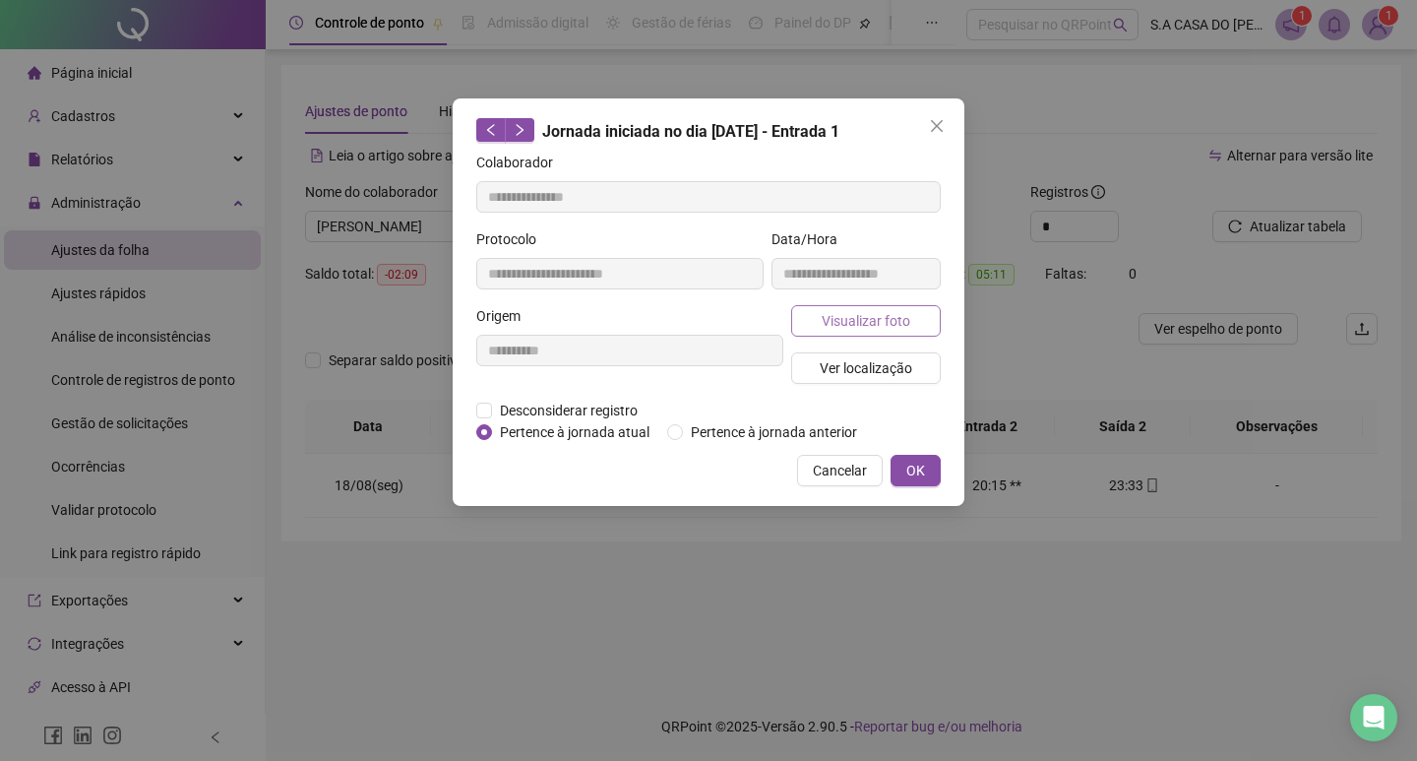
click at [843, 333] on button "Visualizar foto" at bounding box center [866, 320] width 150 height 31
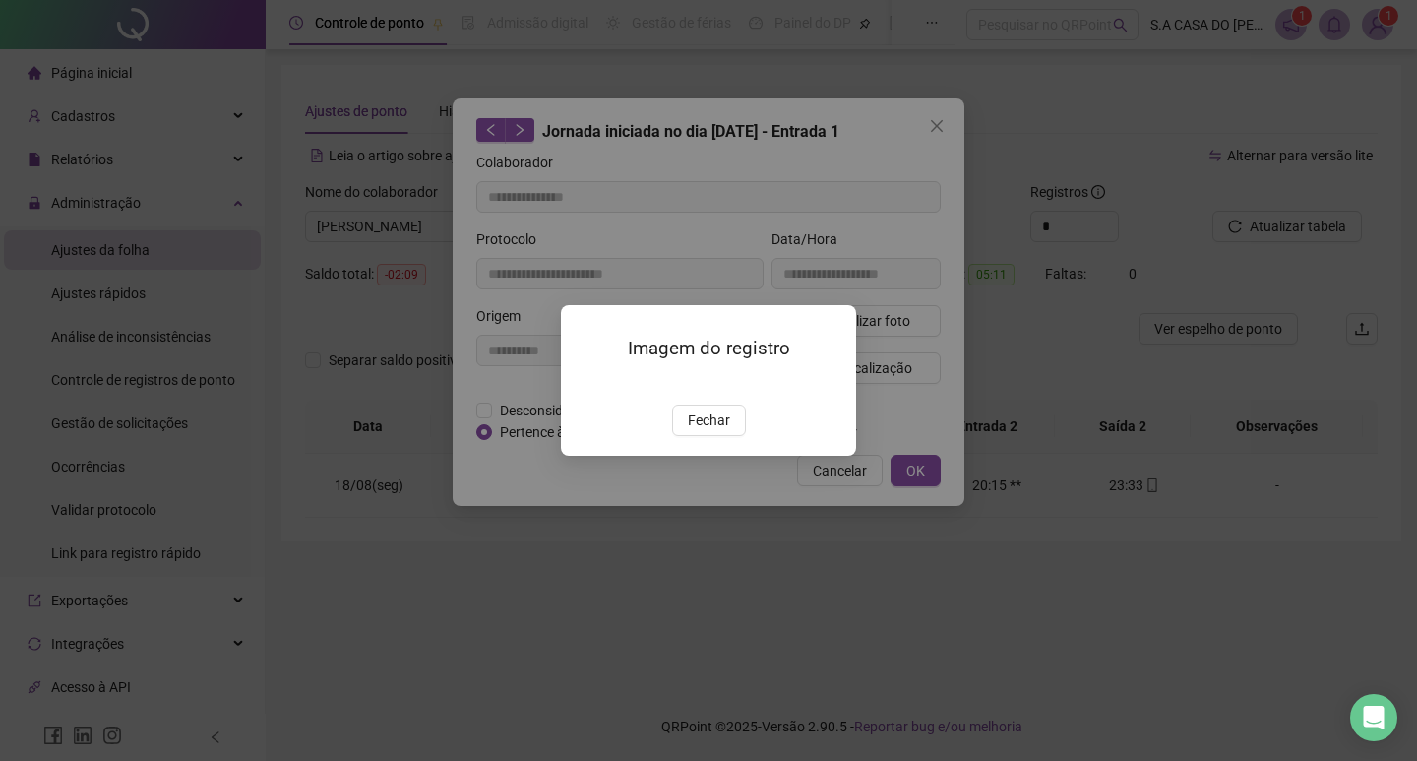
click at [709, 431] on span "Fechar" at bounding box center [709, 420] width 42 height 22
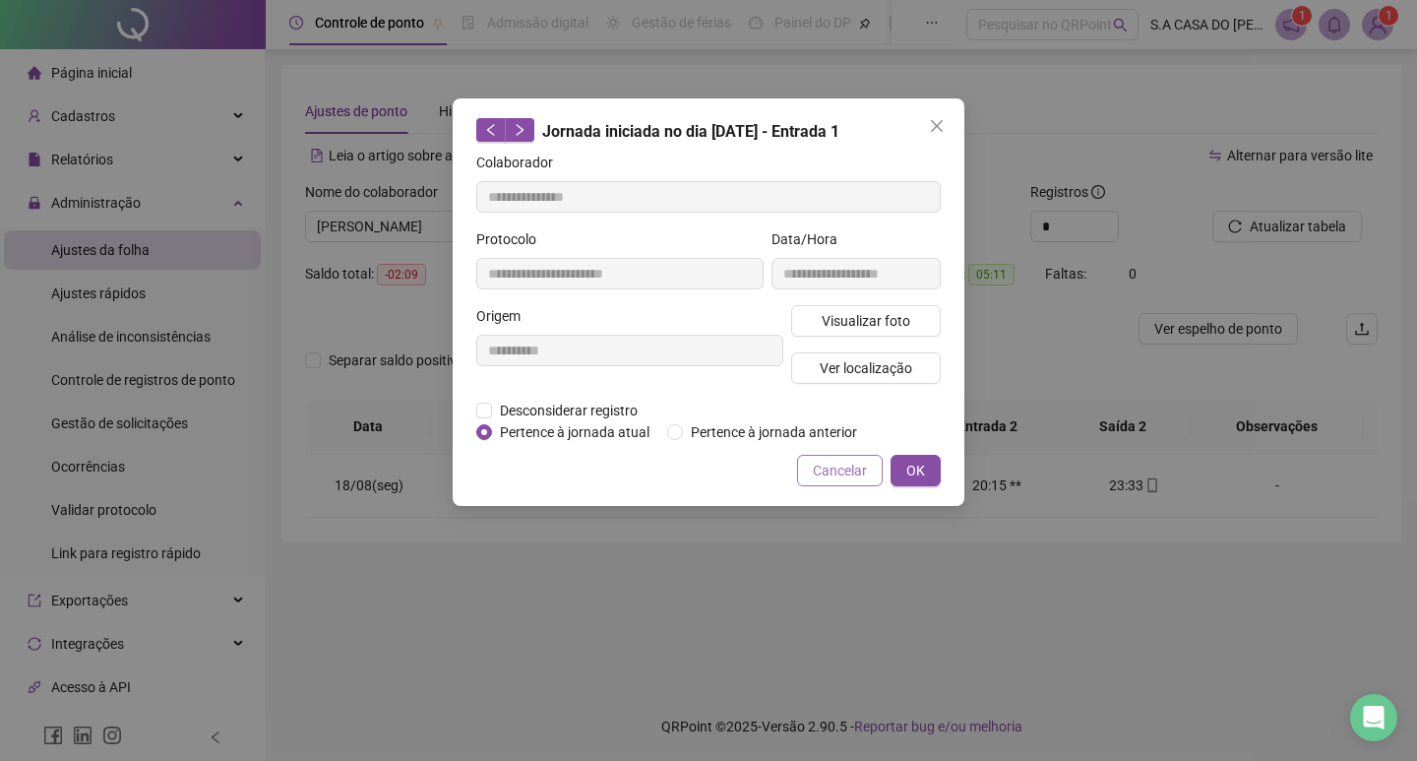
click at [816, 460] on span "Cancelar" at bounding box center [840, 471] width 54 height 22
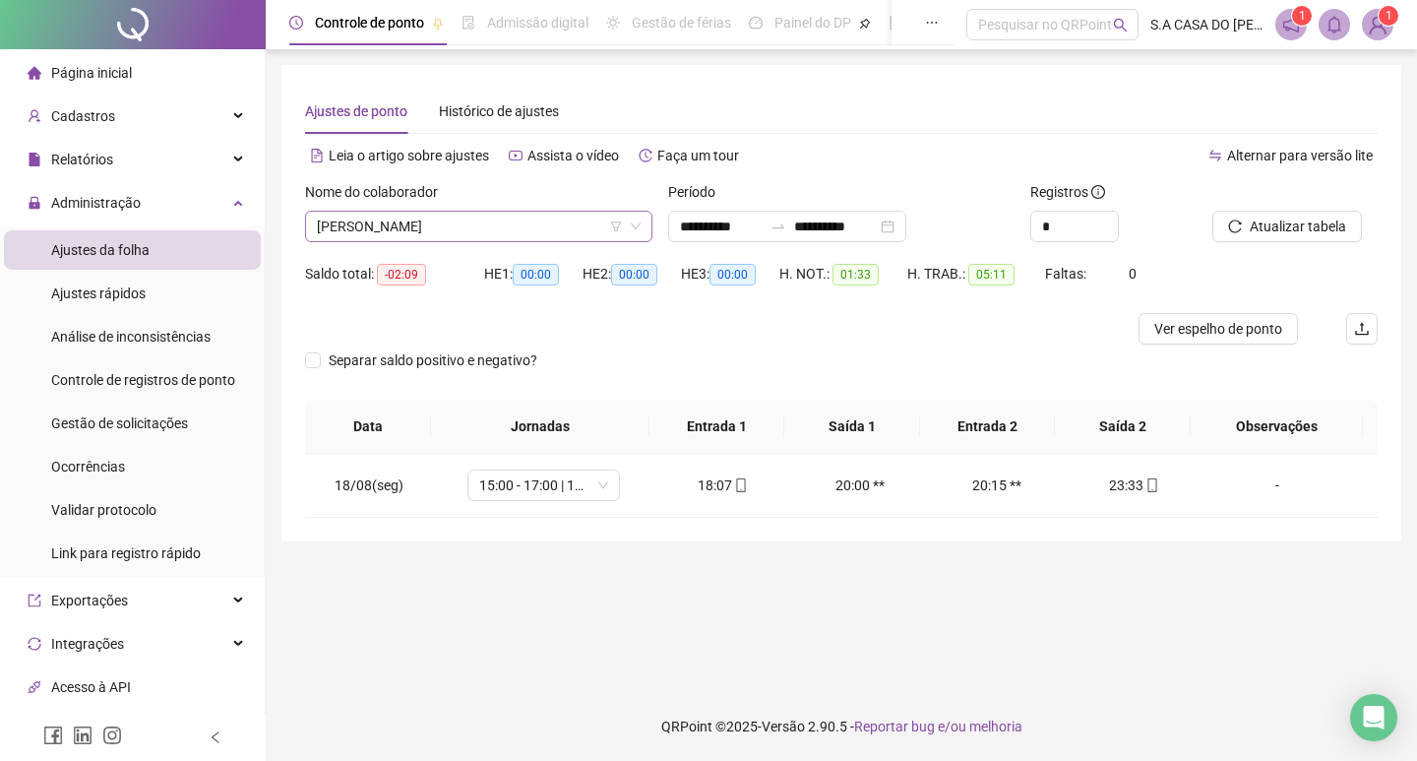
click at [532, 224] on span "[PERSON_NAME]" at bounding box center [479, 227] width 324 height 30
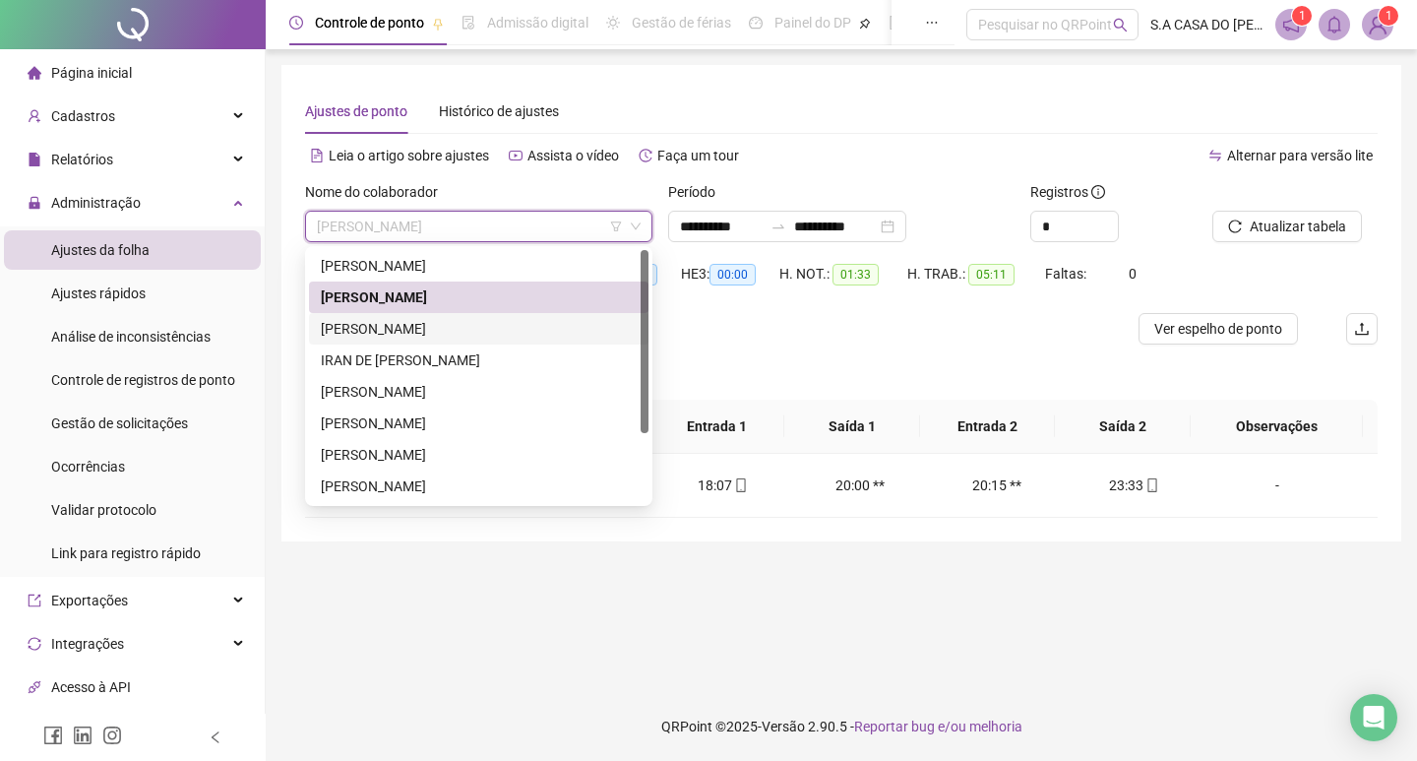
click at [376, 316] on div "[PERSON_NAME]" at bounding box center [479, 328] width 340 height 31
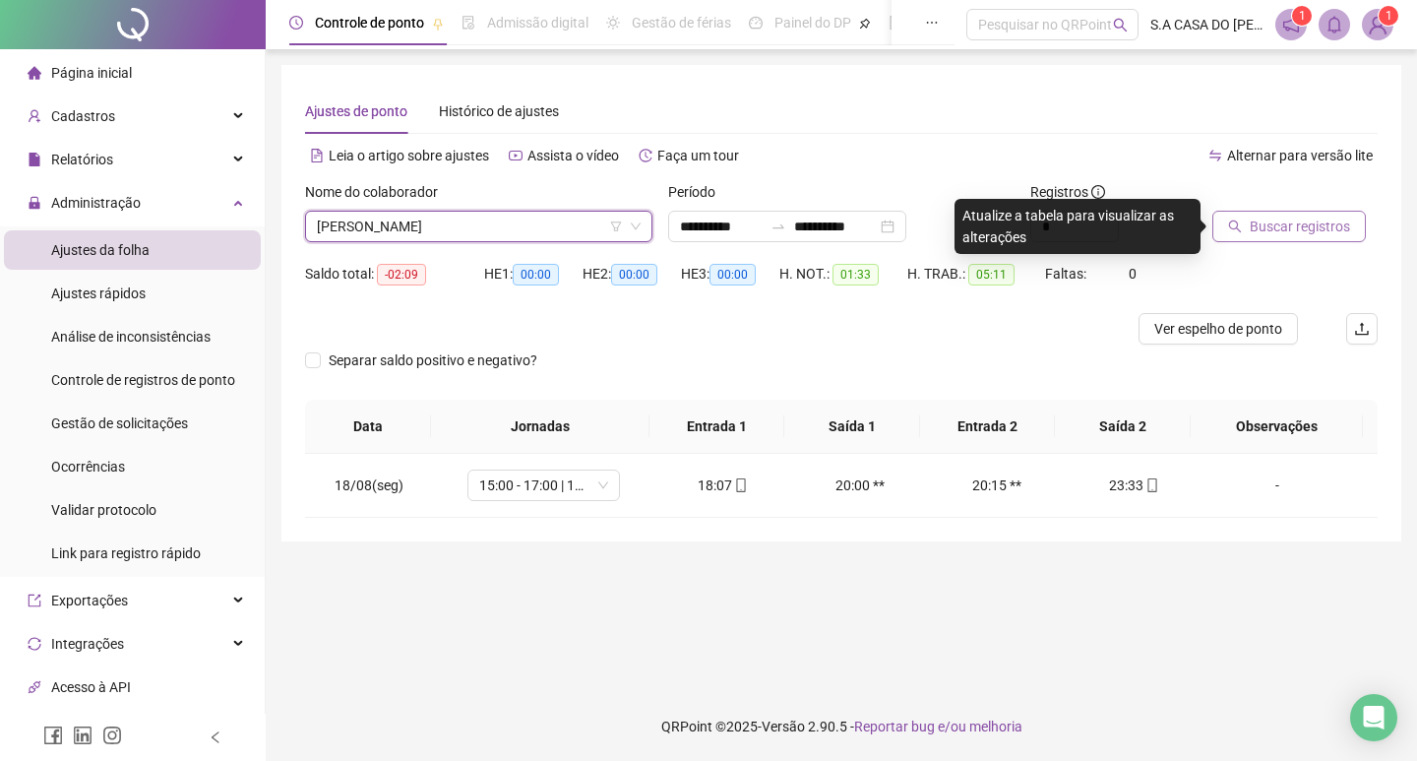
click at [1345, 223] on span "Buscar registros" at bounding box center [1300, 227] width 100 height 22
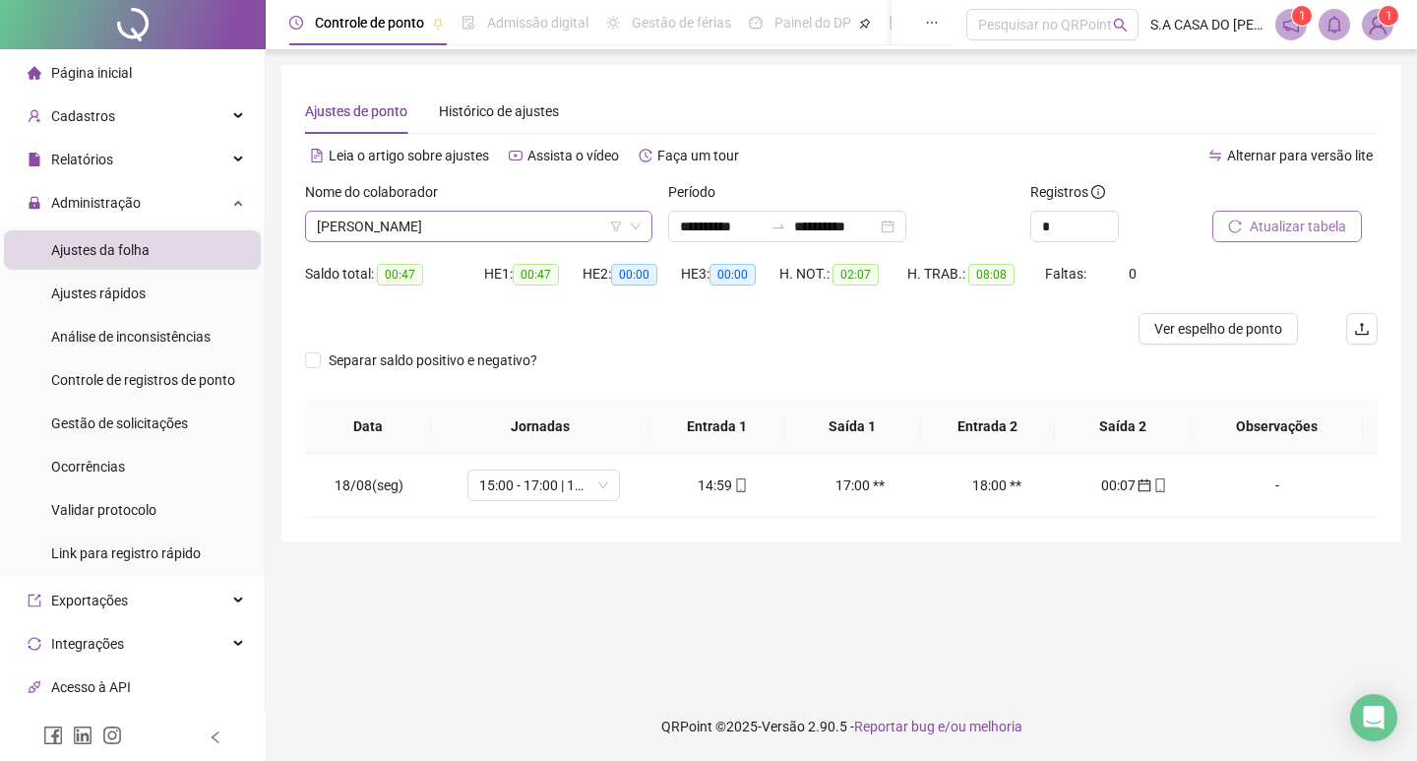
click at [533, 217] on span "[PERSON_NAME]" at bounding box center [479, 227] width 324 height 30
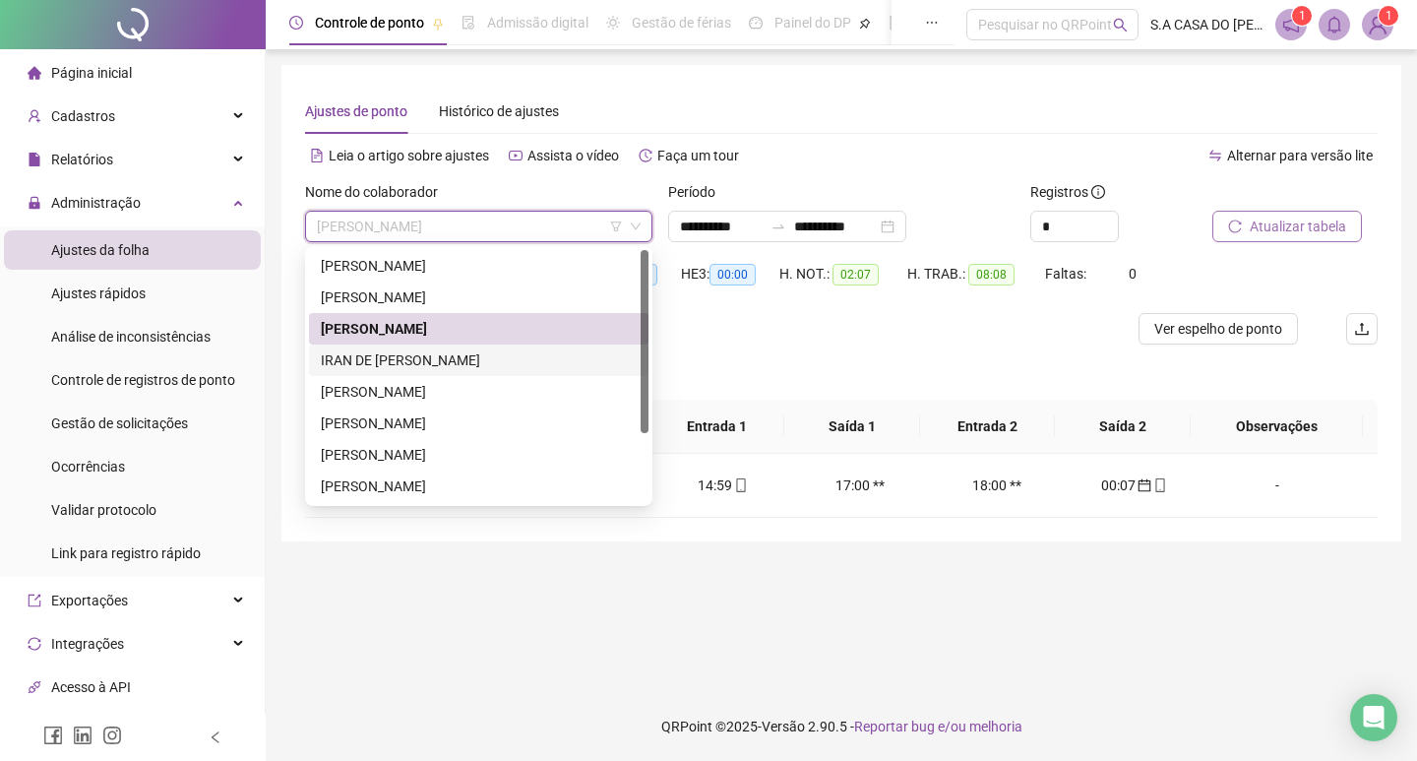
click at [403, 360] on div "IRAN DE [PERSON_NAME]" at bounding box center [479, 360] width 316 height 22
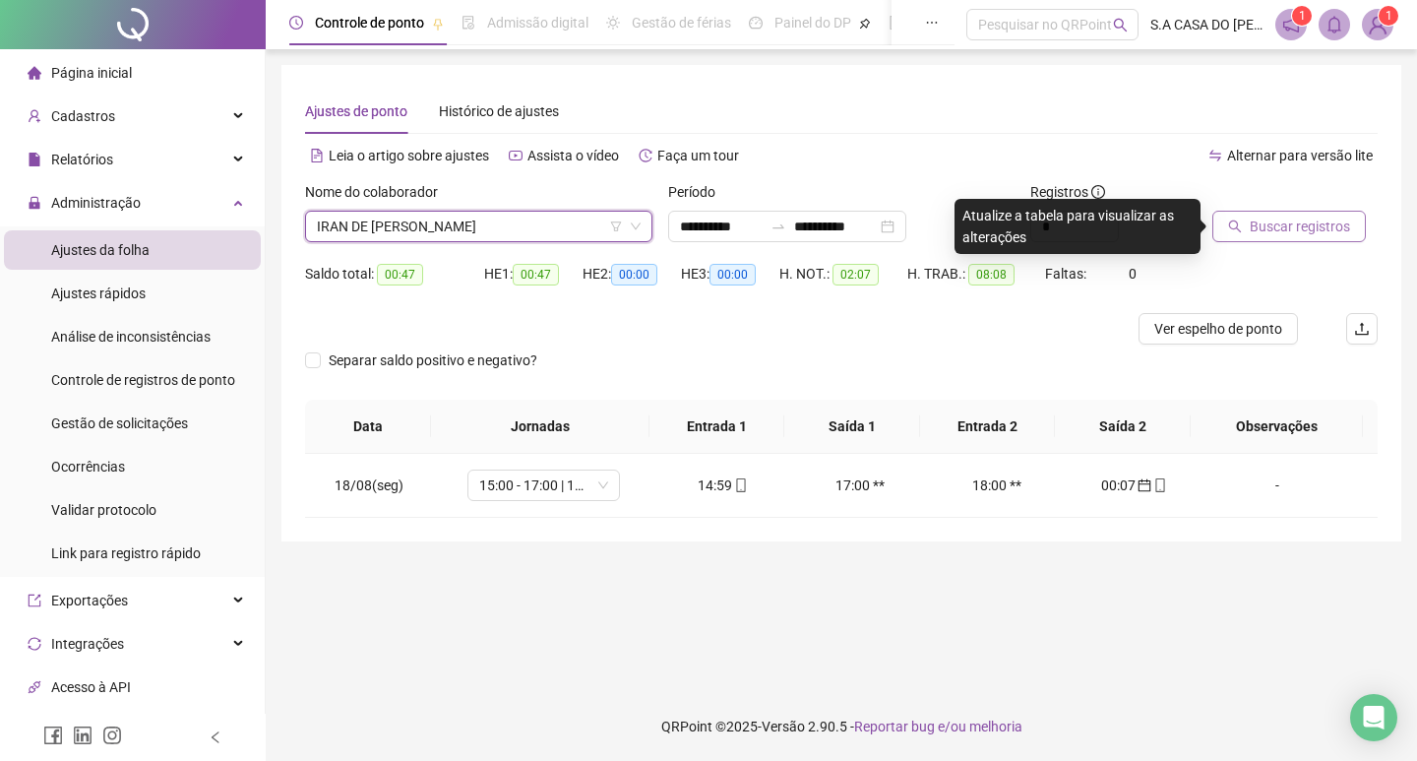
click at [1268, 231] on span "Buscar registros" at bounding box center [1300, 227] width 100 height 22
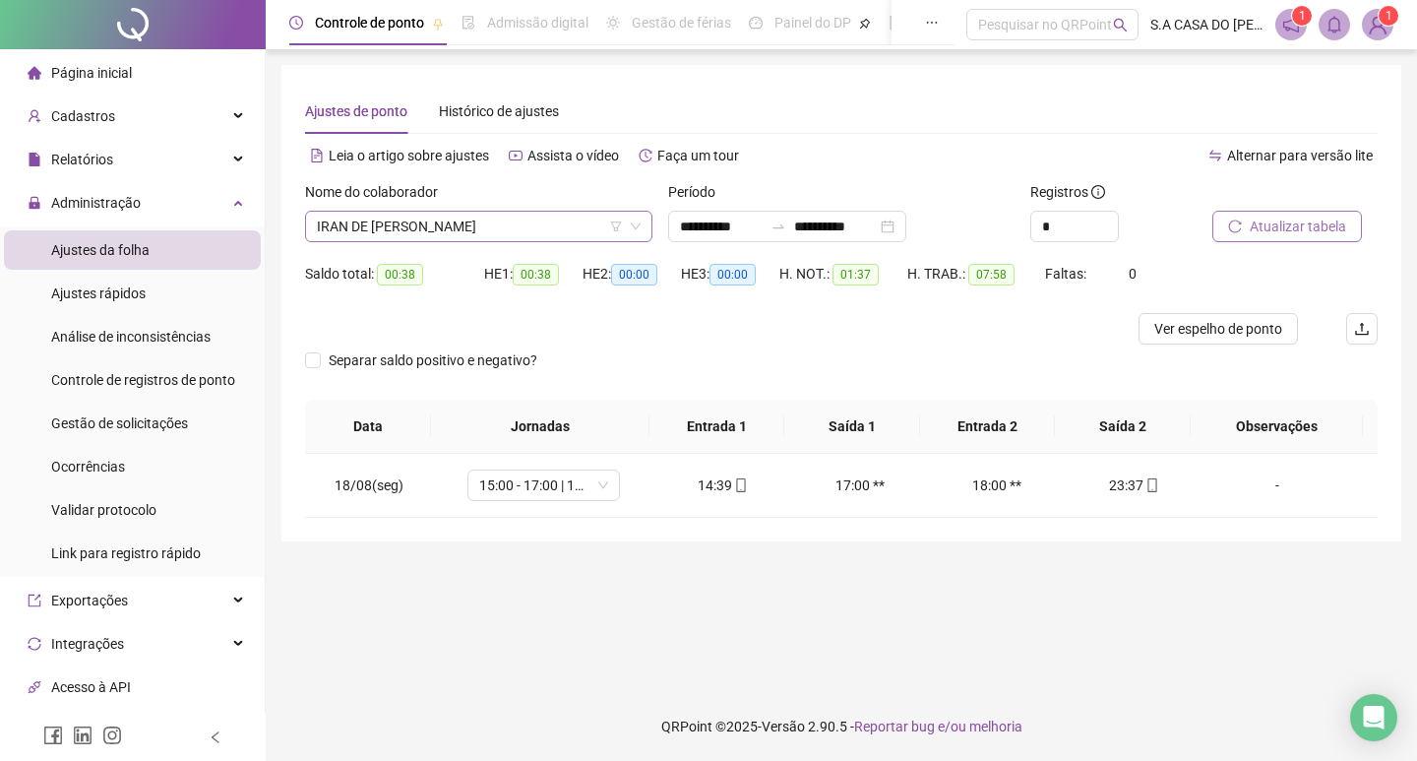
click at [466, 217] on span "IRAN DE [PERSON_NAME]" at bounding box center [479, 227] width 324 height 30
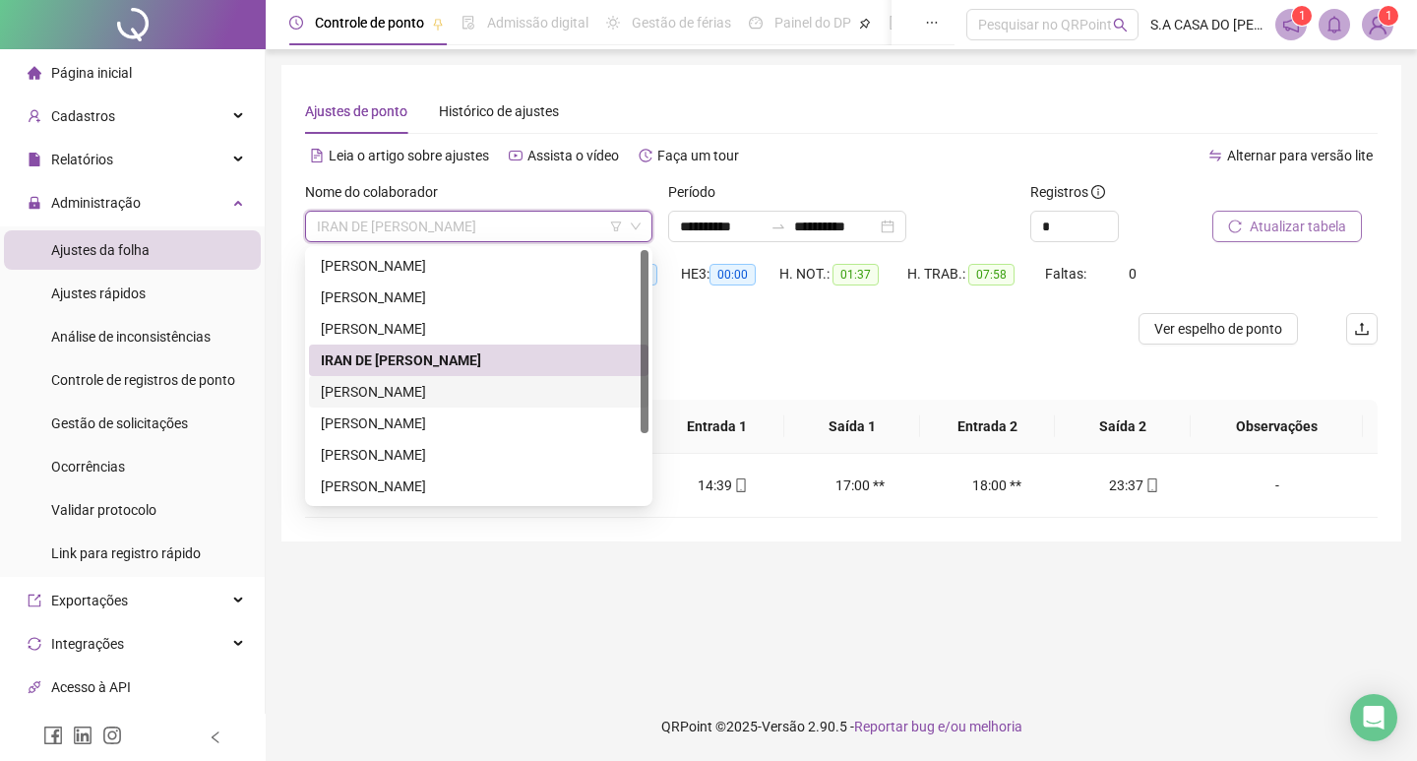
click at [396, 388] on div "[PERSON_NAME]" at bounding box center [479, 392] width 316 height 22
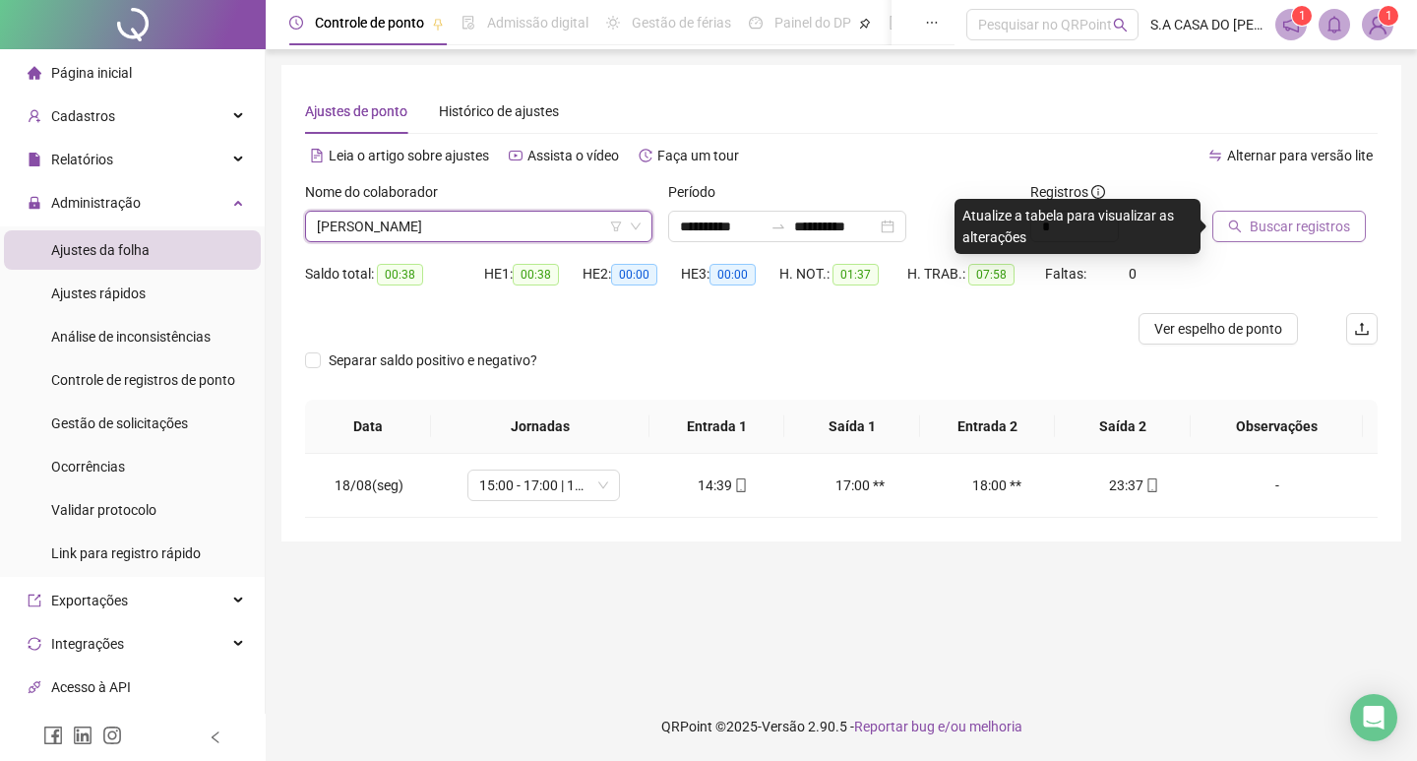
click at [1332, 219] on span "Buscar registros" at bounding box center [1300, 227] width 100 height 22
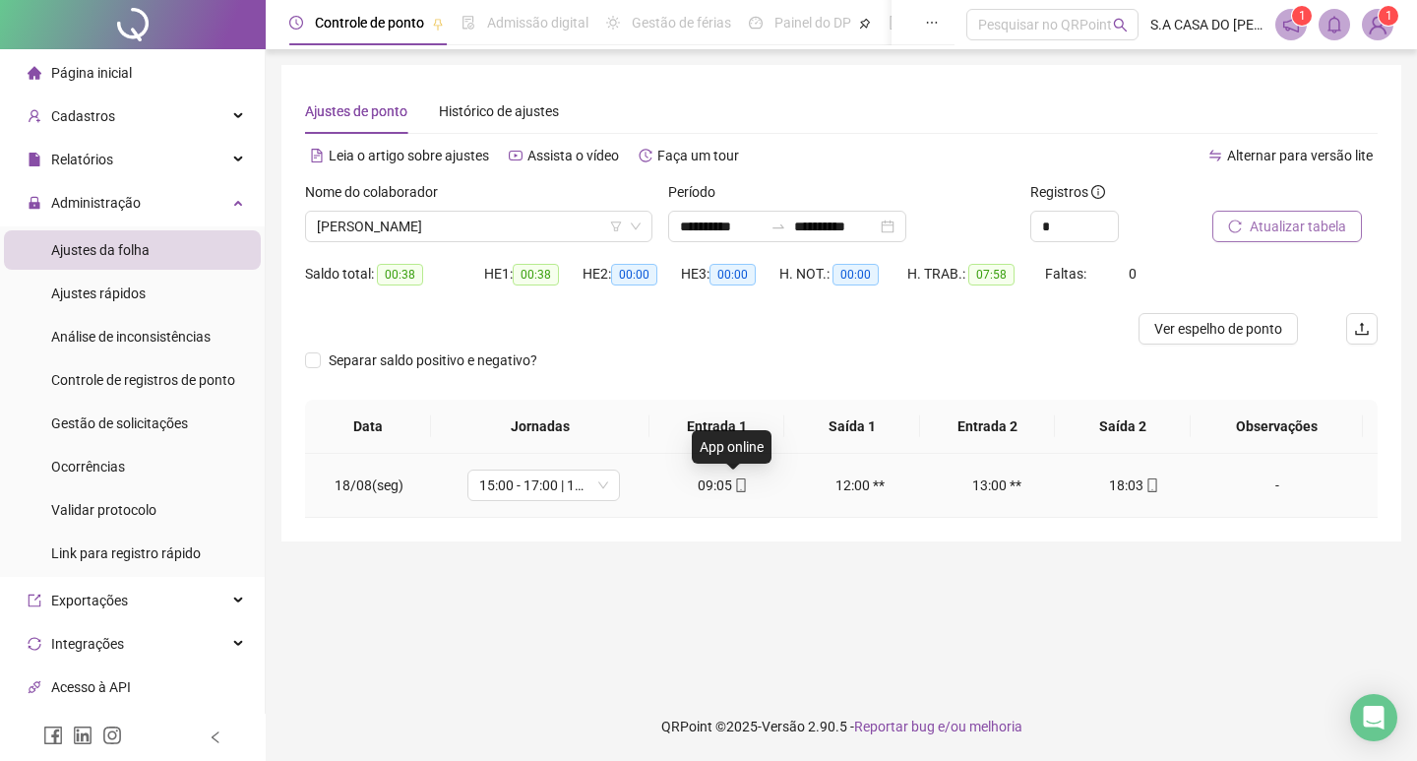
click at [734, 487] on icon "mobile" at bounding box center [741, 485] width 14 height 14
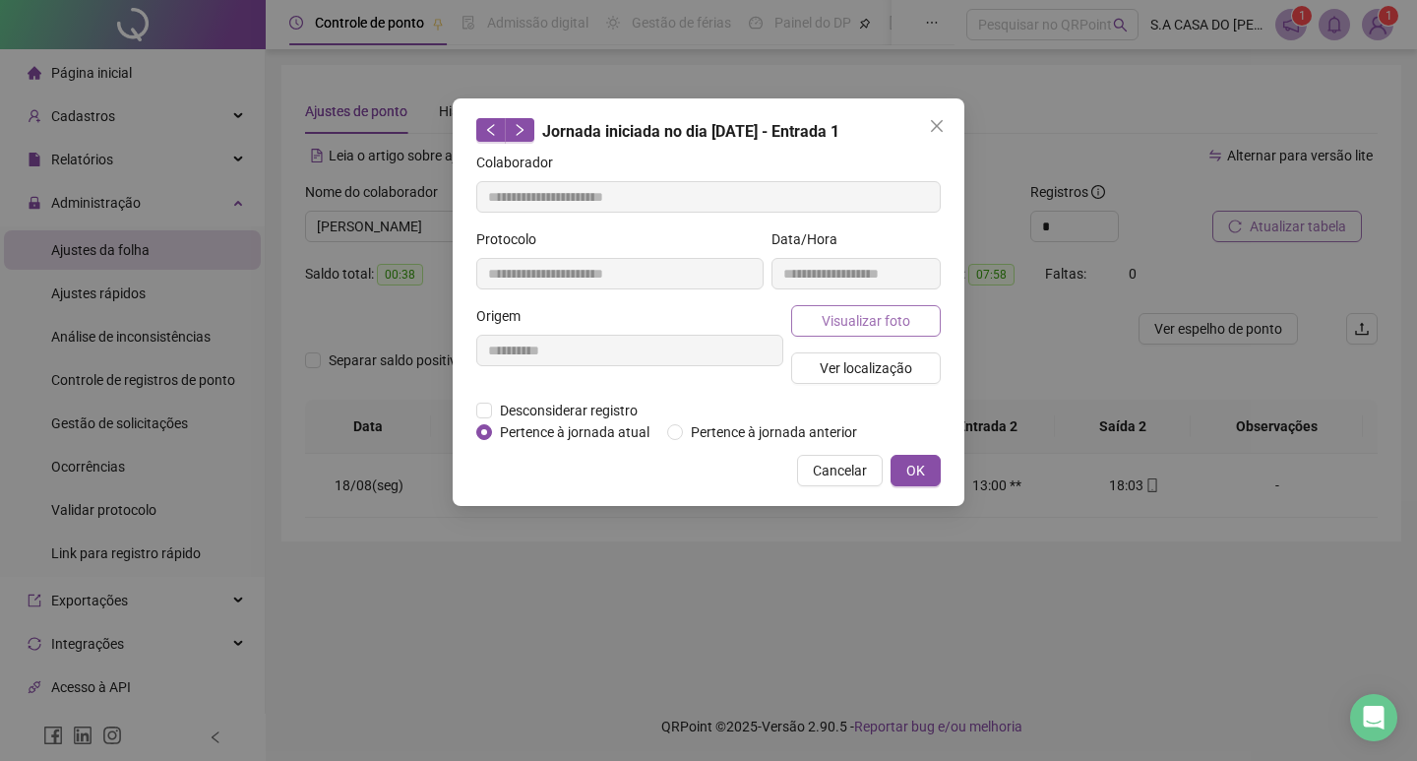
click at [847, 328] on span "Visualizar foto" at bounding box center [866, 321] width 89 height 22
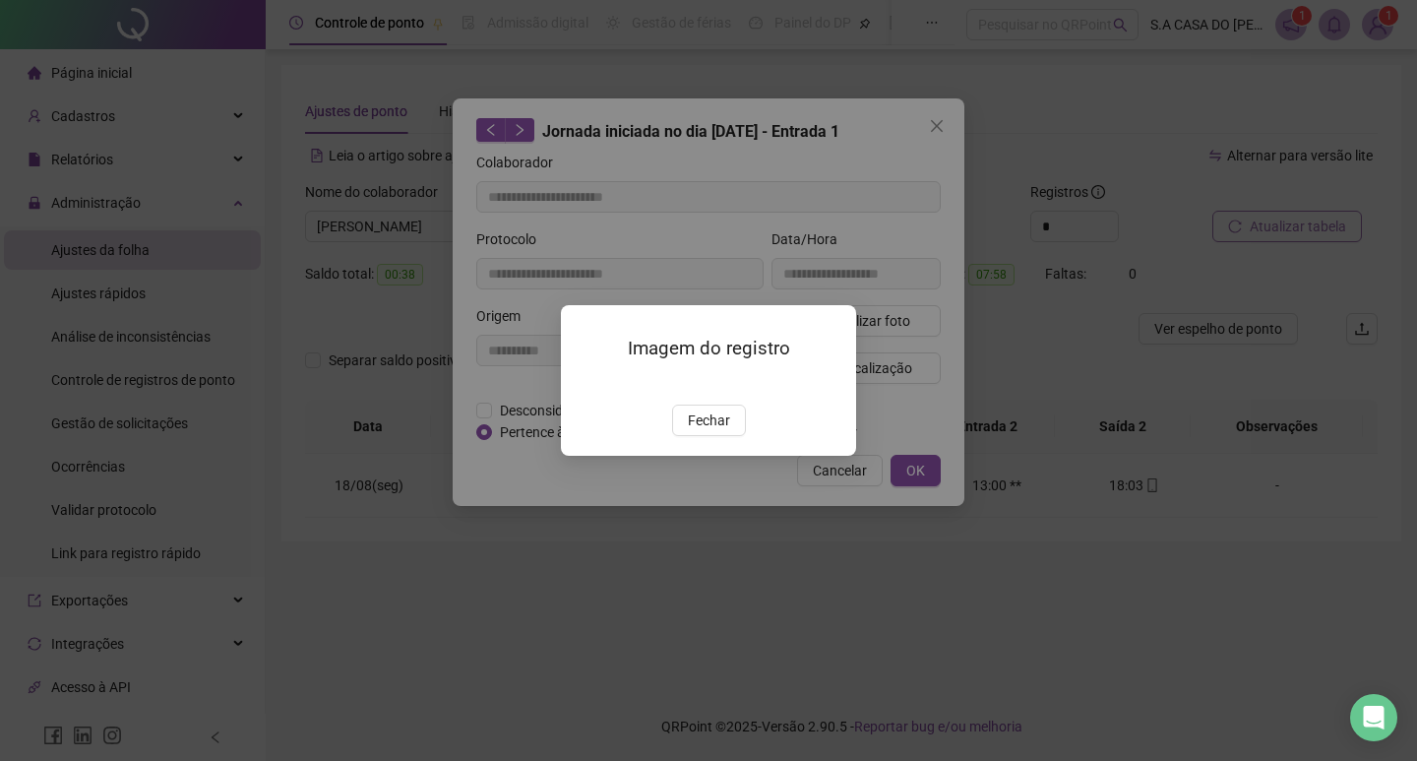
type input "**********"
click at [705, 429] on div "Imagem do registro Fechar" at bounding box center [708, 380] width 295 height 151
click at [701, 431] on span "Fechar" at bounding box center [709, 420] width 42 height 22
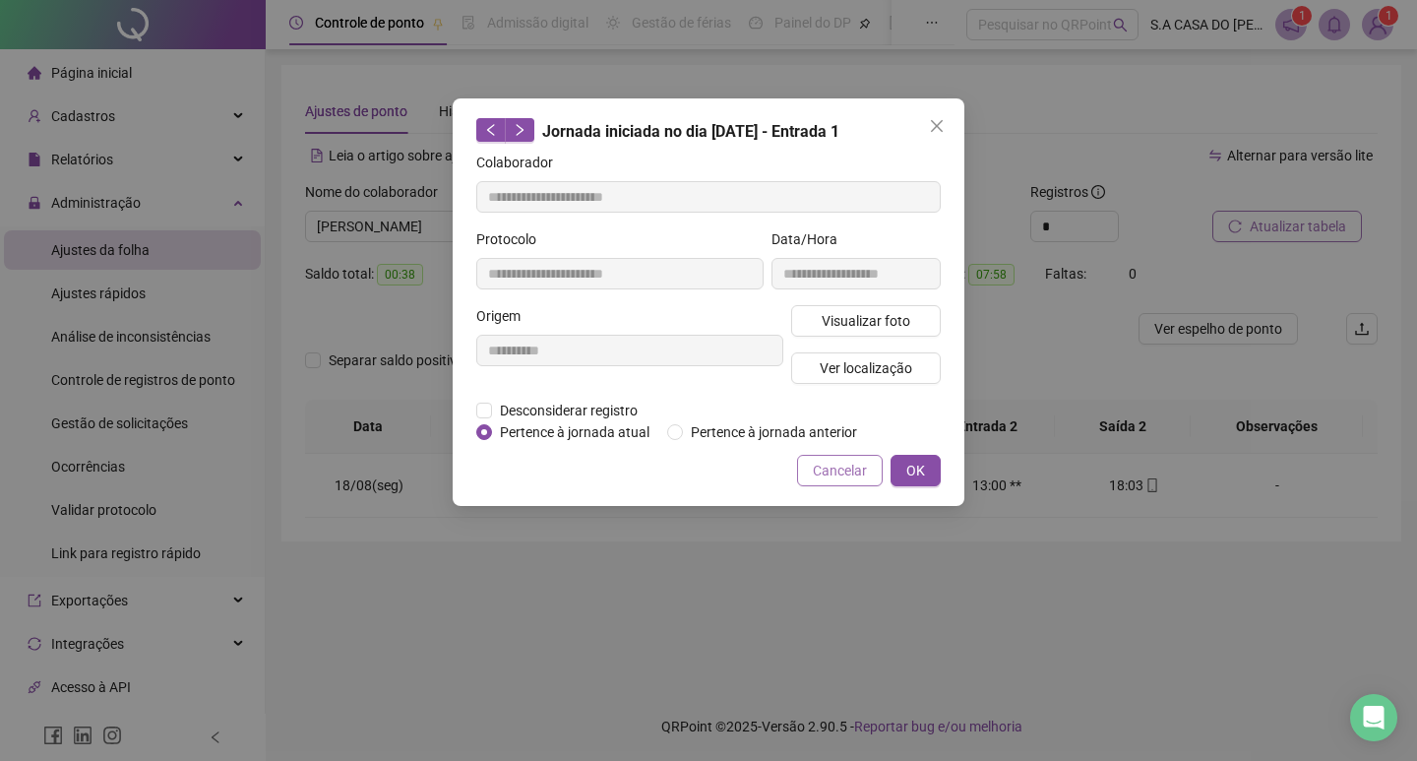
click at [819, 470] on span "Cancelar" at bounding box center [840, 471] width 54 height 22
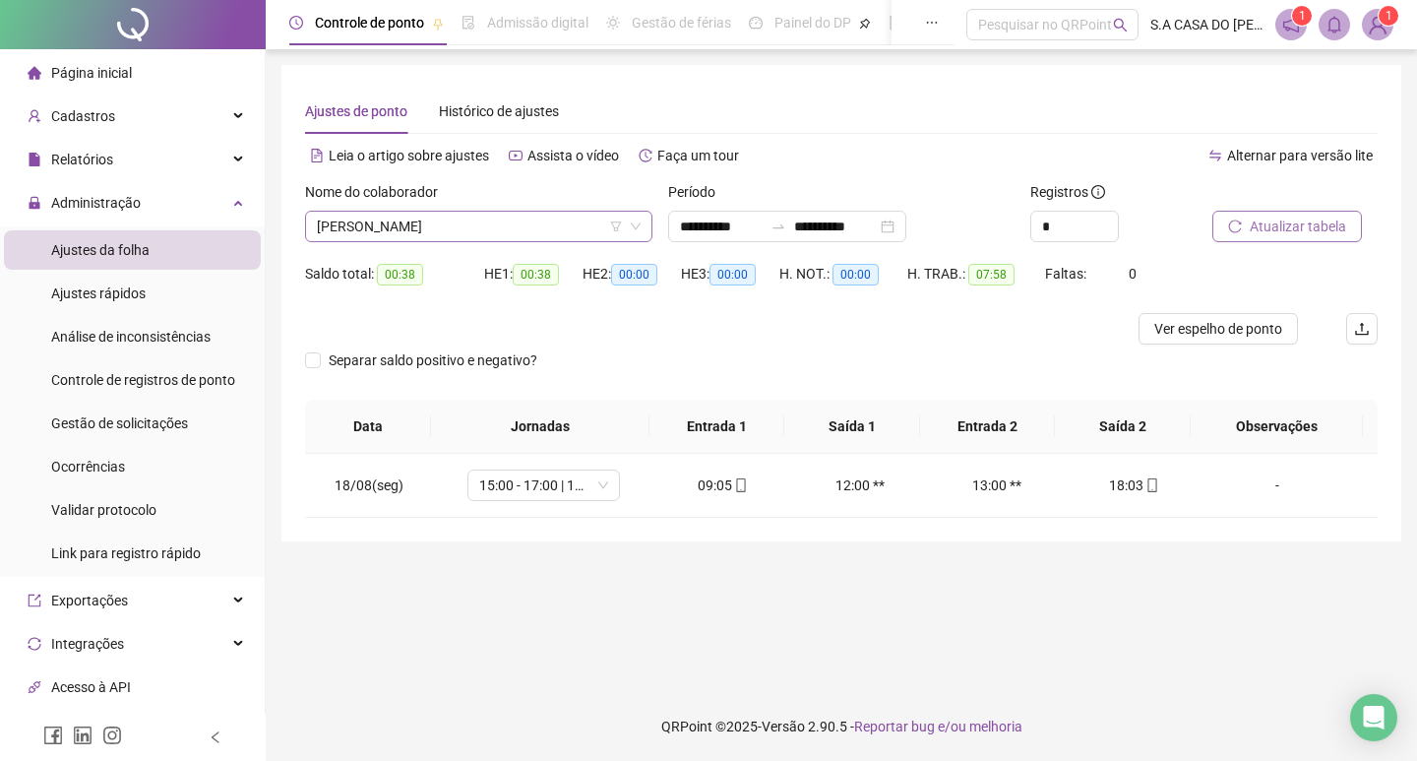
drag, startPoint x: 467, startPoint y: 248, endPoint x: 468, endPoint y: 237, distance: 10.9
click at [468, 237] on div "Nome do colaborador [PERSON_NAME]" at bounding box center [478, 219] width 363 height 77
click at [468, 236] on span "[PERSON_NAME]" at bounding box center [479, 227] width 324 height 30
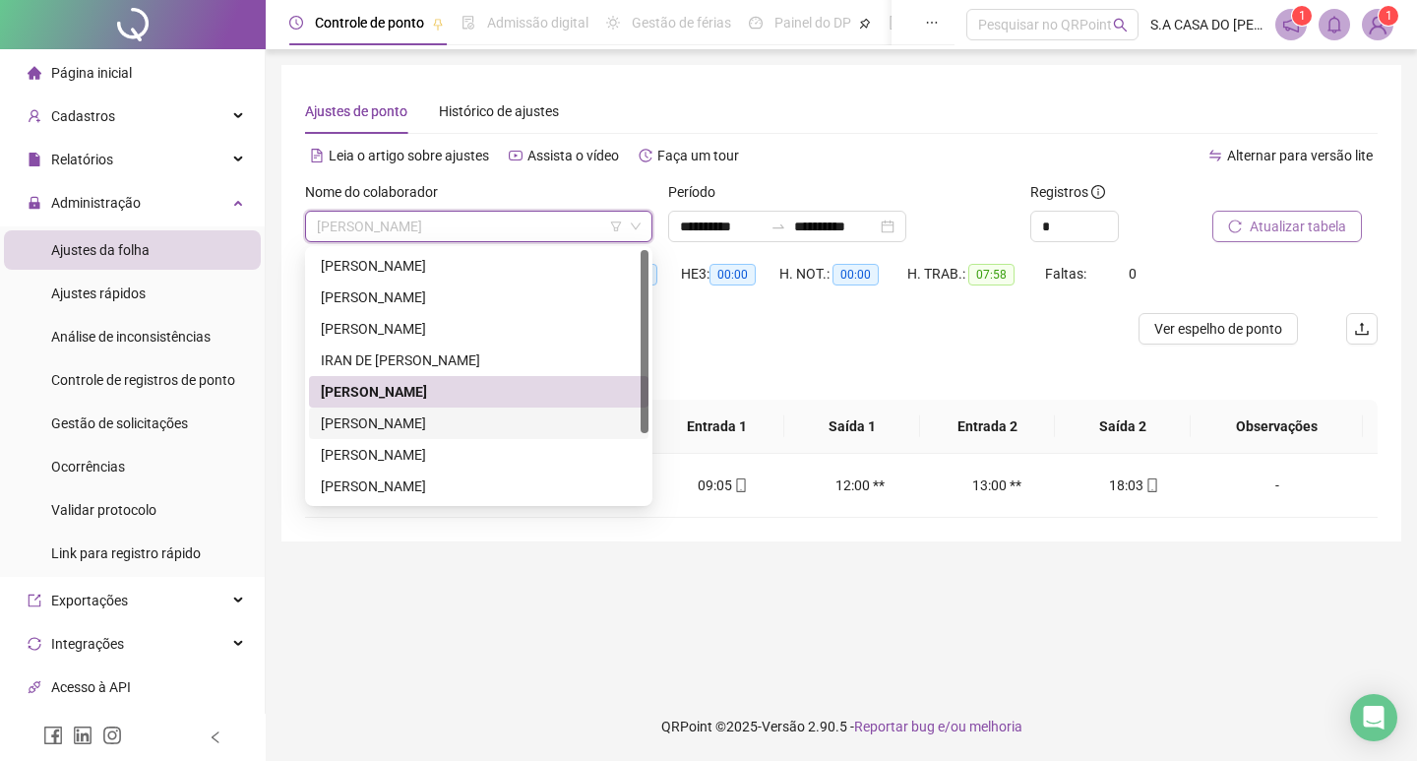
click at [393, 417] on div "[PERSON_NAME]" at bounding box center [479, 423] width 316 height 22
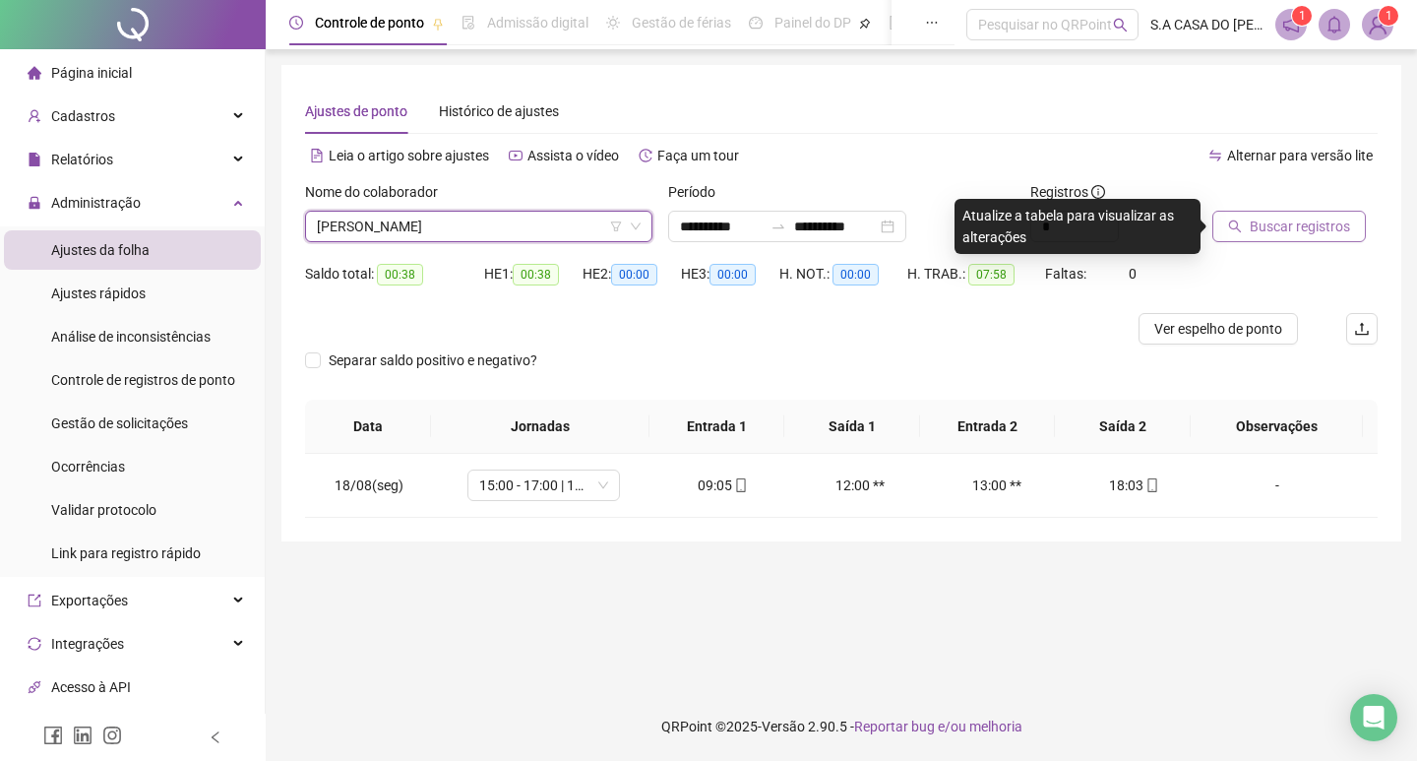
click at [1258, 228] on span "Buscar registros" at bounding box center [1300, 227] width 100 height 22
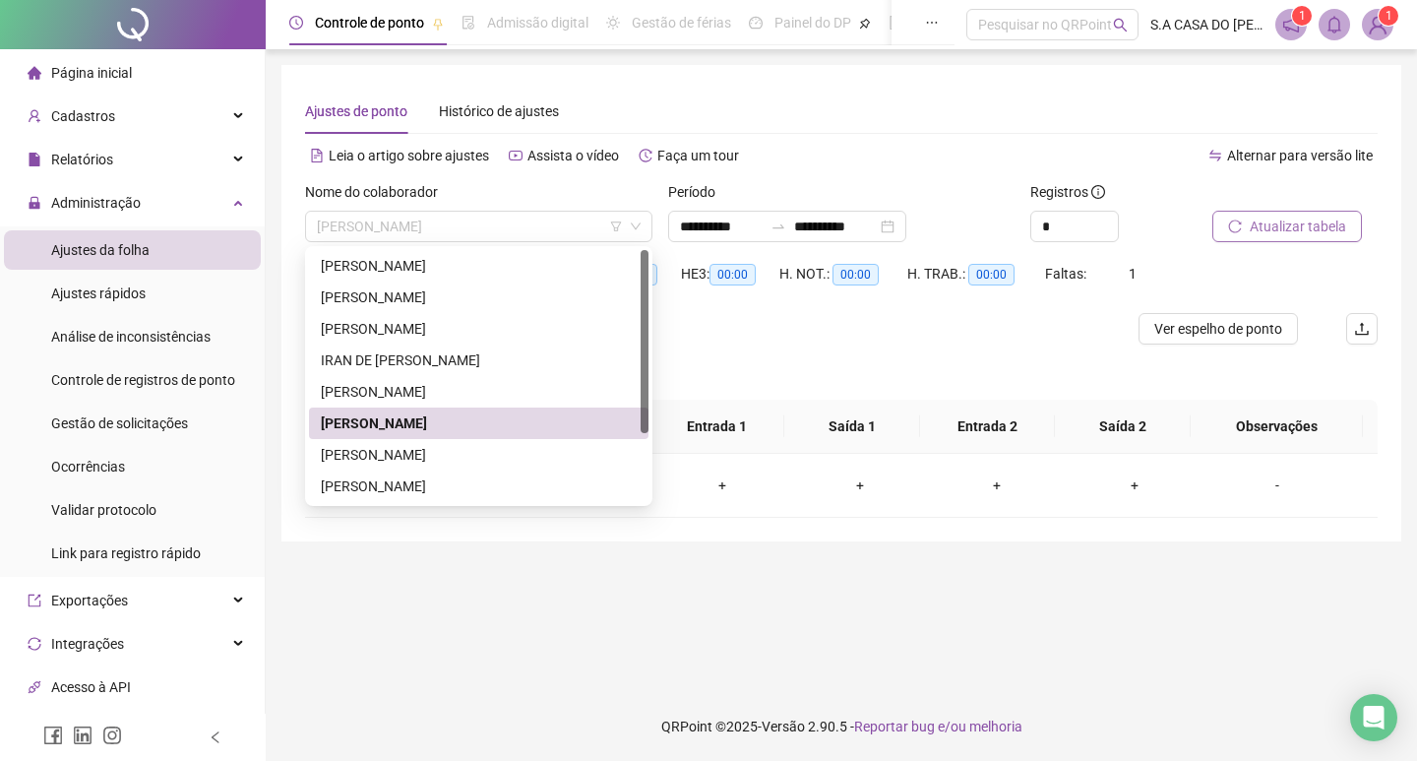
click at [442, 211] on div "[PERSON_NAME]" at bounding box center [478, 226] width 347 height 31
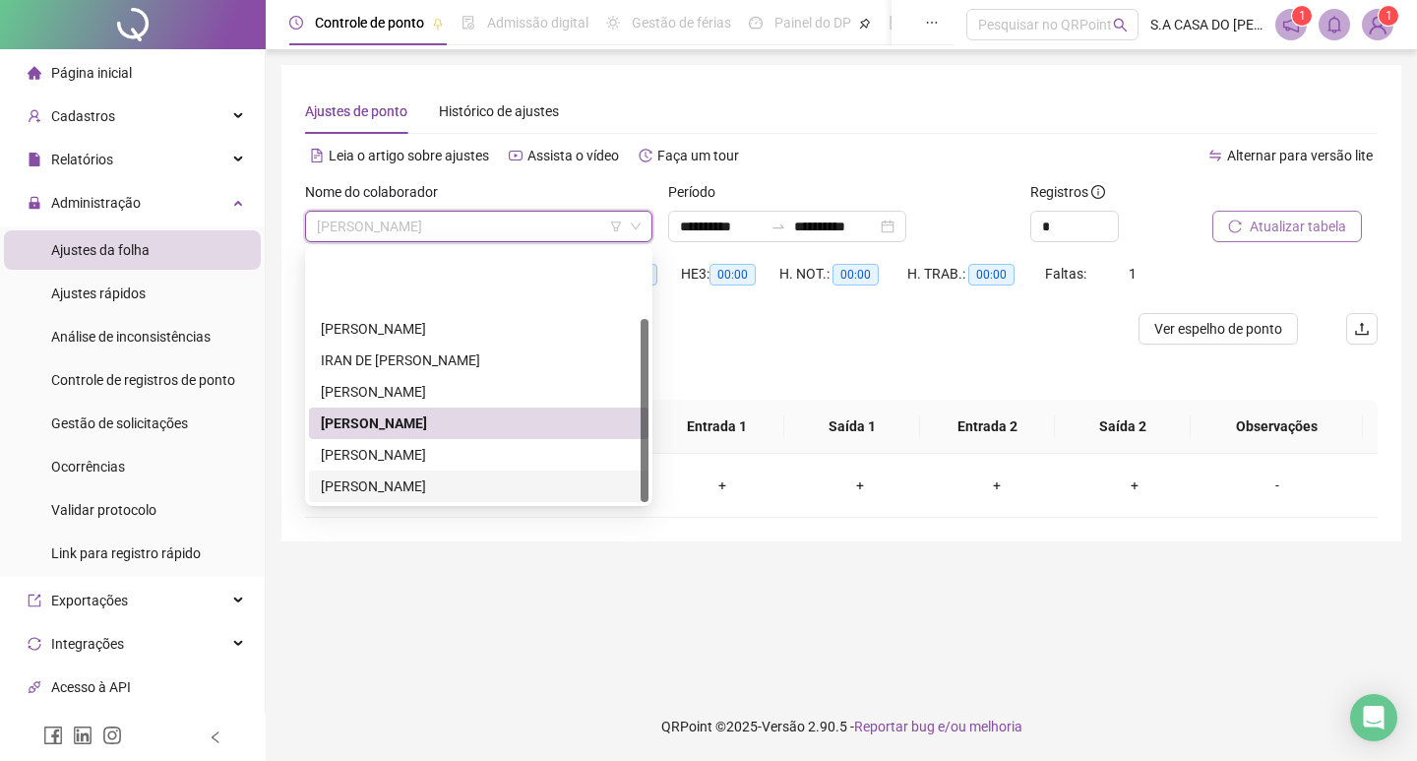
scroll to position [94, 0]
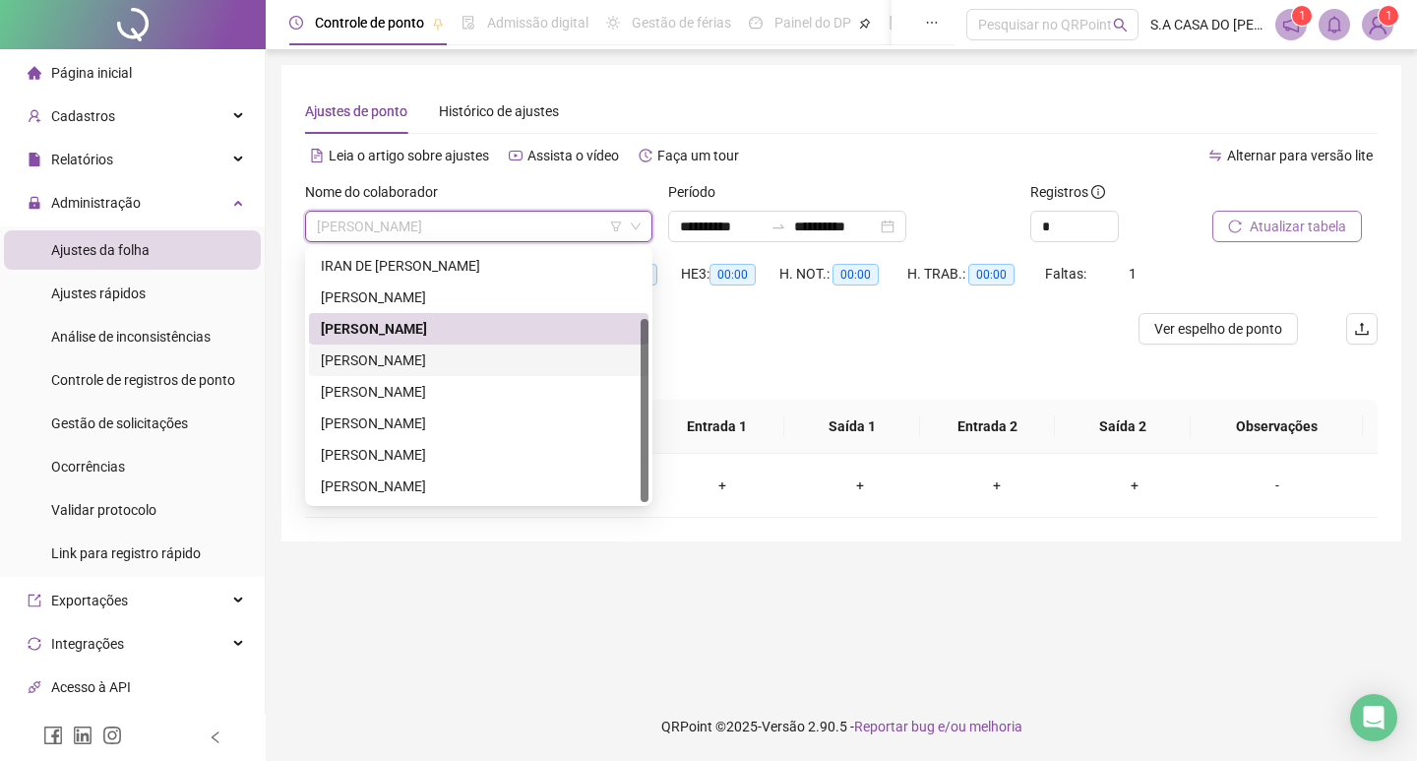
click at [384, 365] on div "[PERSON_NAME]" at bounding box center [479, 360] width 316 height 22
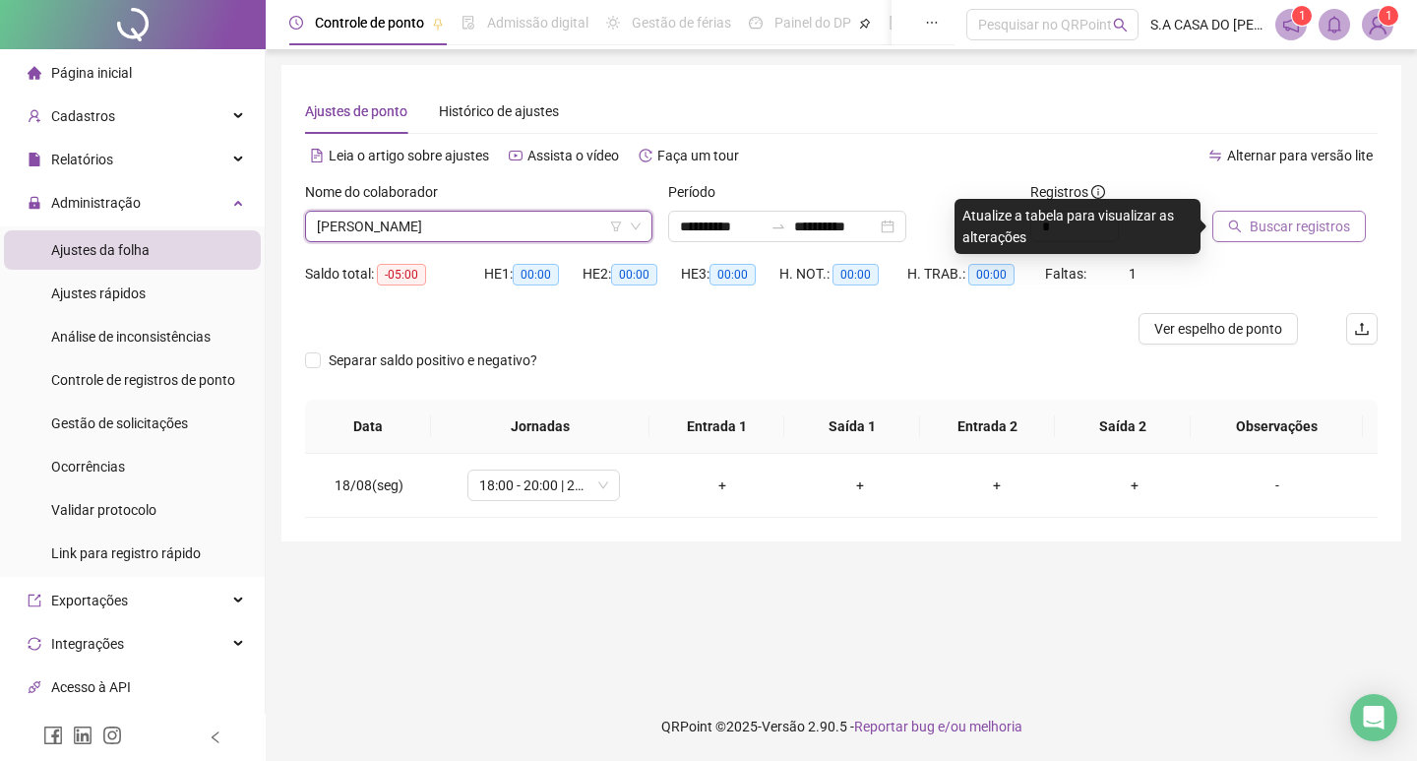
click at [1269, 239] on button "Buscar registros" at bounding box center [1290, 226] width 154 height 31
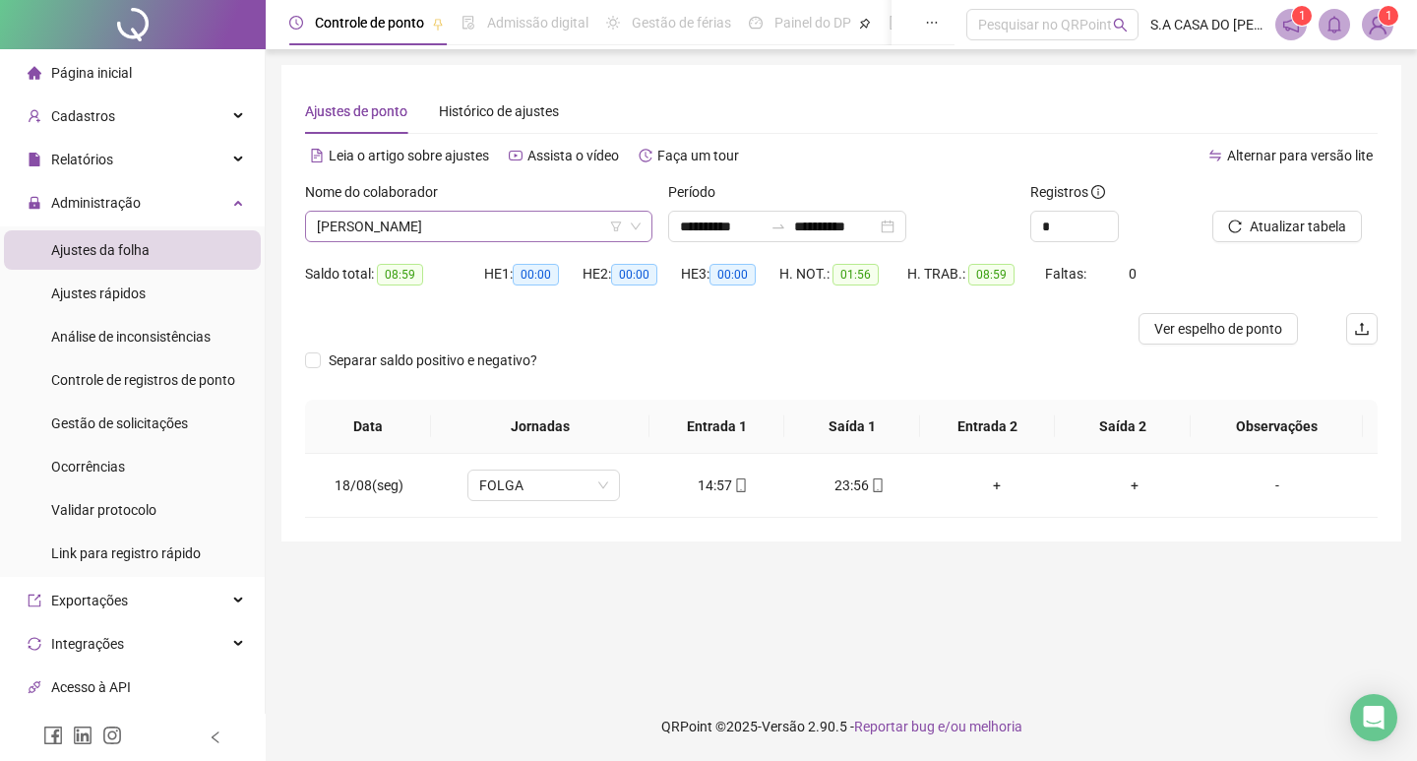
click at [542, 241] on div "[PERSON_NAME]" at bounding box center [478, 226] width 347 height 31
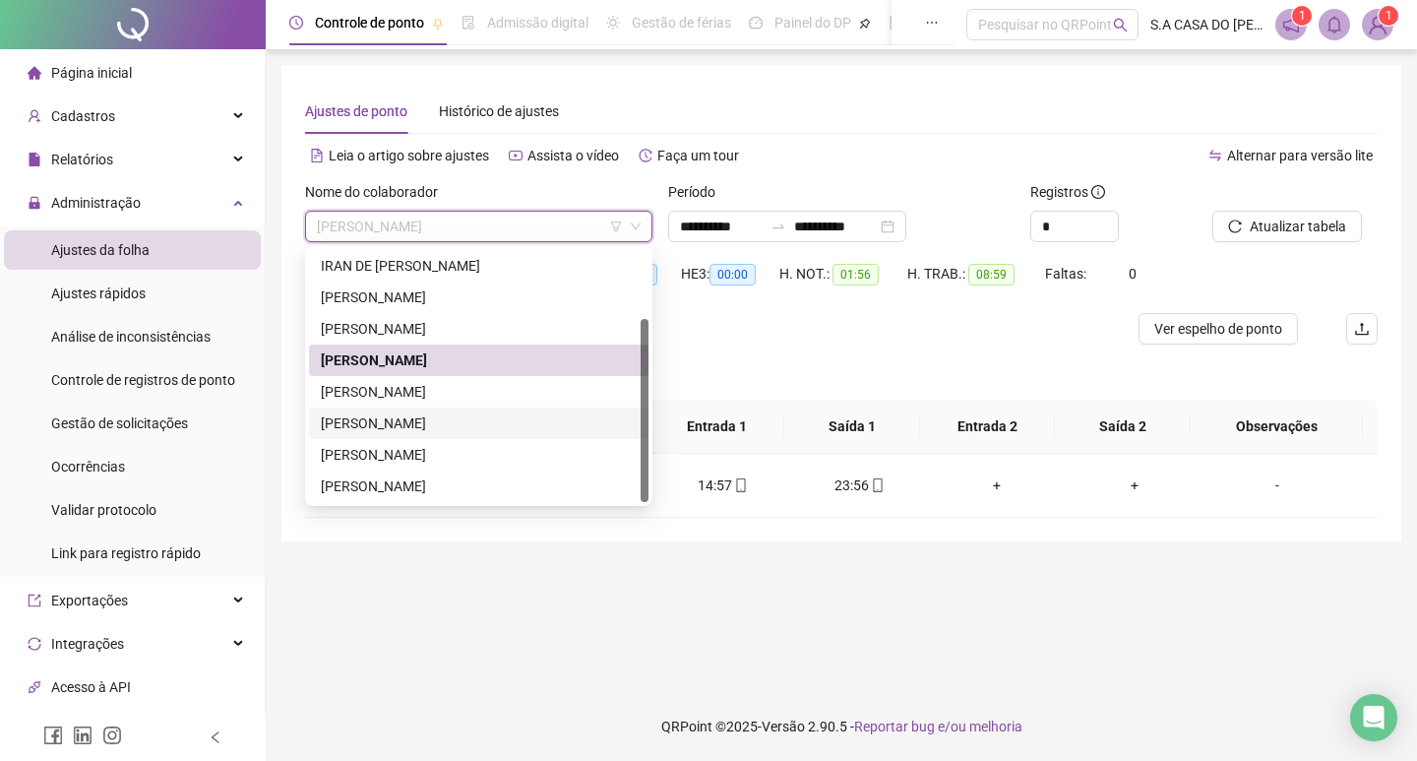
click at [387, 419] on div "[PERSON_NAME]" at bounding box center [479, 423] width 316 height 22
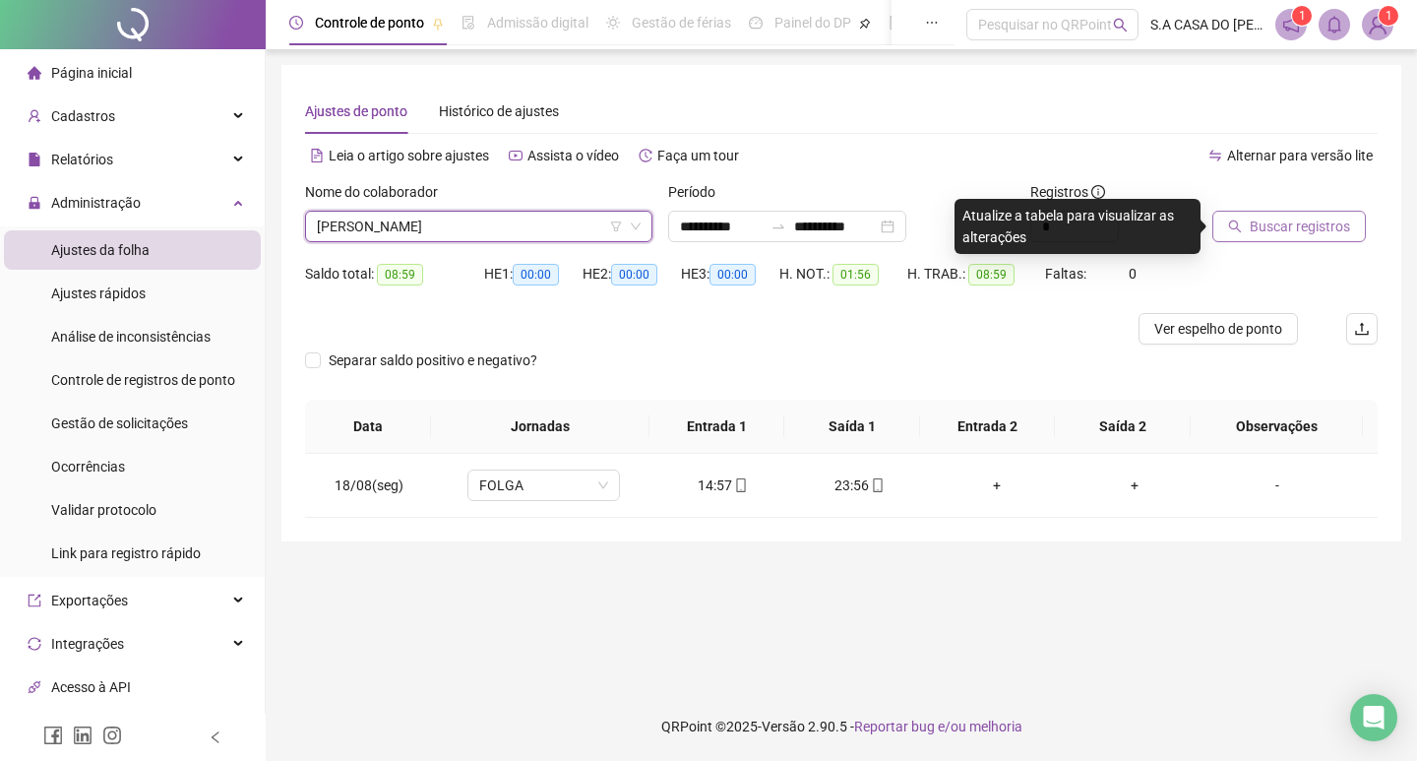
click at [1289, 229] on span "Buscar registros" at bounding box center [1300, 227] width 100 height 22
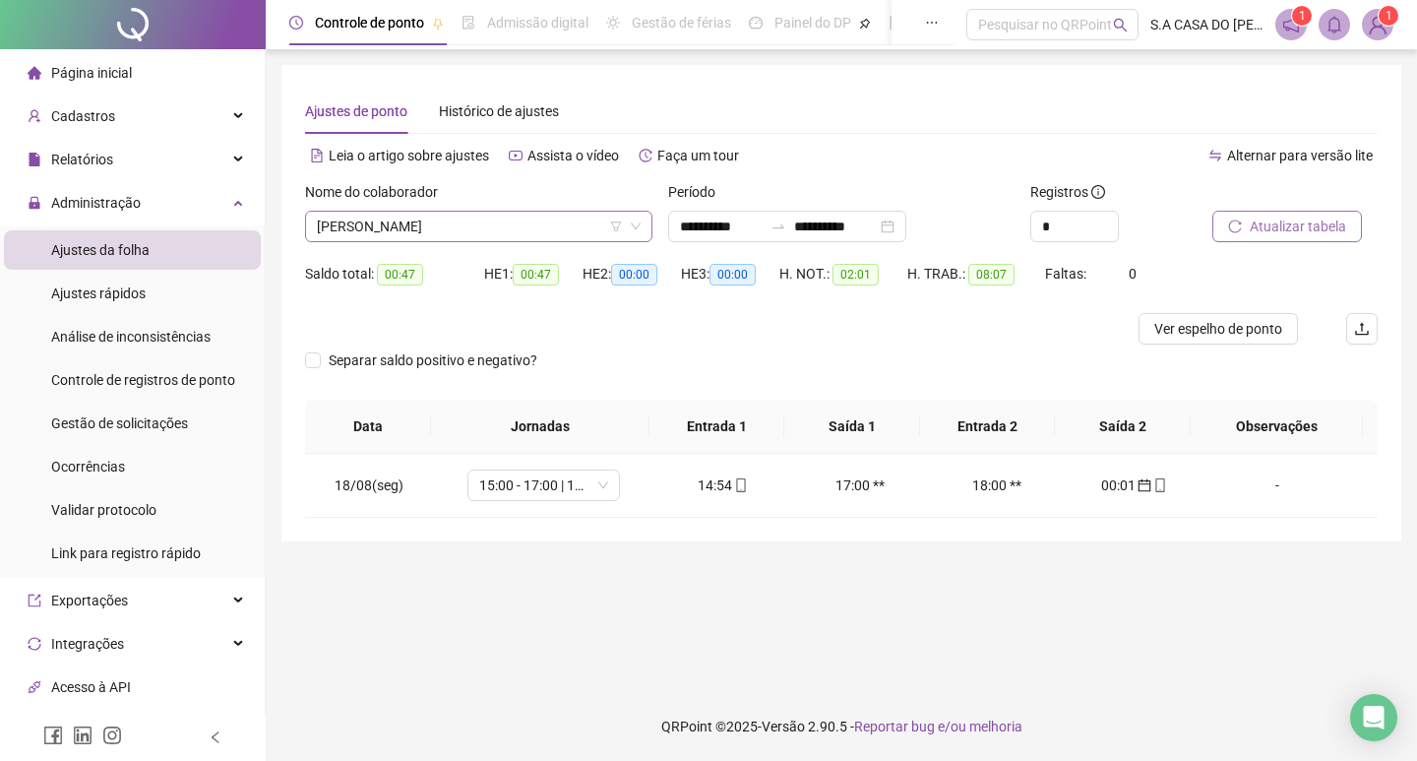
click at [523, 213] on span "[PERSON_NAME]" at bounding box center [479, 227] width 324 height 30
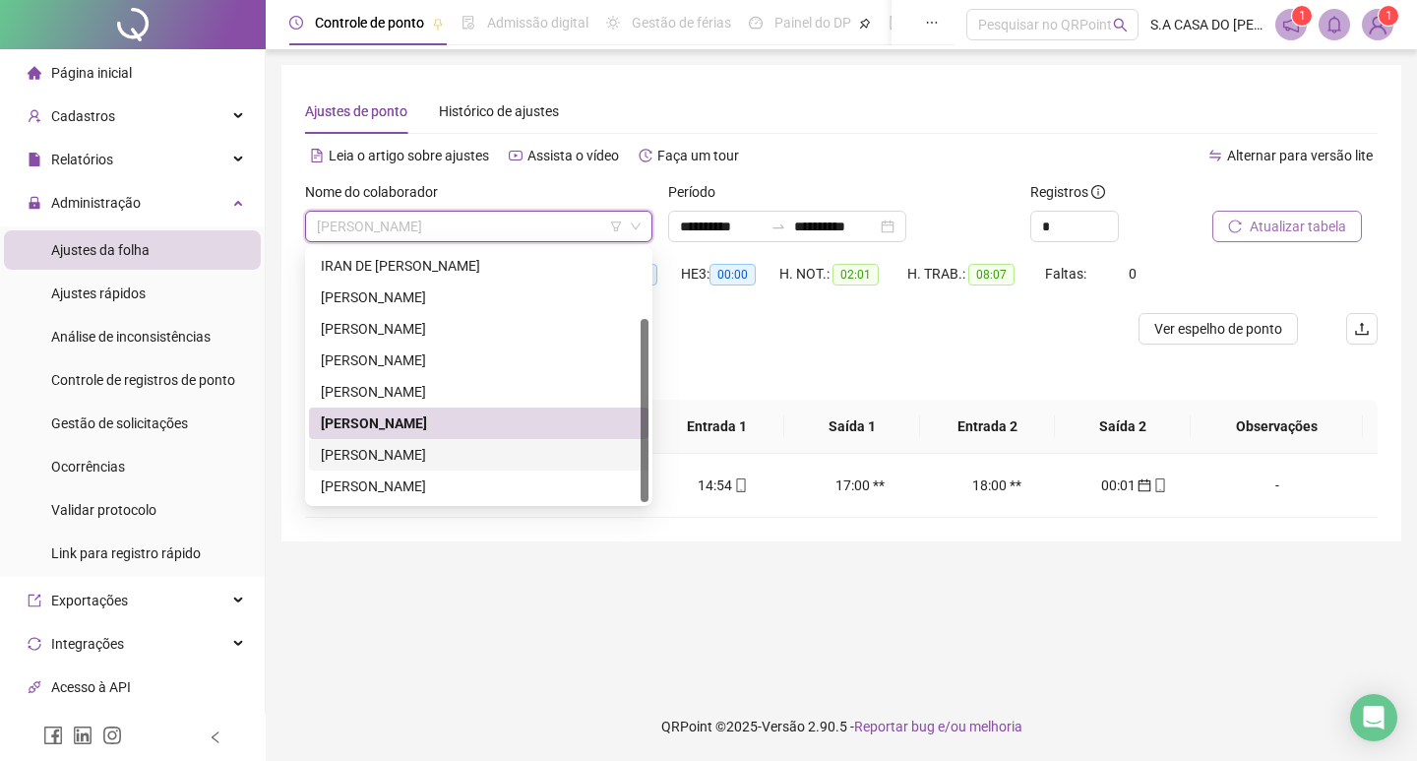
click at [408, 460] on div "[PERSON_NAME]" at bounding box center [479, 455] width 316 height 22
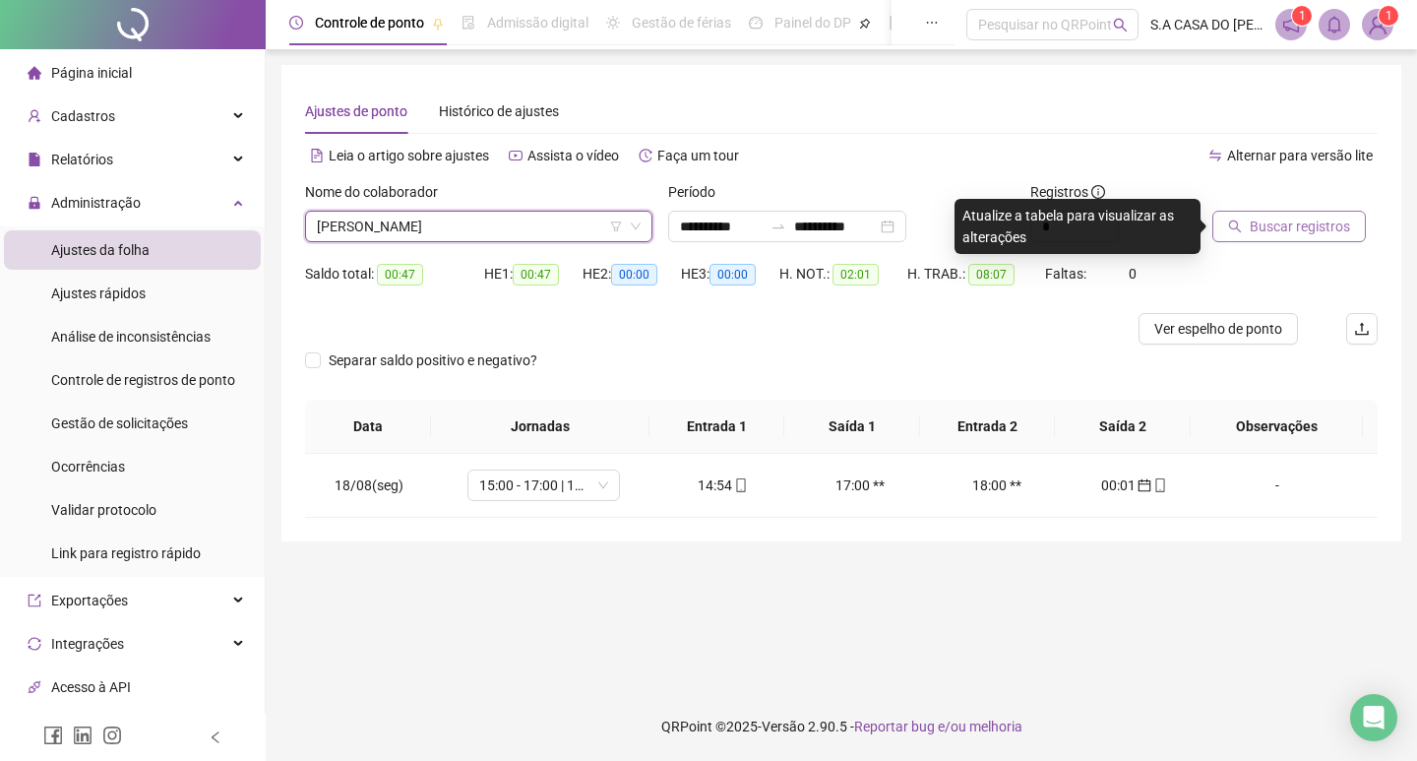
click at [1361, 208] on div "Buscar registros" at bounding box center [1295, 211] width 165 height 61
click at [1341, 220] on span "Buscar registros" at bounding box center [1300, 227] width 100 height 22
